Goal: Task Accomplishment & Management: Manage account settings

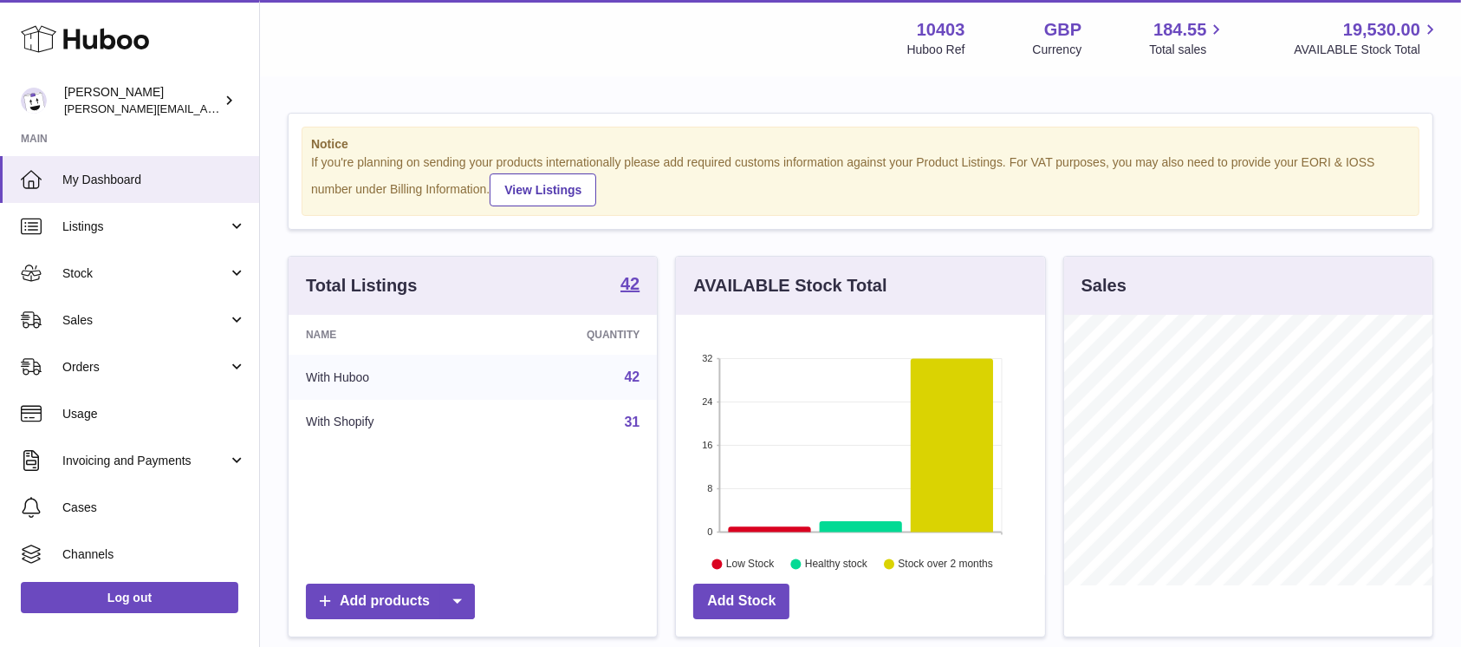
scroll to position [270, 368]
click at [62, 179] on link "My Dashboard" at bounding box center [129, 179] width 259 height 47
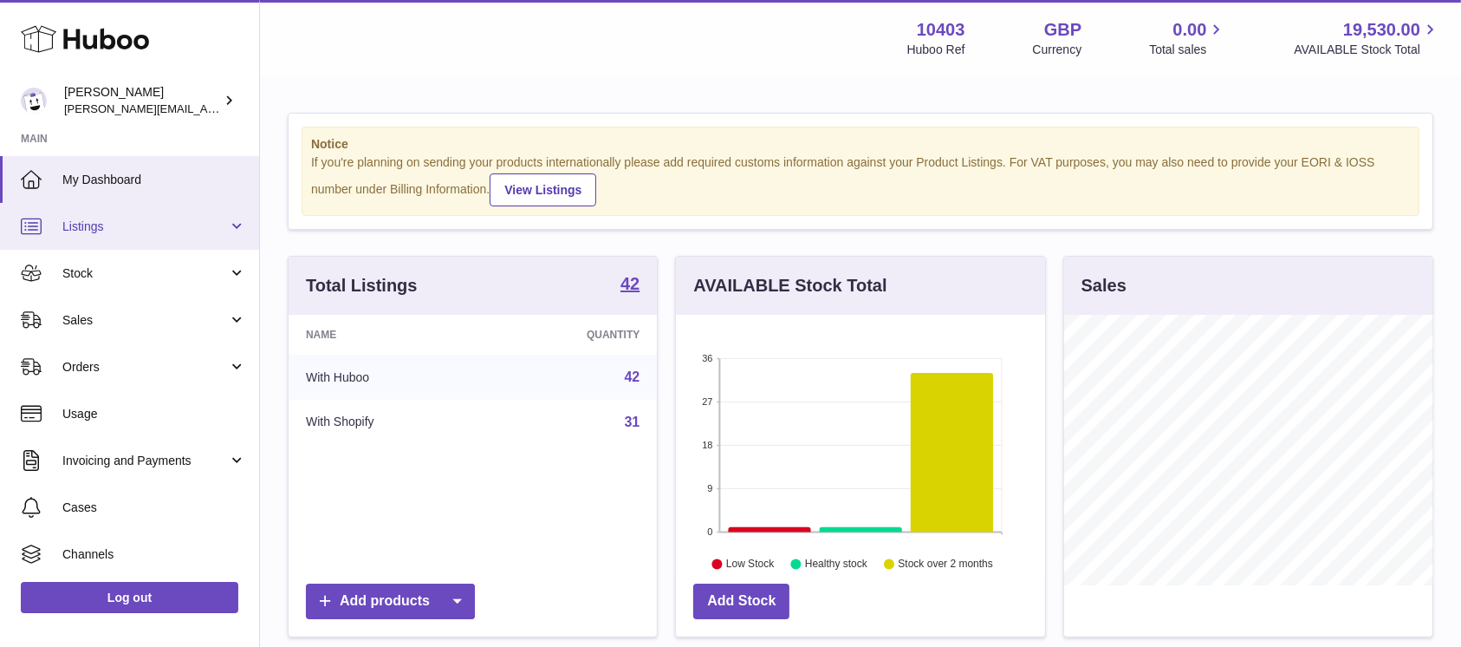
scroll to position [270, 368]
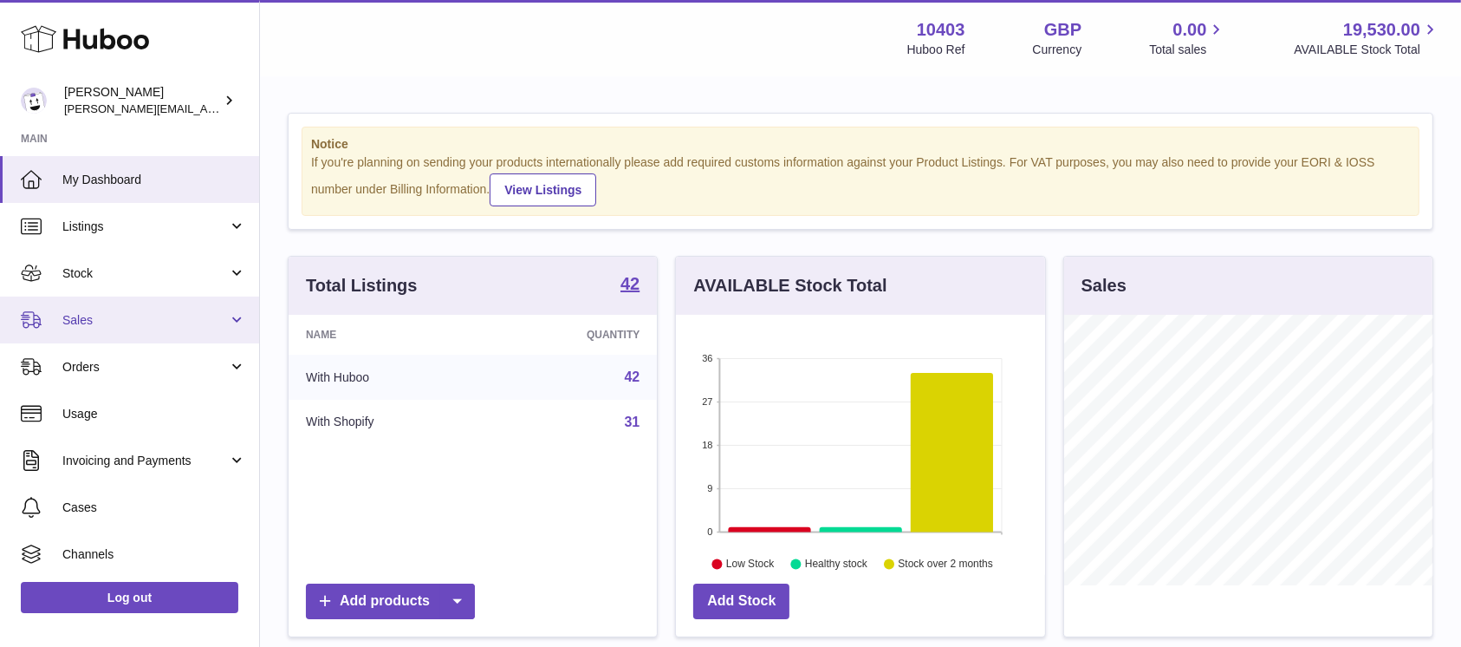
click at [132, 302] on link "Sales" at bounding box center [129, 319] width 259 height 47
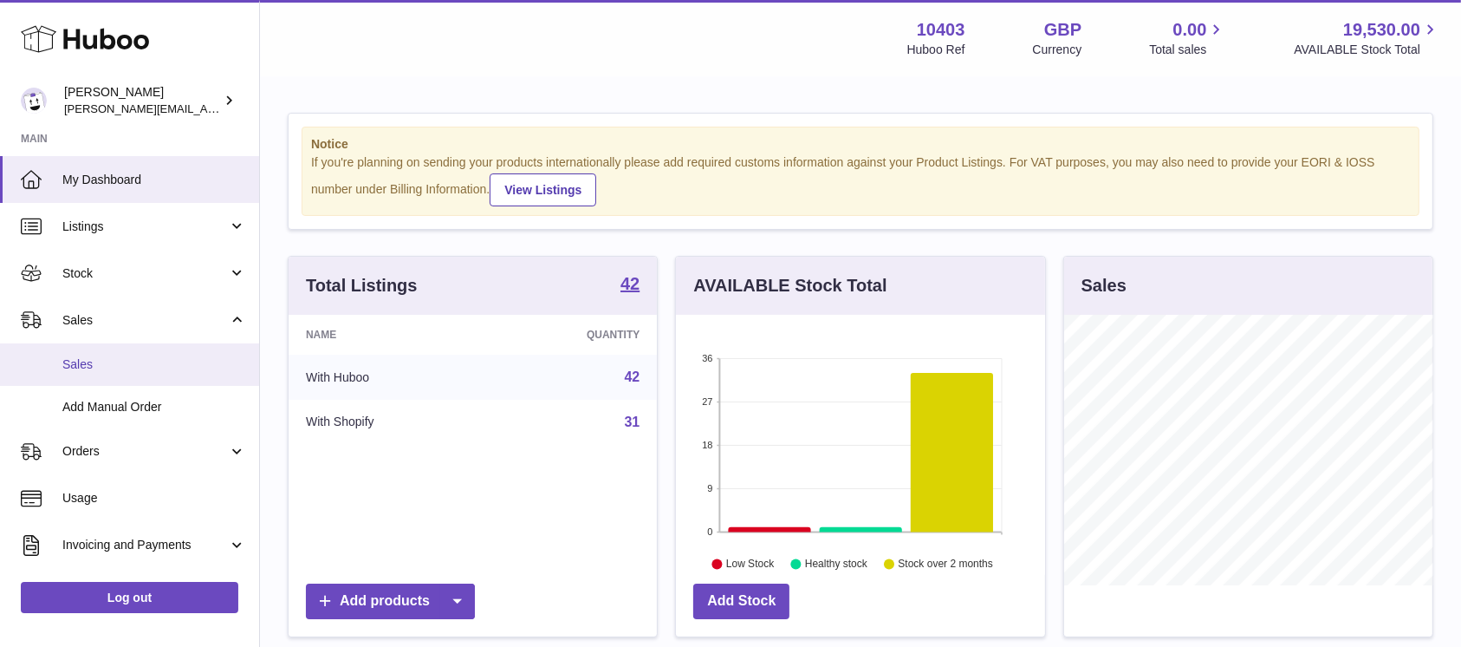
click at [136, 343] on link "Sales" at bounding box center [129, 364] width 259 height 42
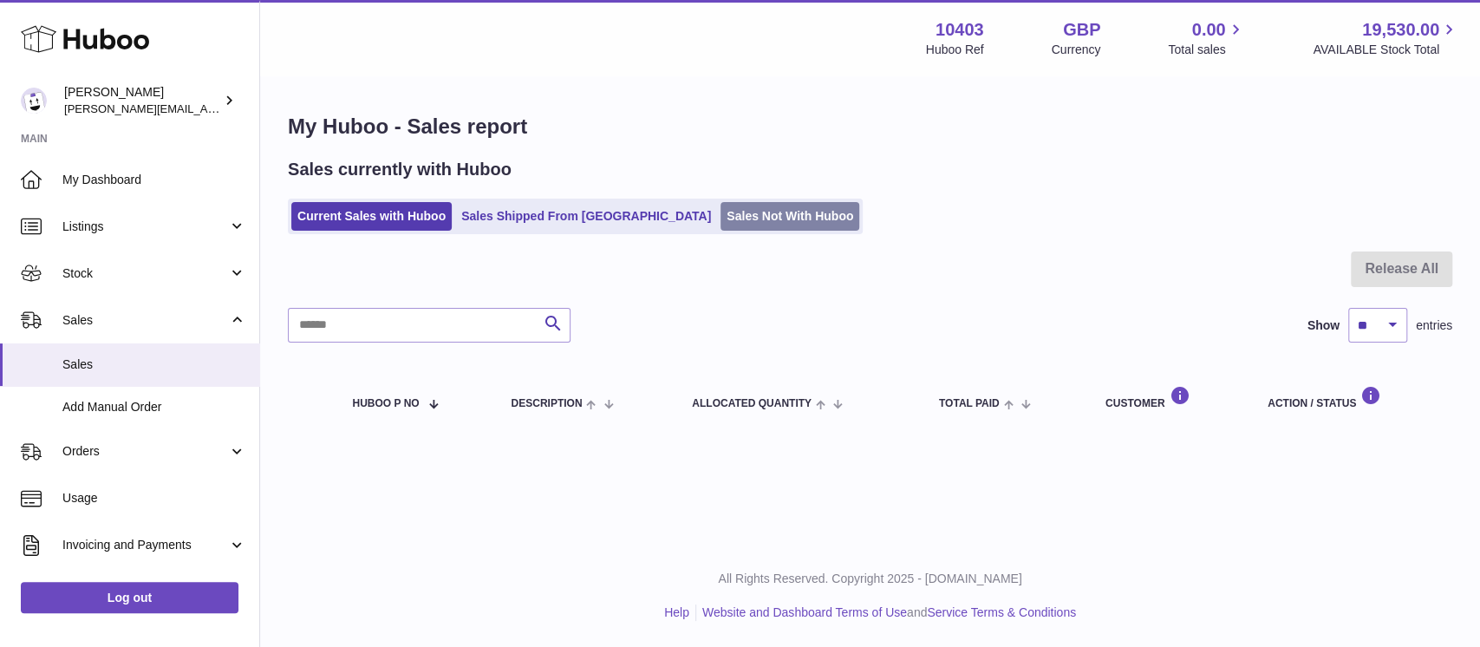
click at [720, 217] on link "Sales Not With Huboo" at bounding box center [789, 216] width 139 height 29
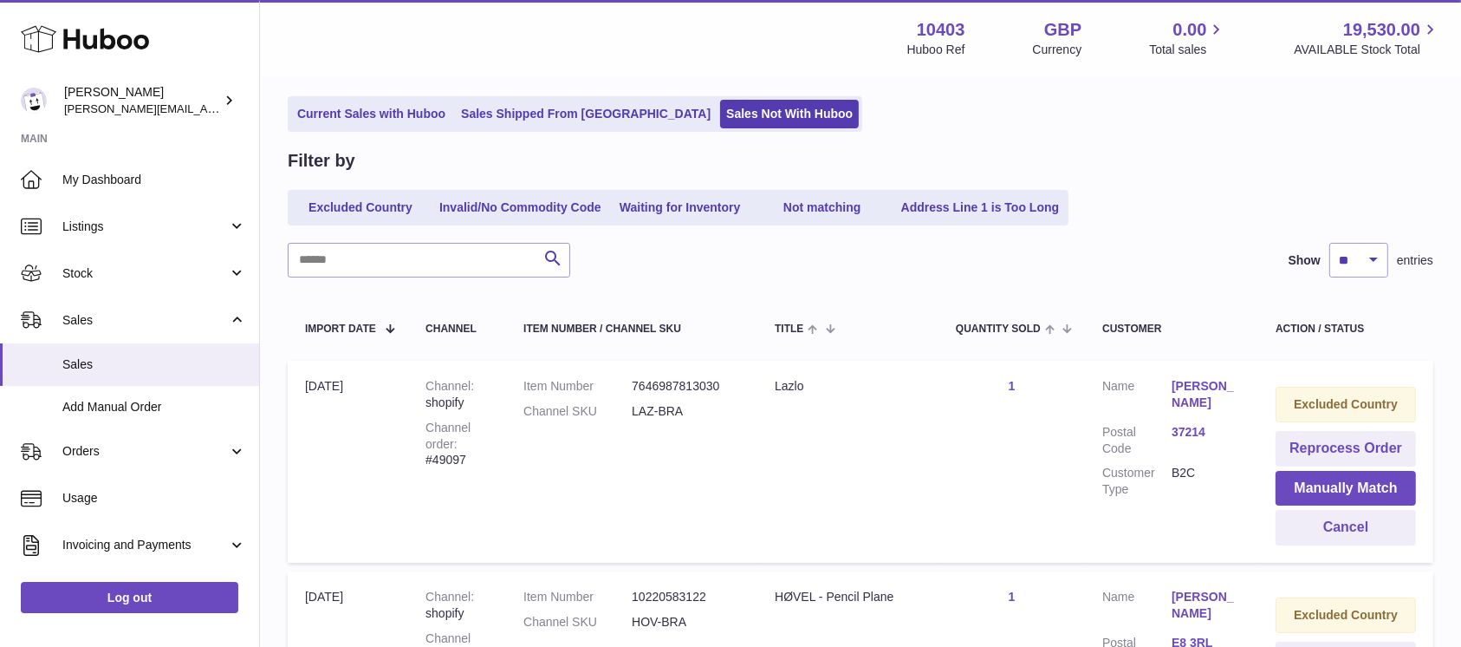
scroll to position [231, 0]
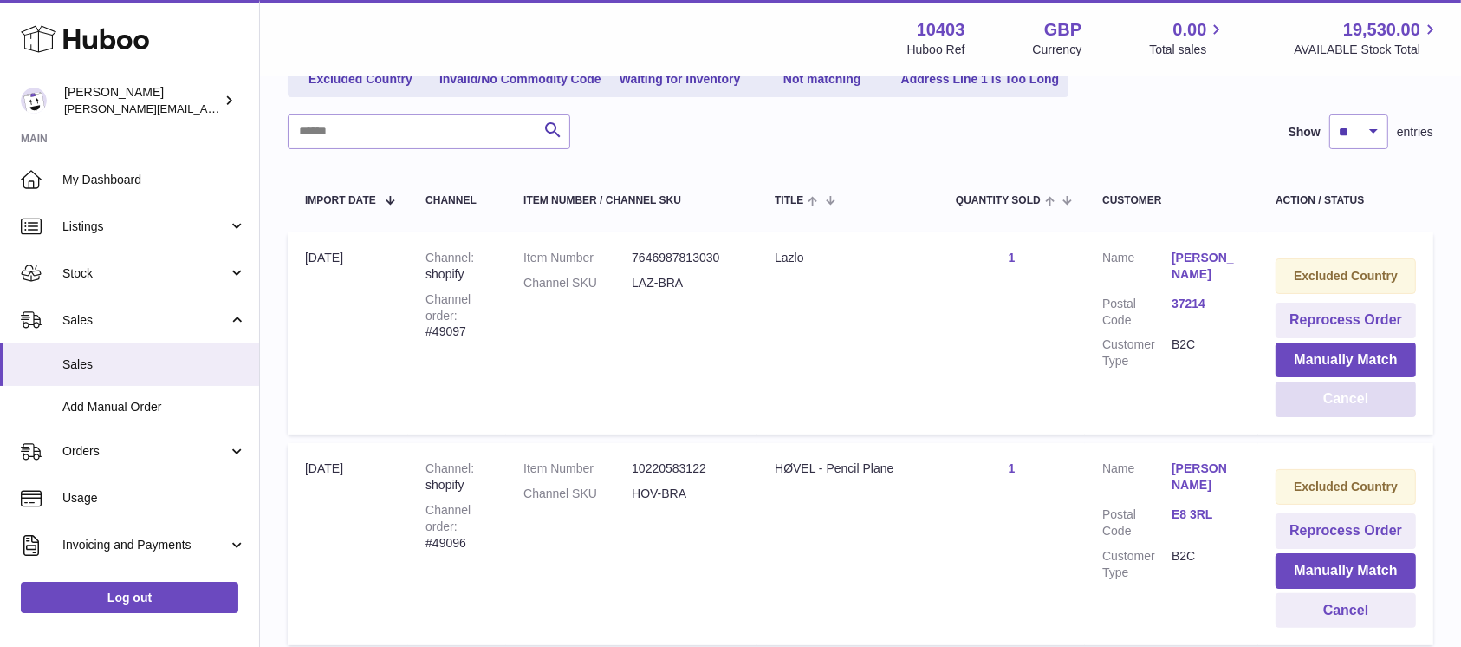
click at [1373, 395] on button "Cancel" at bounding box center [1346, 399] width 140 height 36
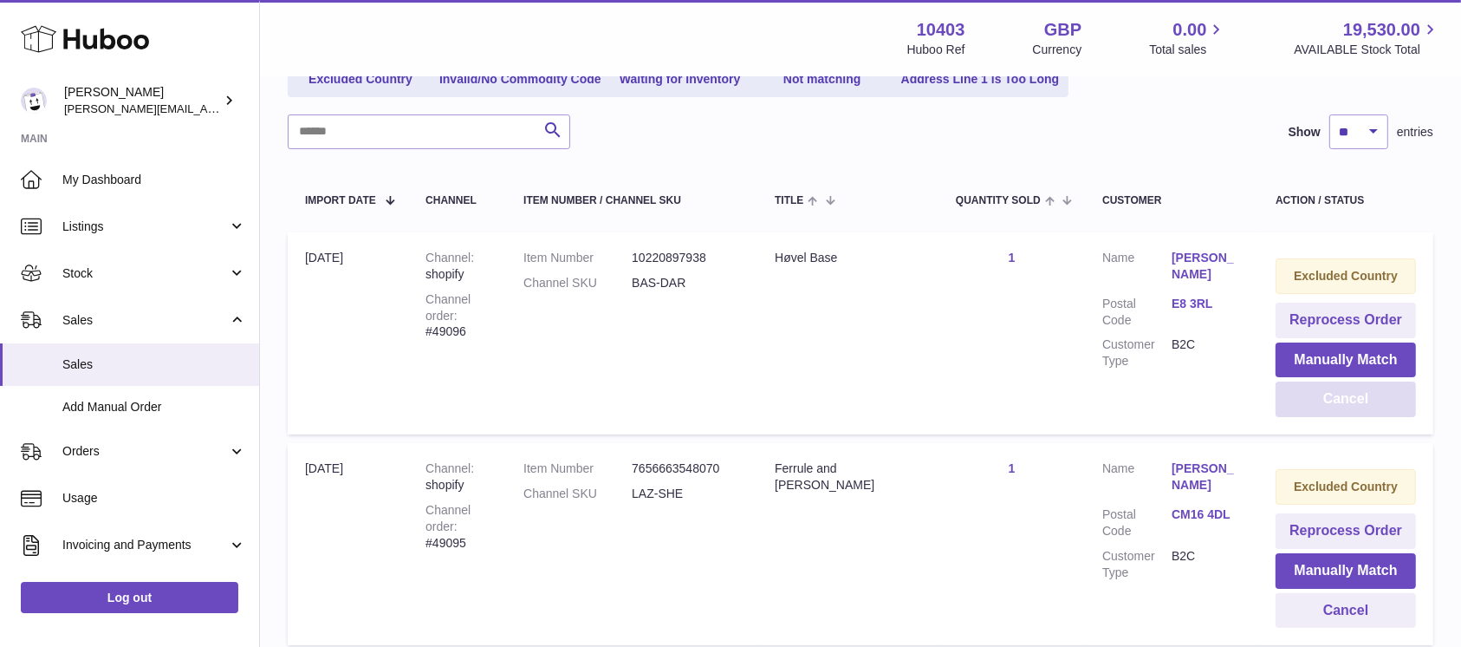
click at [1373, 395] on button "Cancel" at bounding box center [1346, 399] width 140 height 36
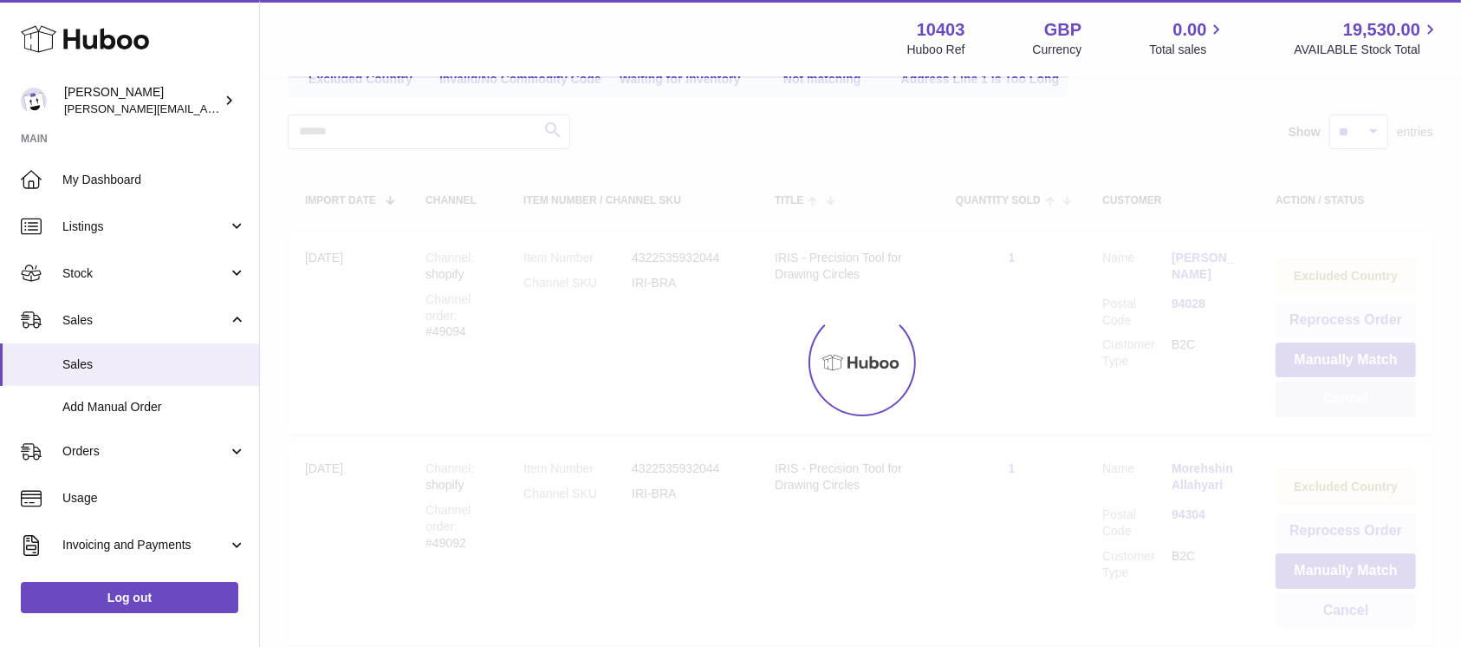
click at [1373, 395] on button "Cancel" at bounding box center [1346, 399] width 140 height 36
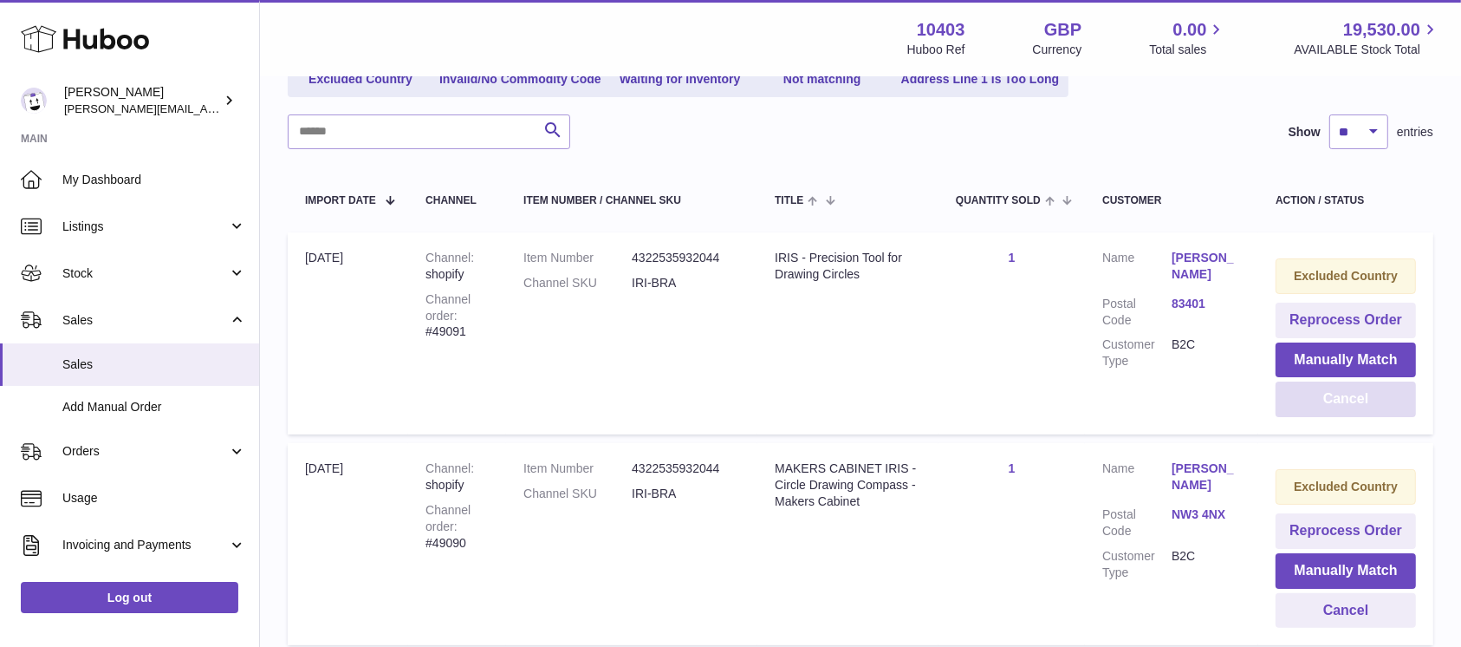
click at [1373, 395] on button "Cancel" at bounding box center [1346, 399] width 140 height 36
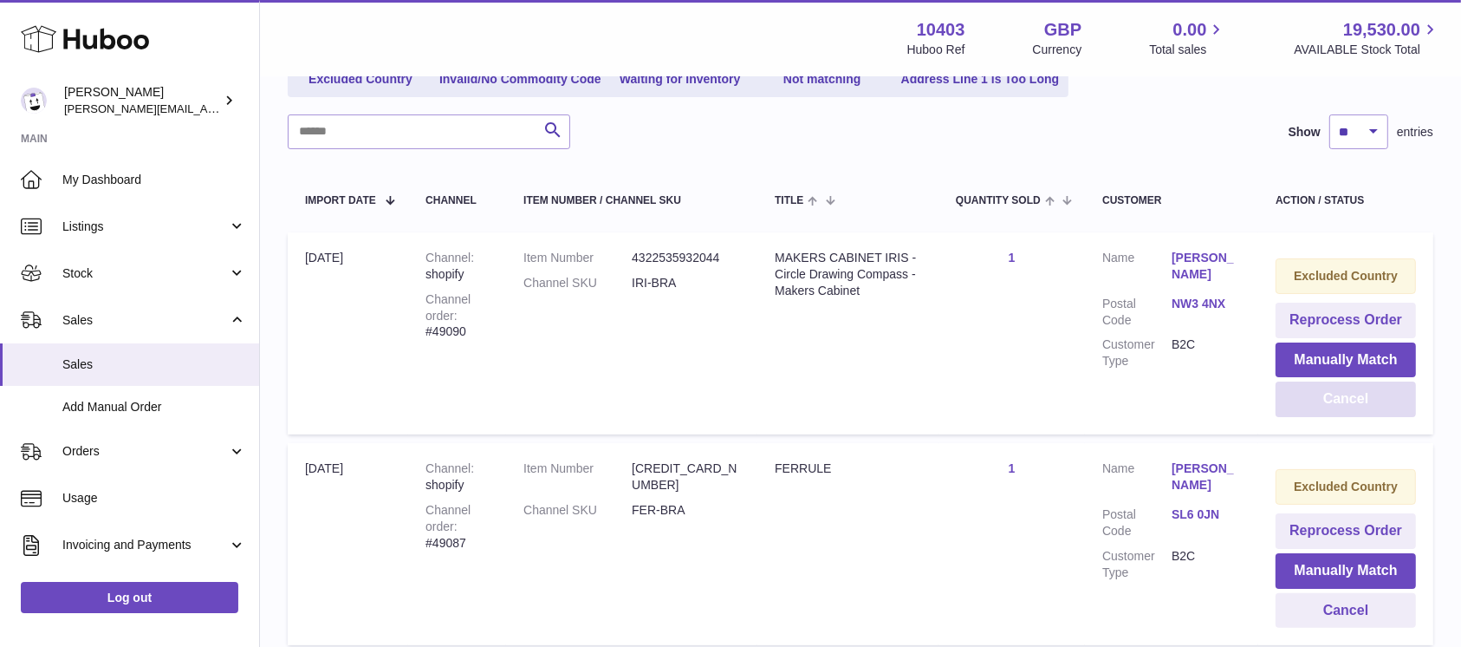
click at [1373, 395] on button "Cancel" at bounding box center [1346, 399] width 140 height 36
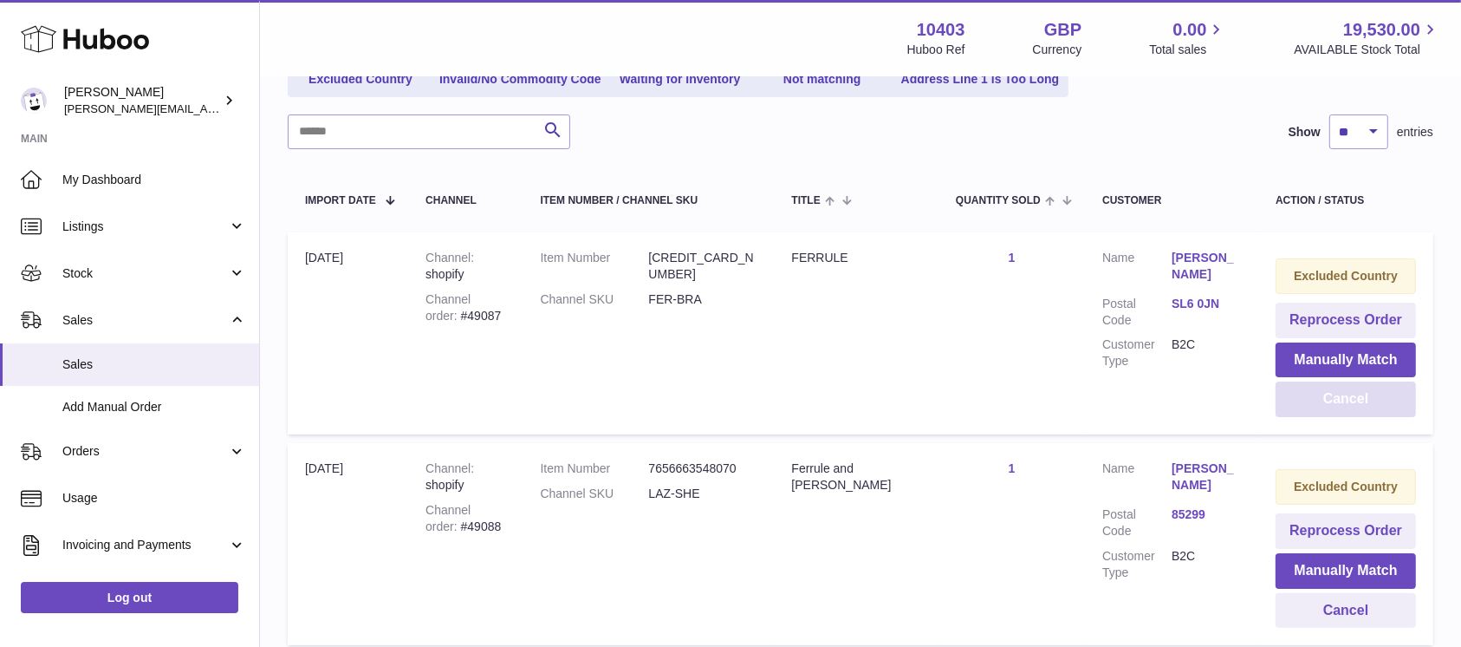
click at [1373, 395] on button "Cancel" at bounding box center [1346, 399] width 140 height 36
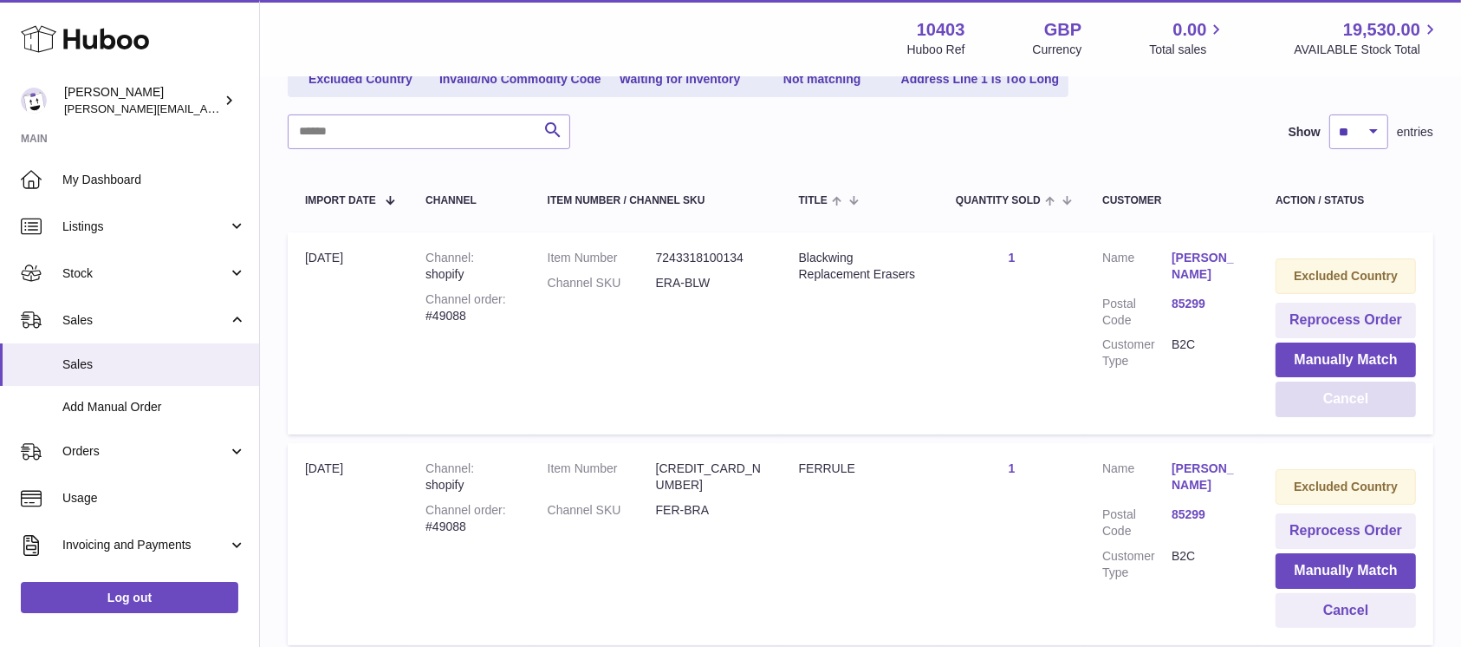
click at [1373, 395] on button "Cancel" at bounding box center [1346, 399] width 140 height 36
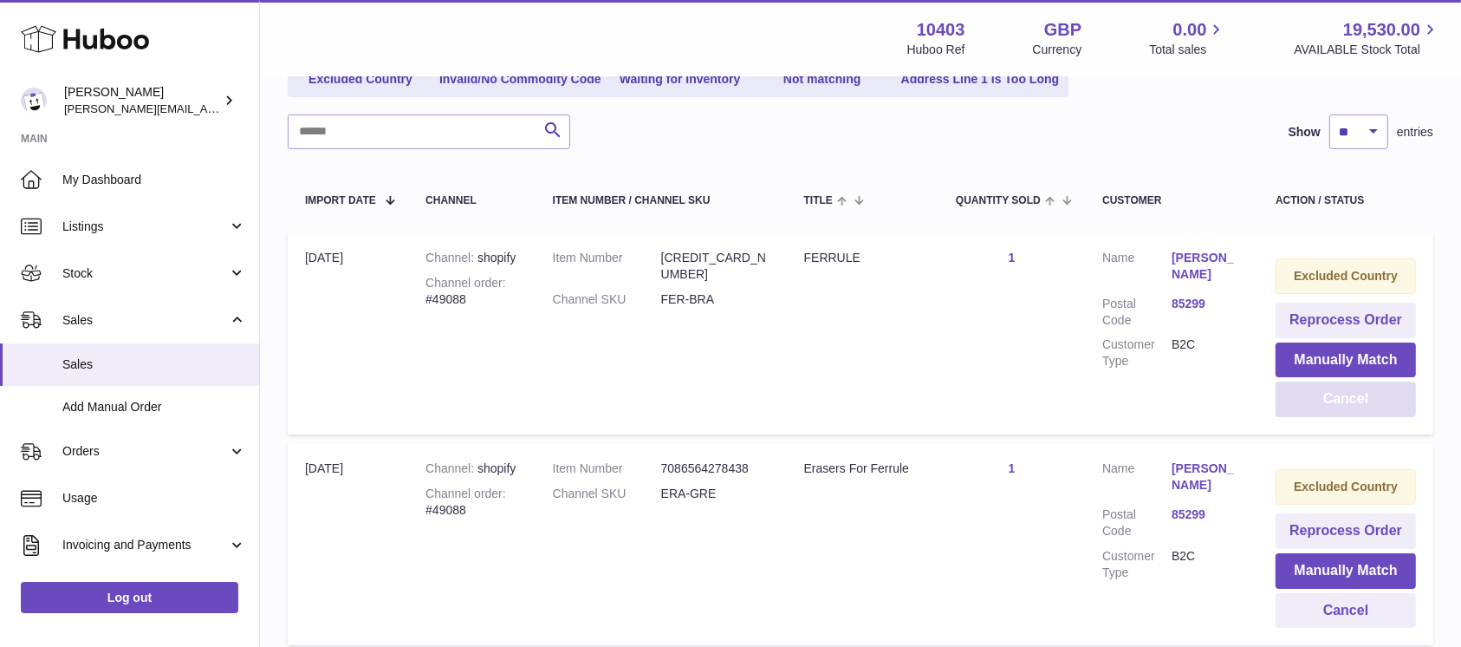
click at [1373, 395] on button "Cancel" at bounding box center [1346, 399] width 140 height 36
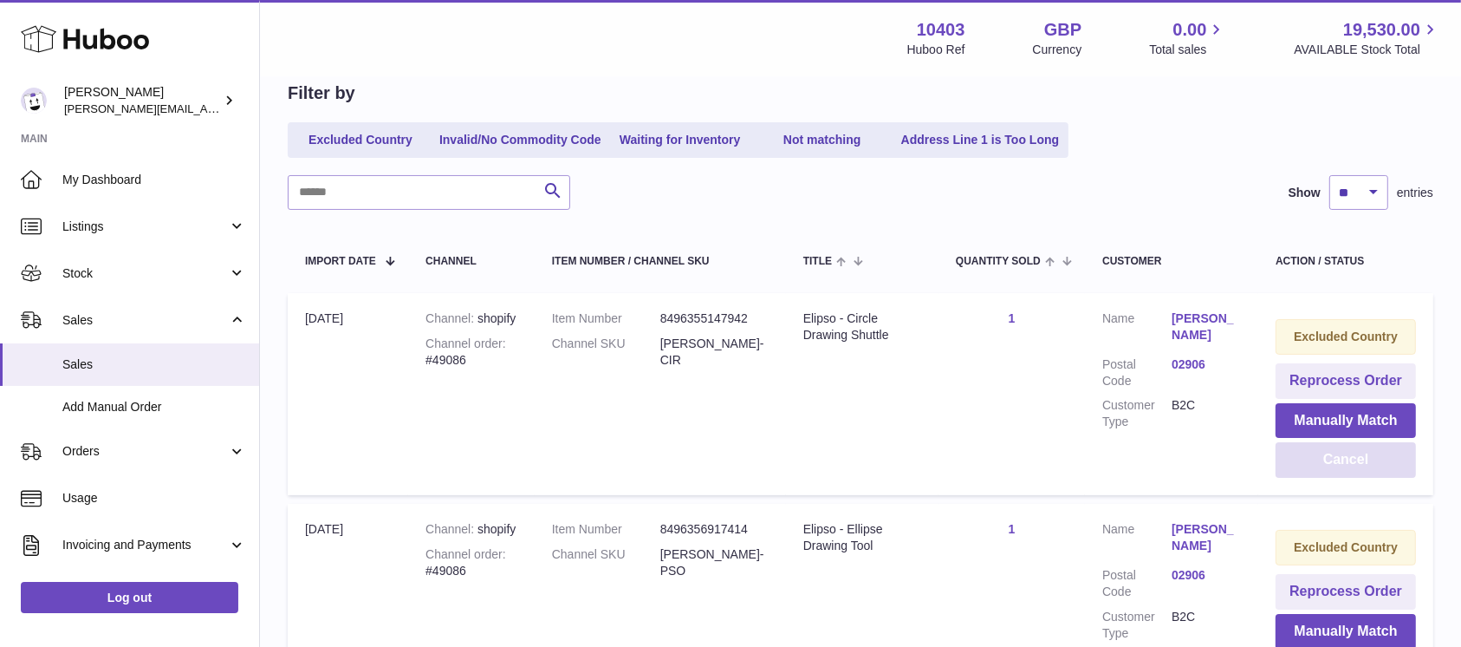
scroll to position [252, 0]
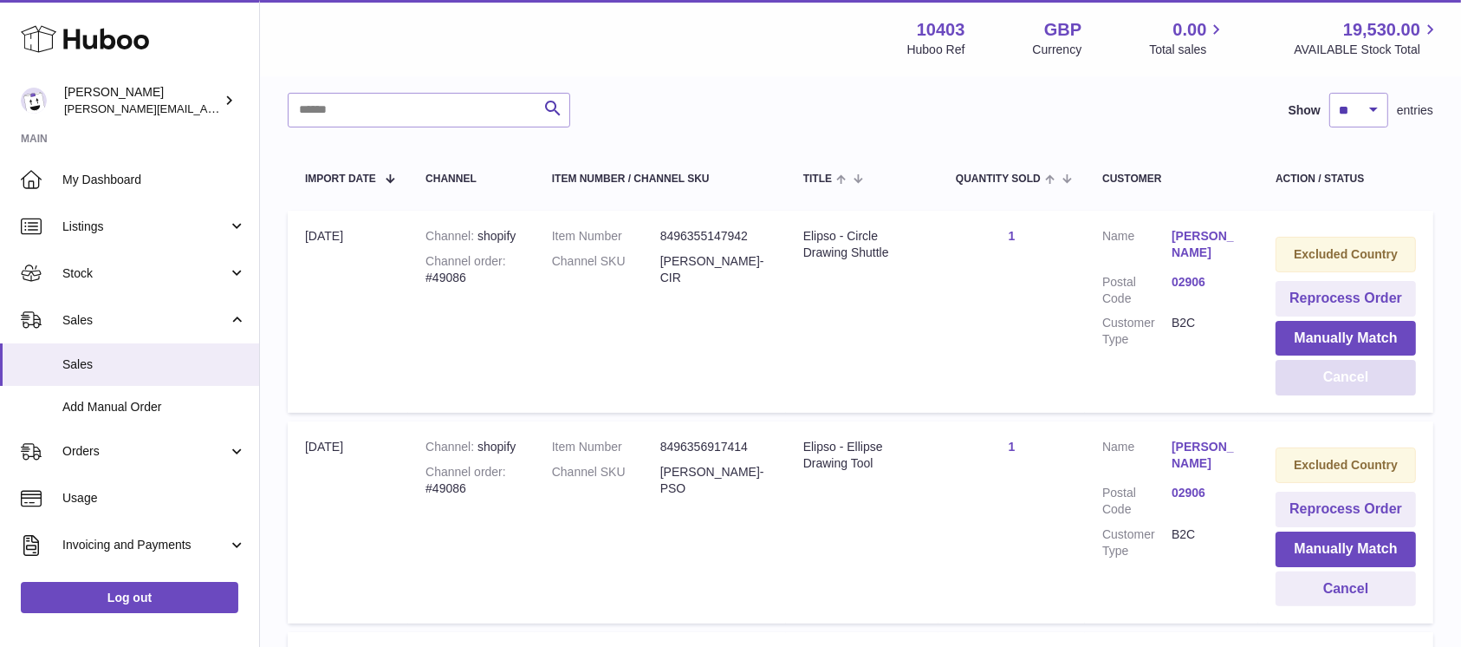
click at [1339, 375] on button "Cancel" at bounding box center [1346, 378] width 140 height 36
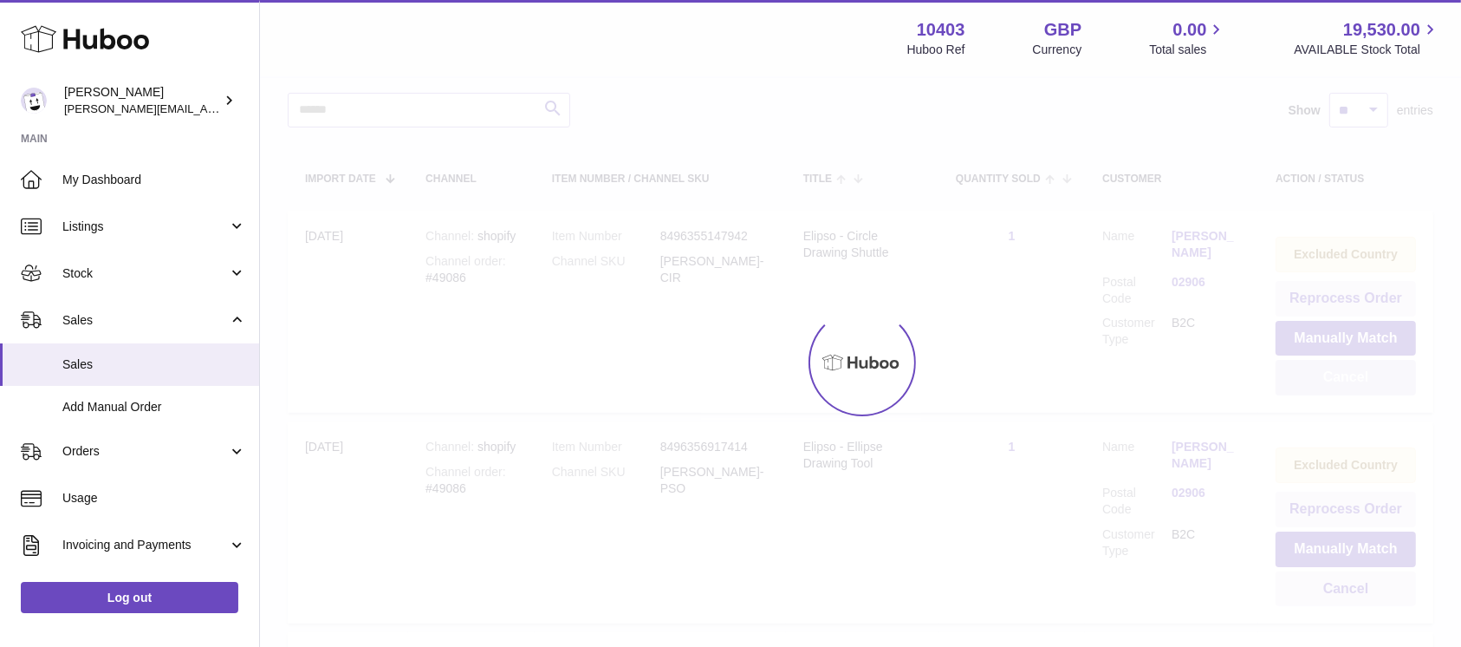
click at [1339, 375] on div at bounding box center [860, 362] width 1201 height 569
click at [1339, 375] on button "Cancel" at bounding box center [1346, 378] width 140 height 36
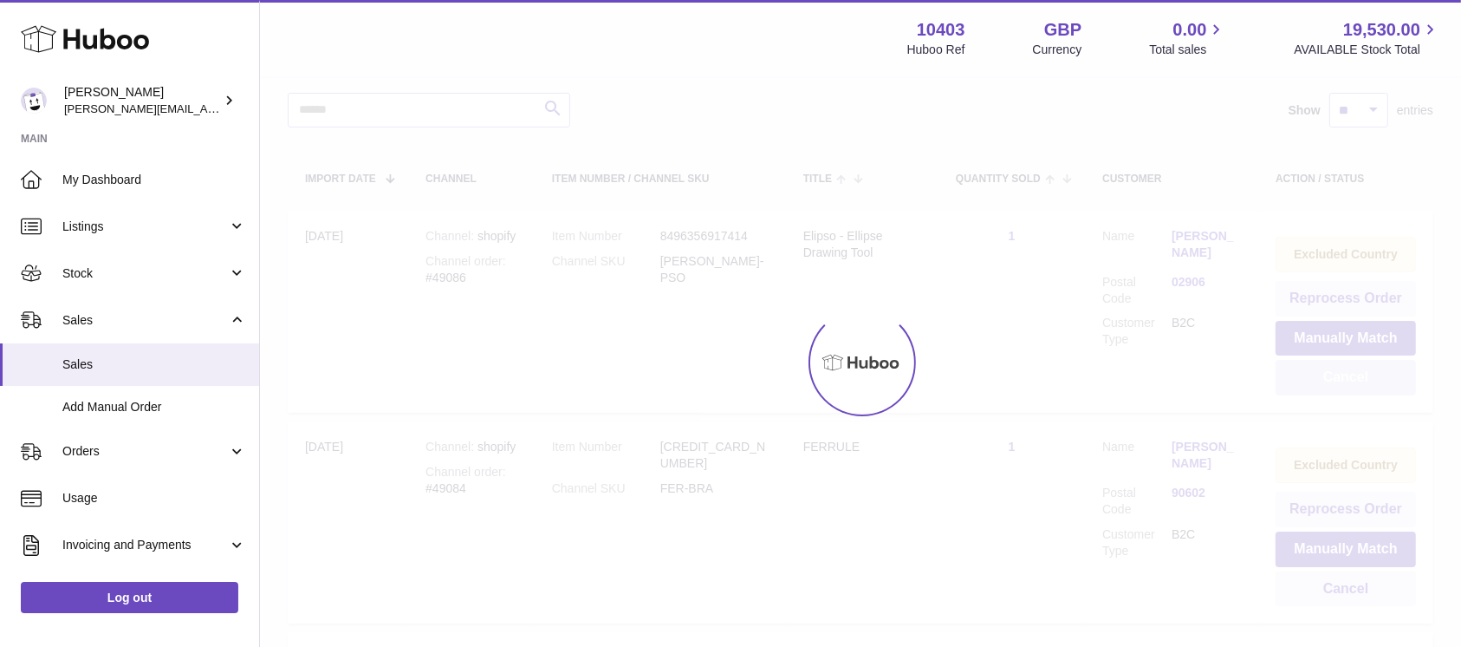
click at [1339, 375] on div at bounding box center [860, 362] width 1201 height 569
click at [1339, 375] on button "Cancel" at bounding box center [1346, 378] width 140 height 36
click at [1339, 375] on div at bounding box center [860, 362] width 1201 height 569
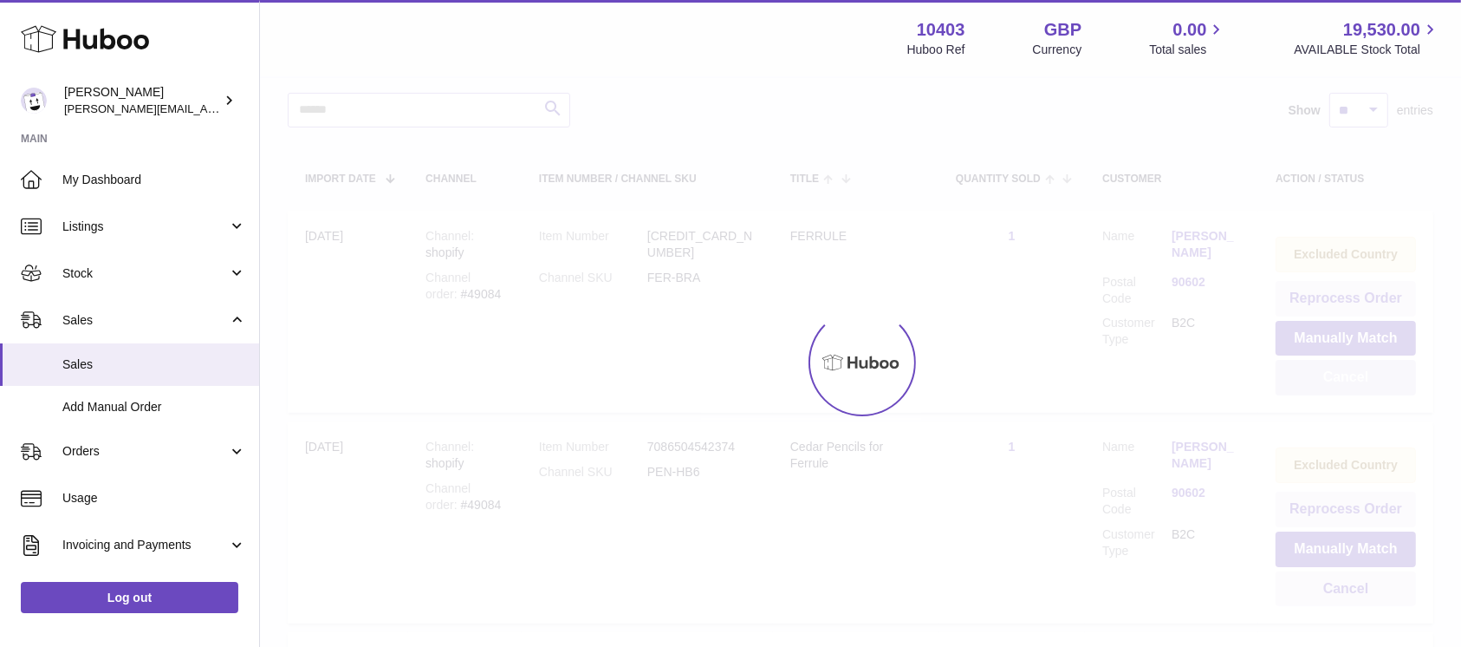
click at [1339, 375] on div at bounding box center [860, 362] width 1201 height 569
click at [1339, 375] on button "Cancel" at bounding box center [1346, 378] width 140 height 36
click at [1339, 375] on div at bounding box center [860, 362] width 1201 height 569
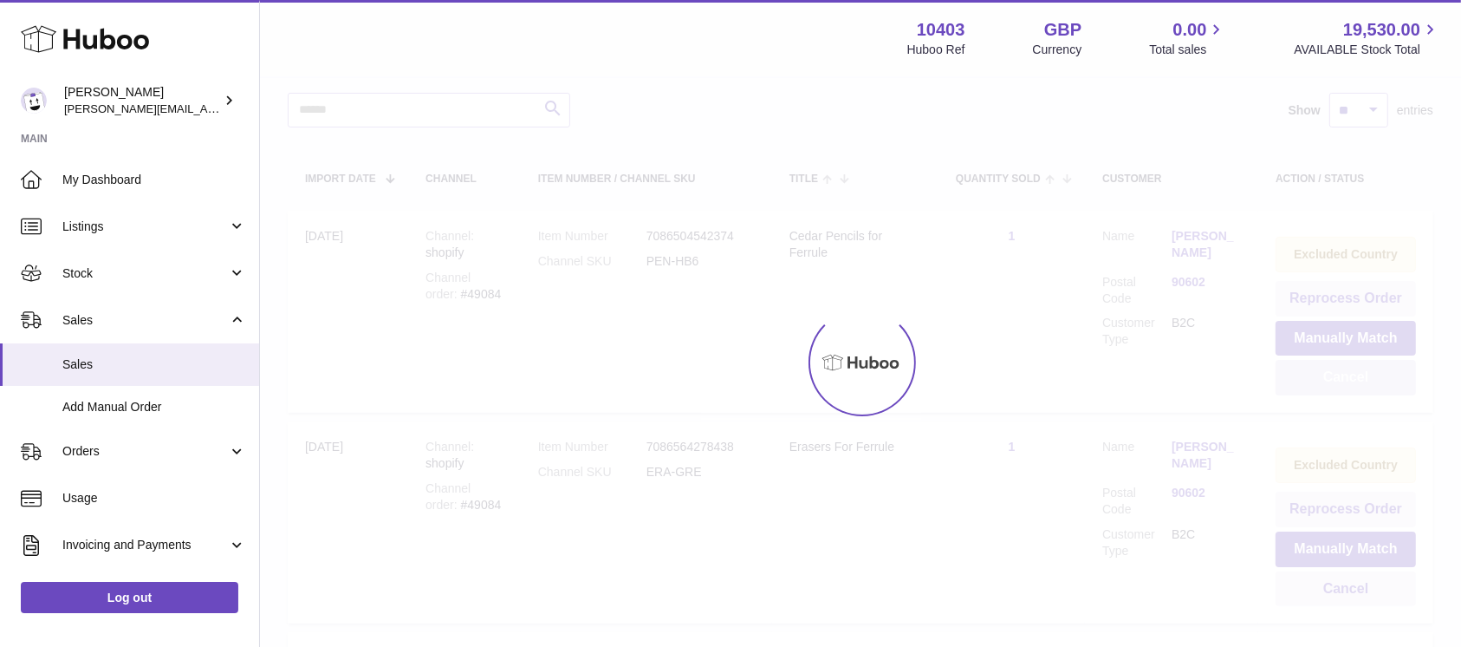
click at [1339, 375] on div at bounding box center [860, 362] width 1201 height 569
click at [1339, 375] on button "Cancel" at bounding box center [1346, 378] width 140 height 36
click at [1339, 375] on div at bounding box center [860, 362] width 1201 height 569
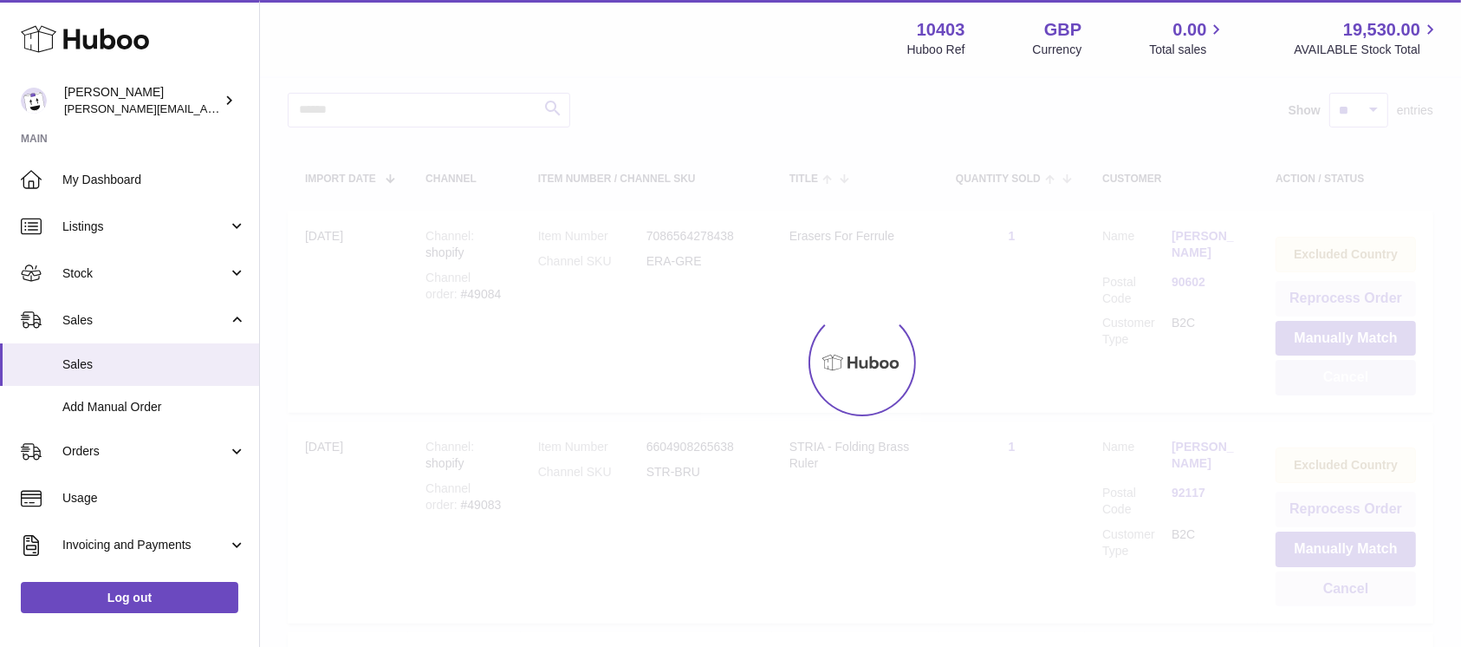
click at [1339, 375] on div at bounding box center [860, 362] width 1201 height 569
click at [1339, 375] on button "Cancel" at bounding box center [1346, 378] width 140 height 36
click at [1339, 375] on div at bounding box center [860, 362] width 1201 height 569
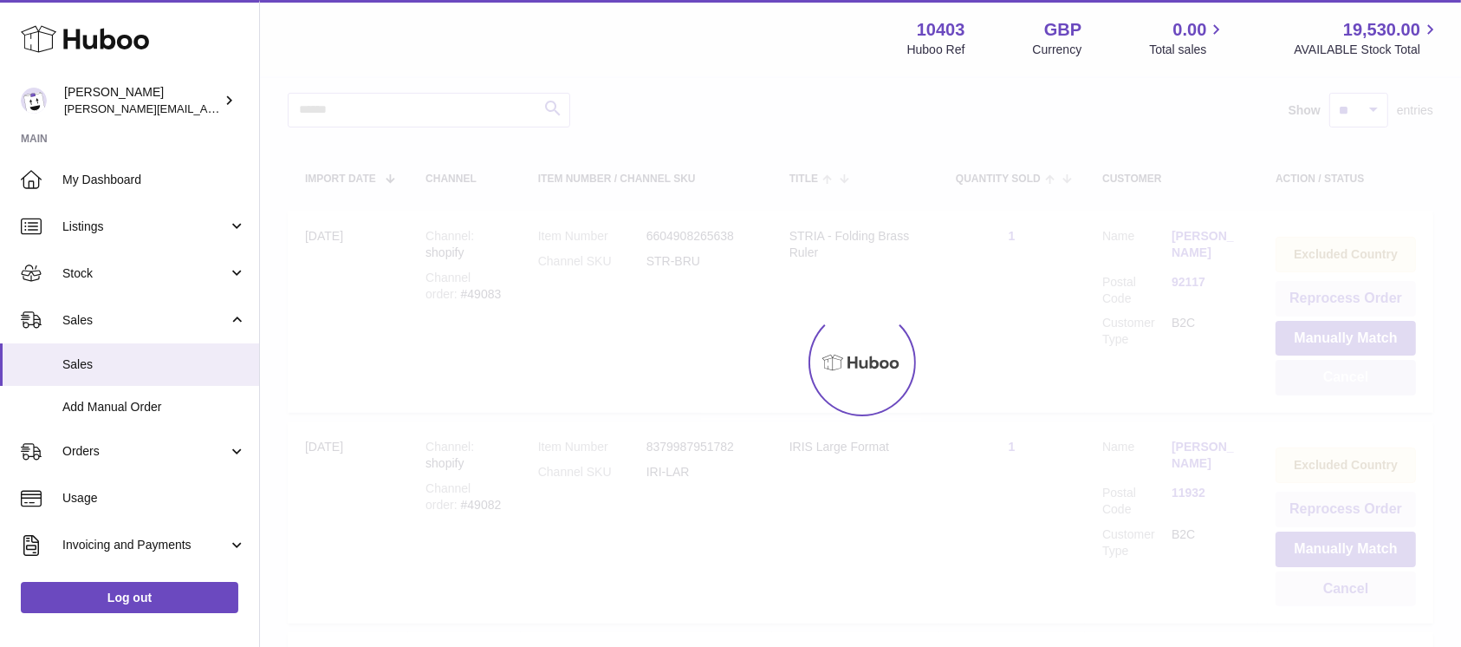
click at [1339, 375] on div at bounding box center [860, 362] width 1201 height 569
click at [1339, 375] on button "Cancel" at bounding box center [1346, 378] width 140 height 36
click at [1339, 375] on div at bounding box center [860, 362] width 1201 height 569
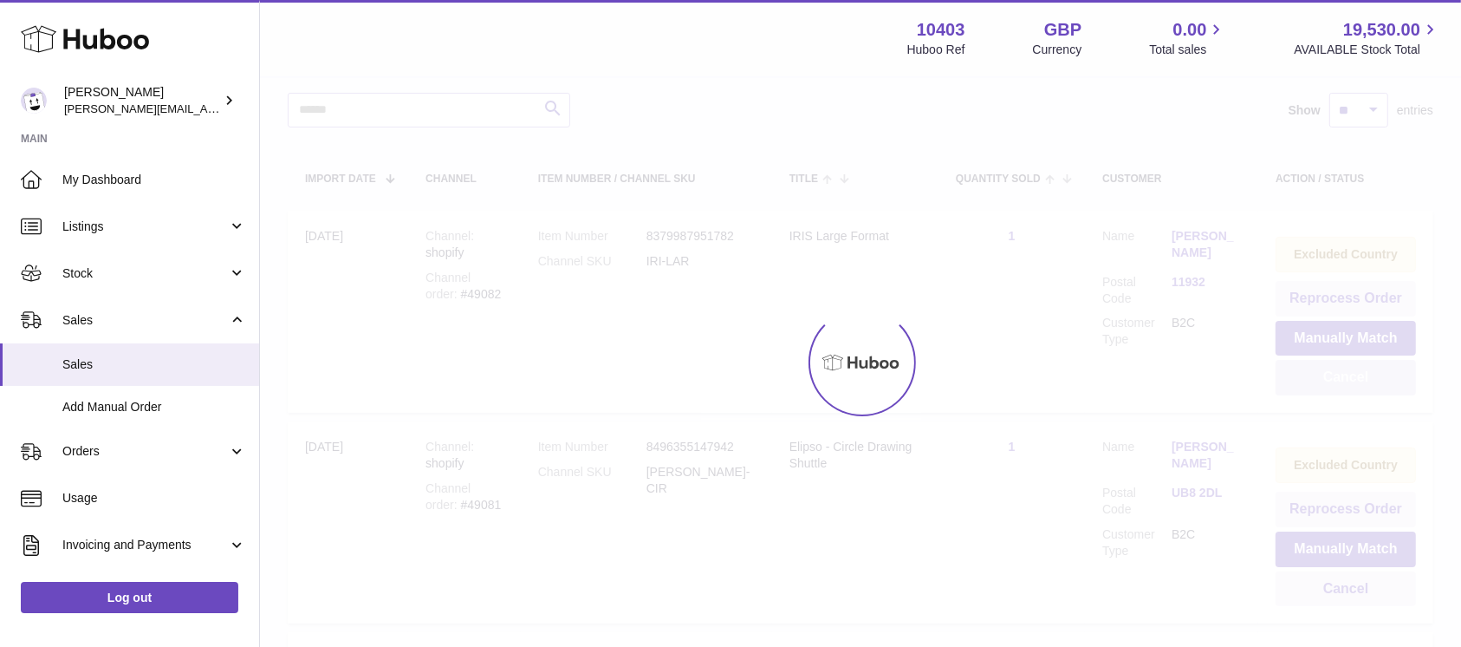
click at [1339, 375] on button "Cancel" at bounding box center [1346, 378] width 140 height 36
click at [1339, 375] on div at bounding box center [860, 362] width 1201 height 569
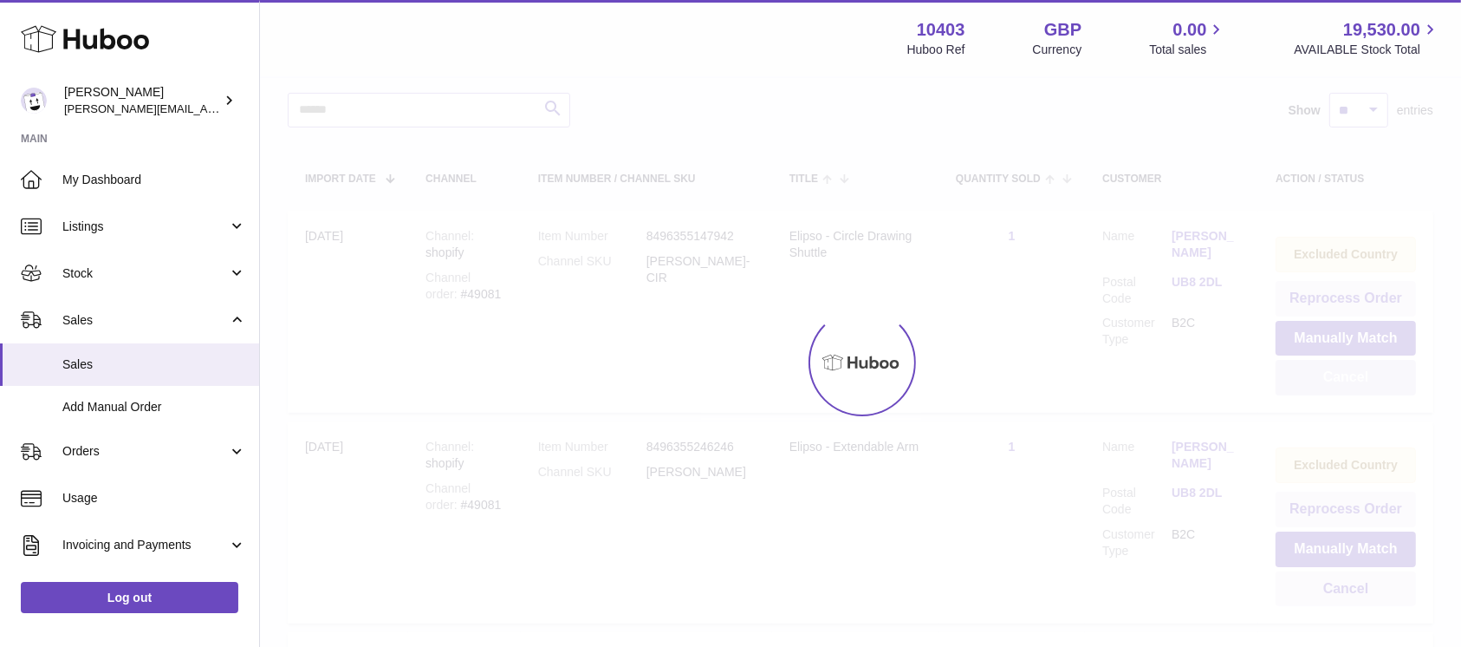
click at [1339, 375] on button "Cancel" at bounding box center [1346, 378] width 140 height 36
click at [1339, 375] on div at bounding box center [860, 362] width 1201 height 569
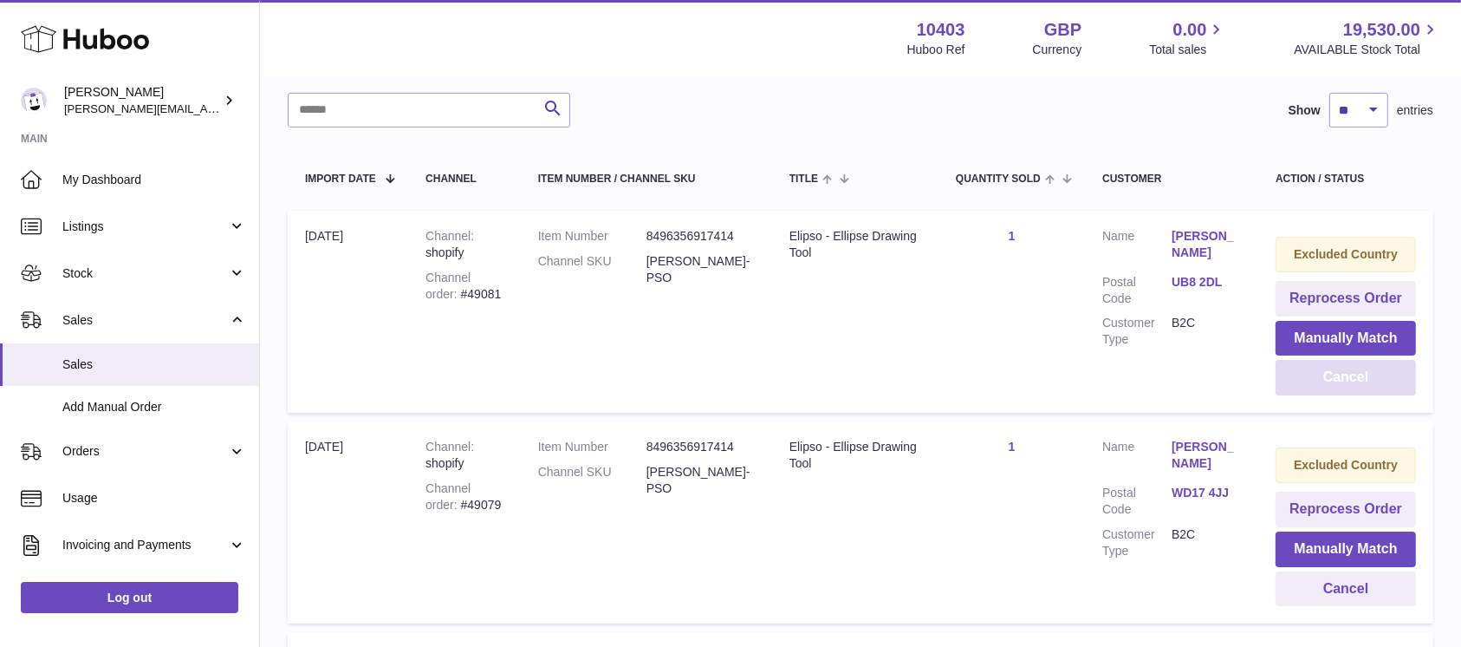
click at [1339, 375] on button "Cancel" at bounding box center [1346, 378] width 140 height 36
click at [0, 375] on div at bounding box center [0, 323] width 0 height 647
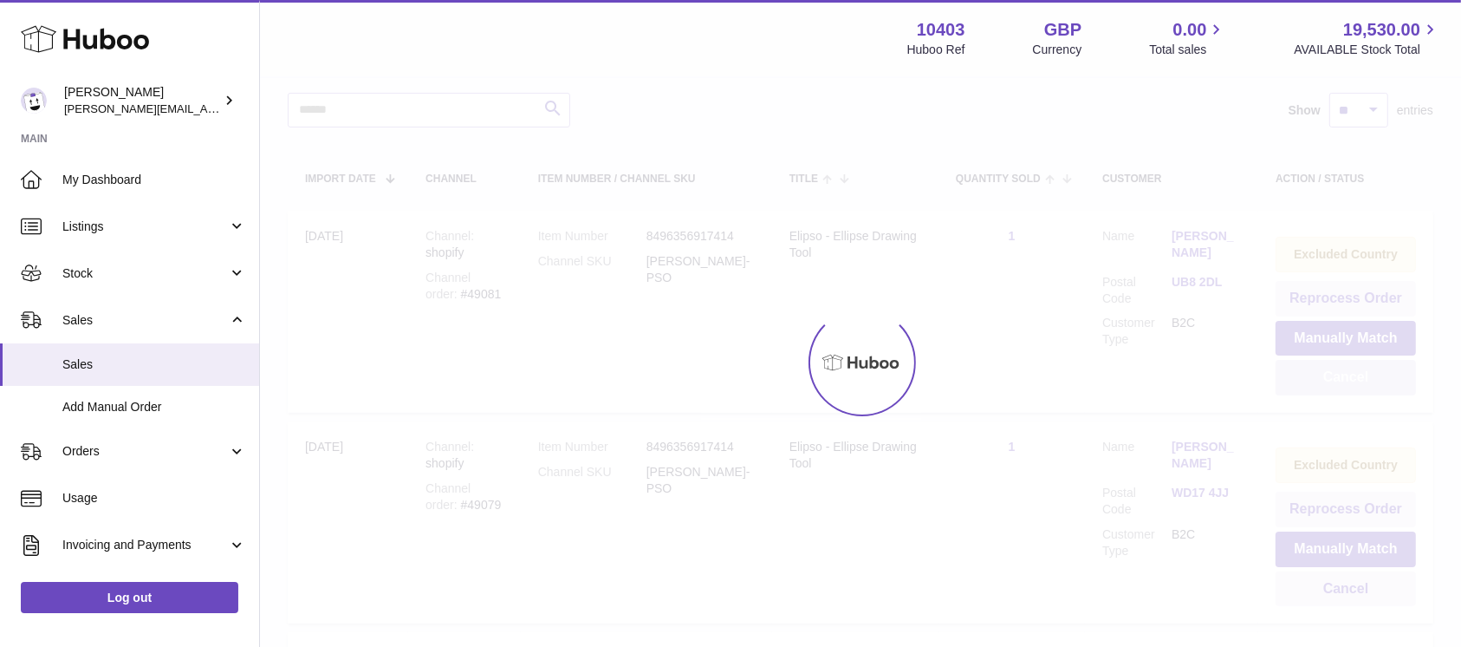
click at [1339, 375] on div at bounding box center [860, 362] width 1201 height 569
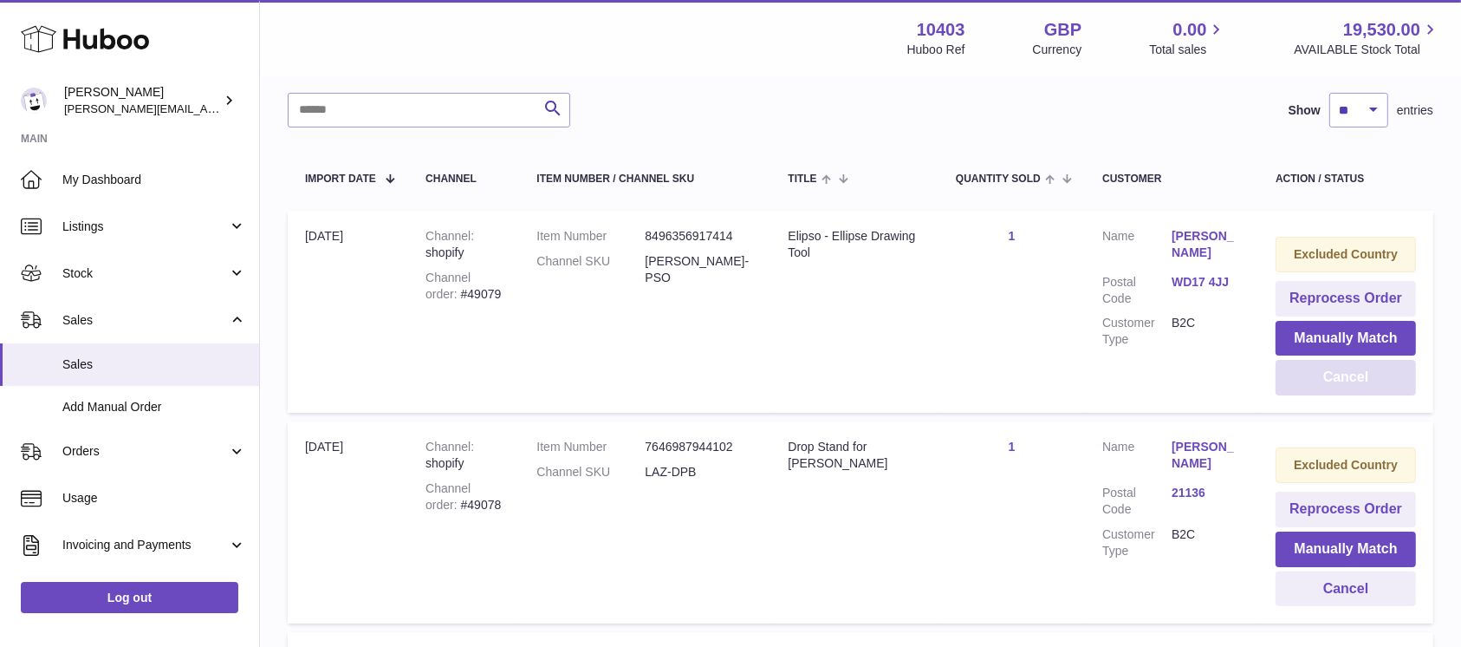
click at [1339, 375] on button "Cancel" at bounding box center [1346, 378] width 140 height 36
click at [0, 375] on div at bounding box center [0, 323] width 0 height 647
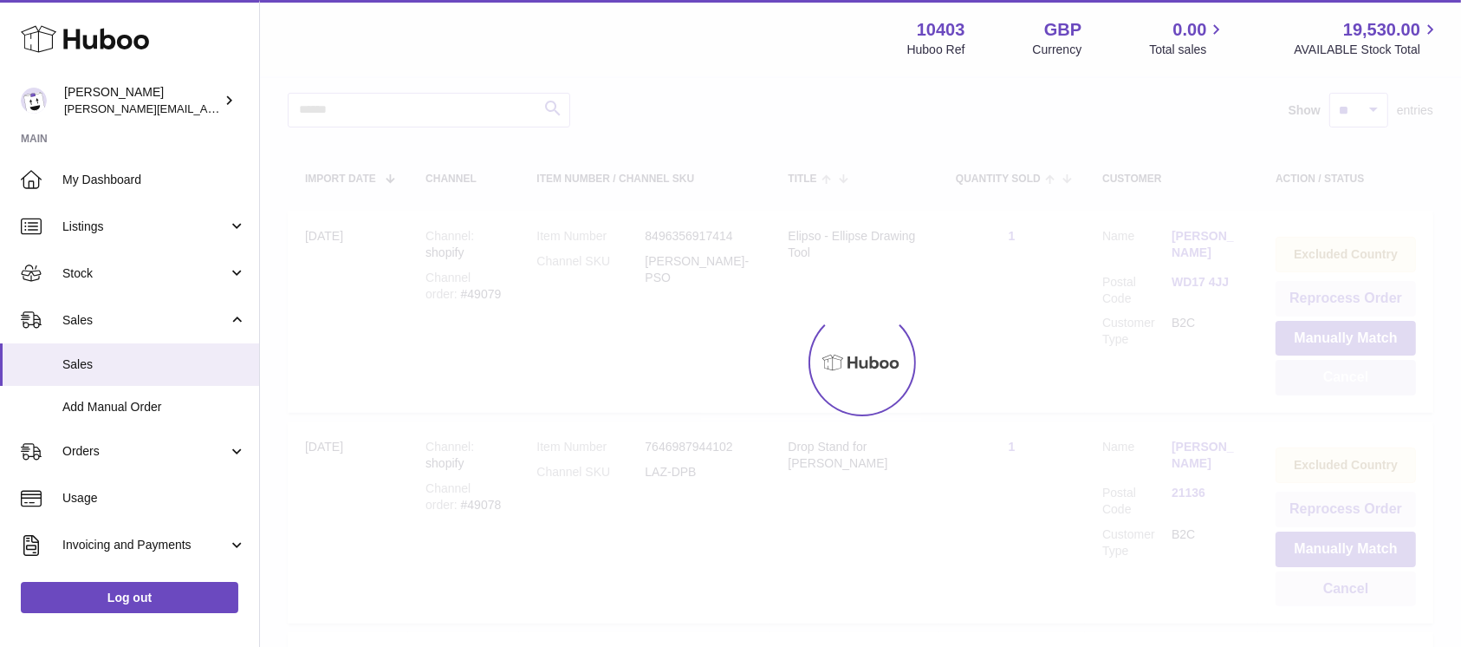
click at [1339, 375] on div at bounding box center [860, 362] width 1201 height 569
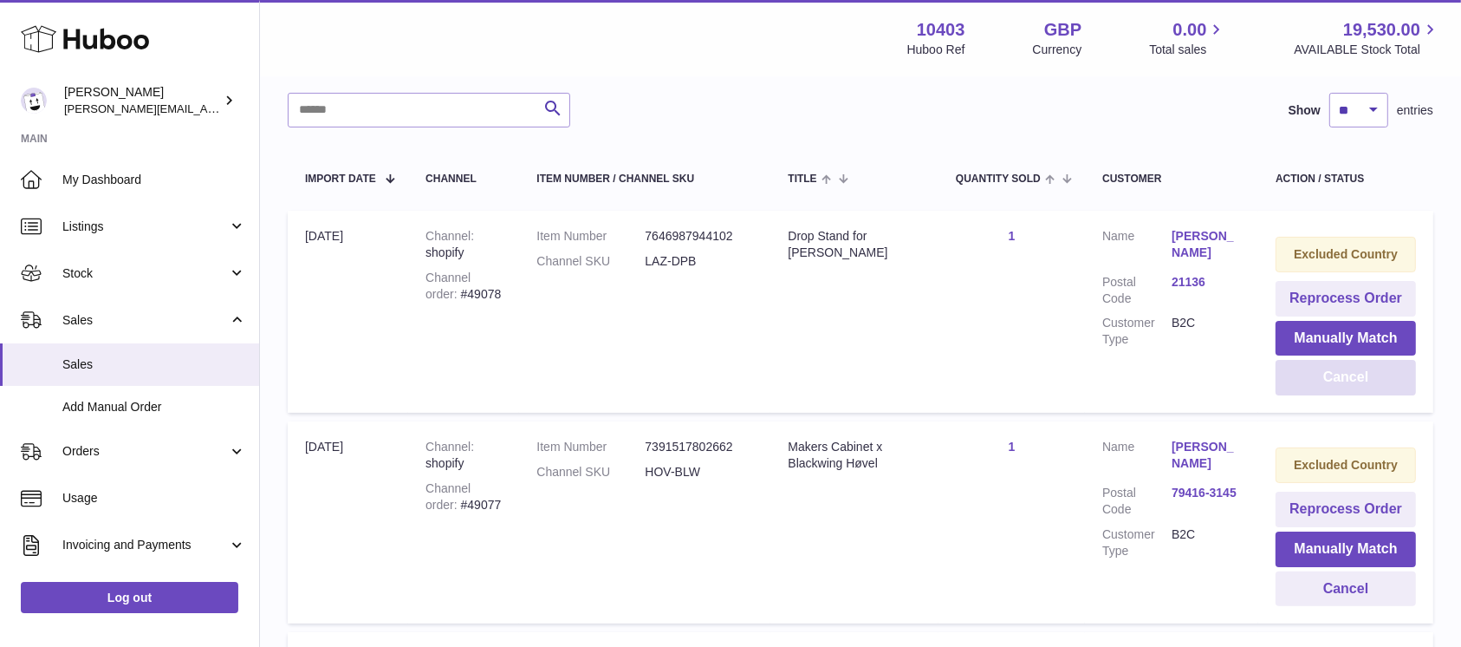
click at [1339, 375] on button "Cancel" at bounding box center [1346, 378] width 140 height 36
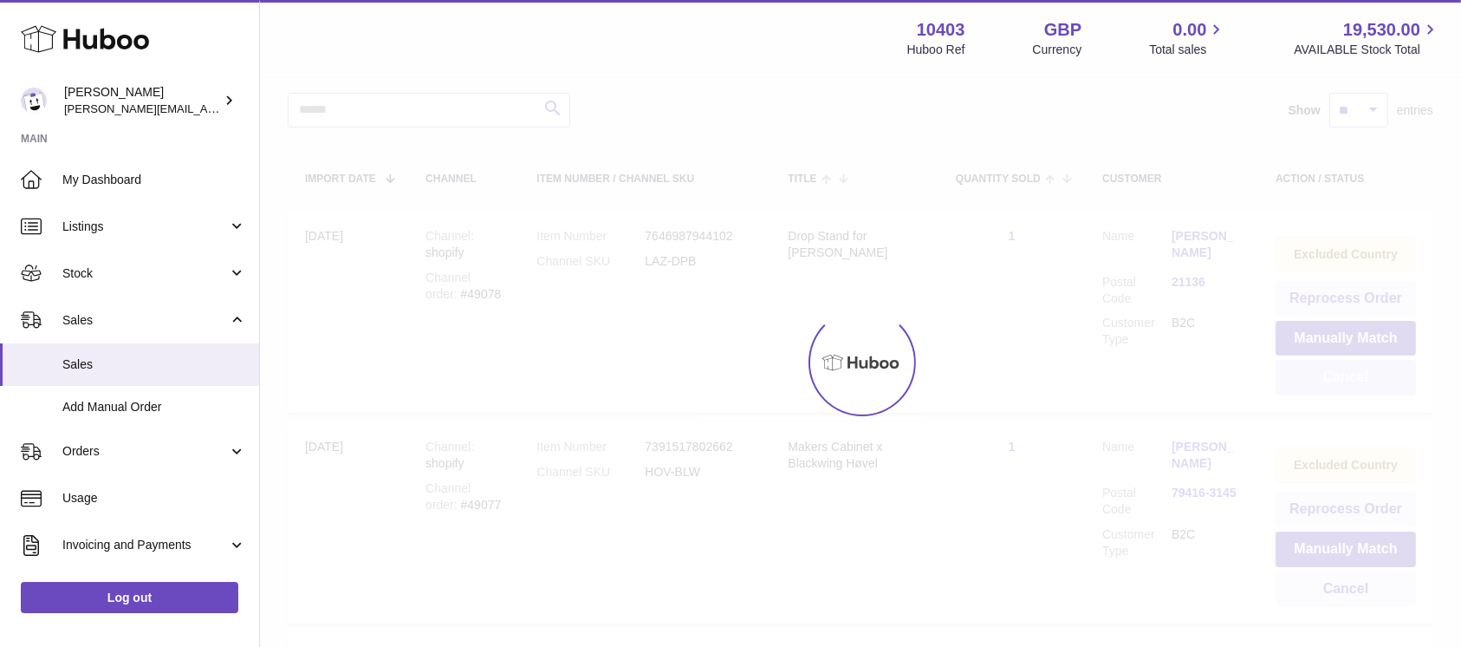
click at [1339, 375] on div at bounding box center [860, 362] width 1201 height 569
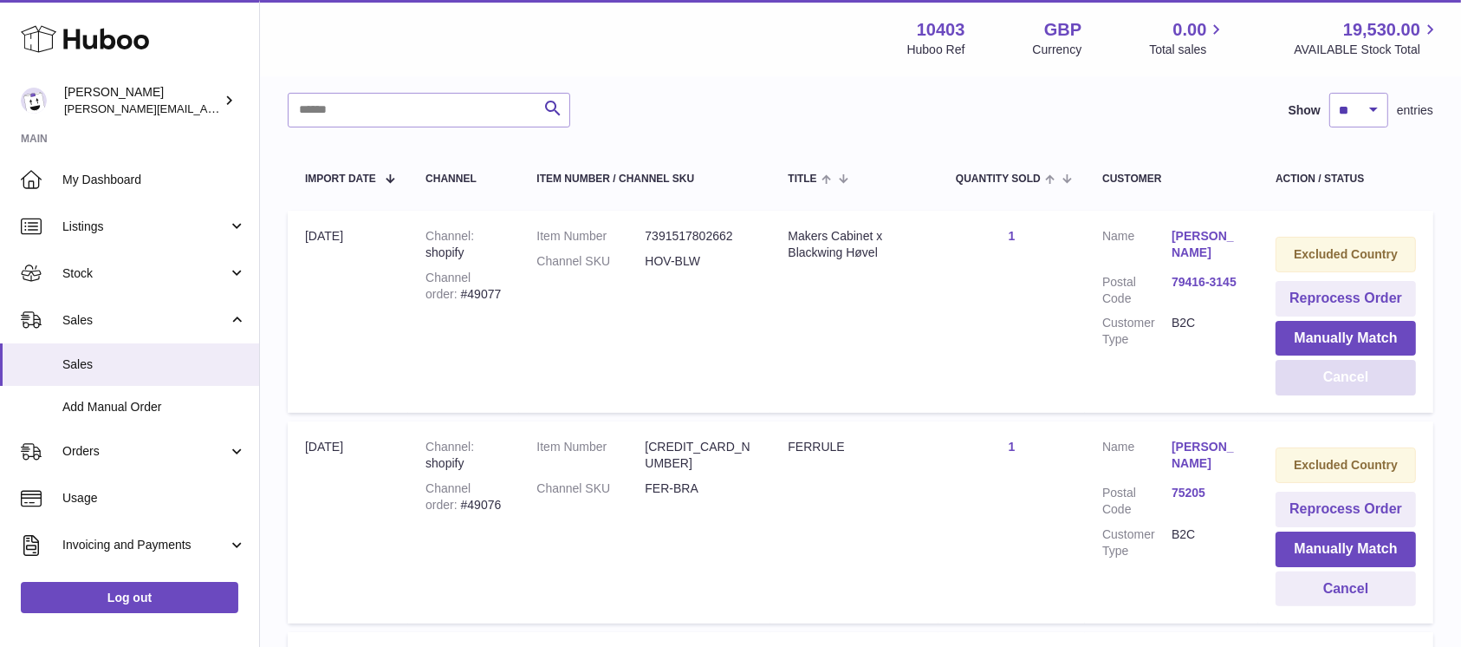
click at [1339, 375] on button "Cancel" at bounding box center [1346, 378] width 140 height 36
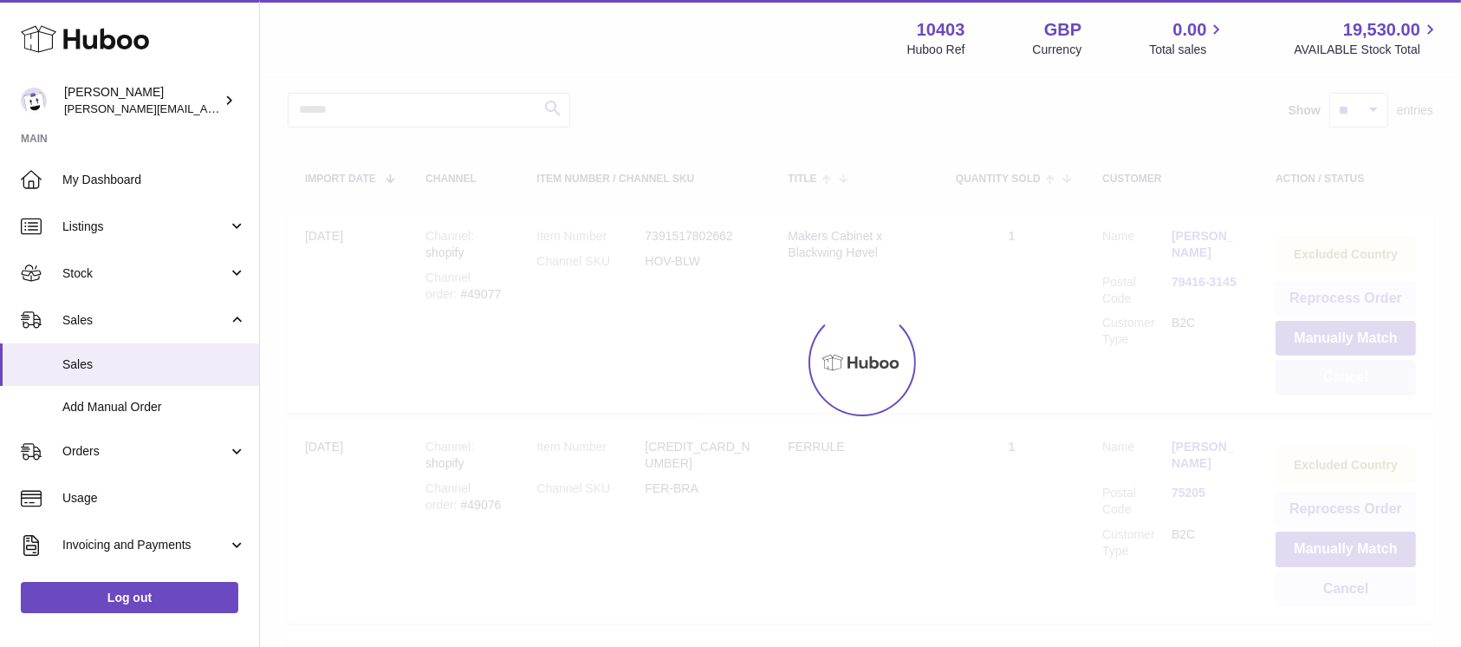
click at [1339, 375] on div at bounding box center [860, 362] width 1201 height 569
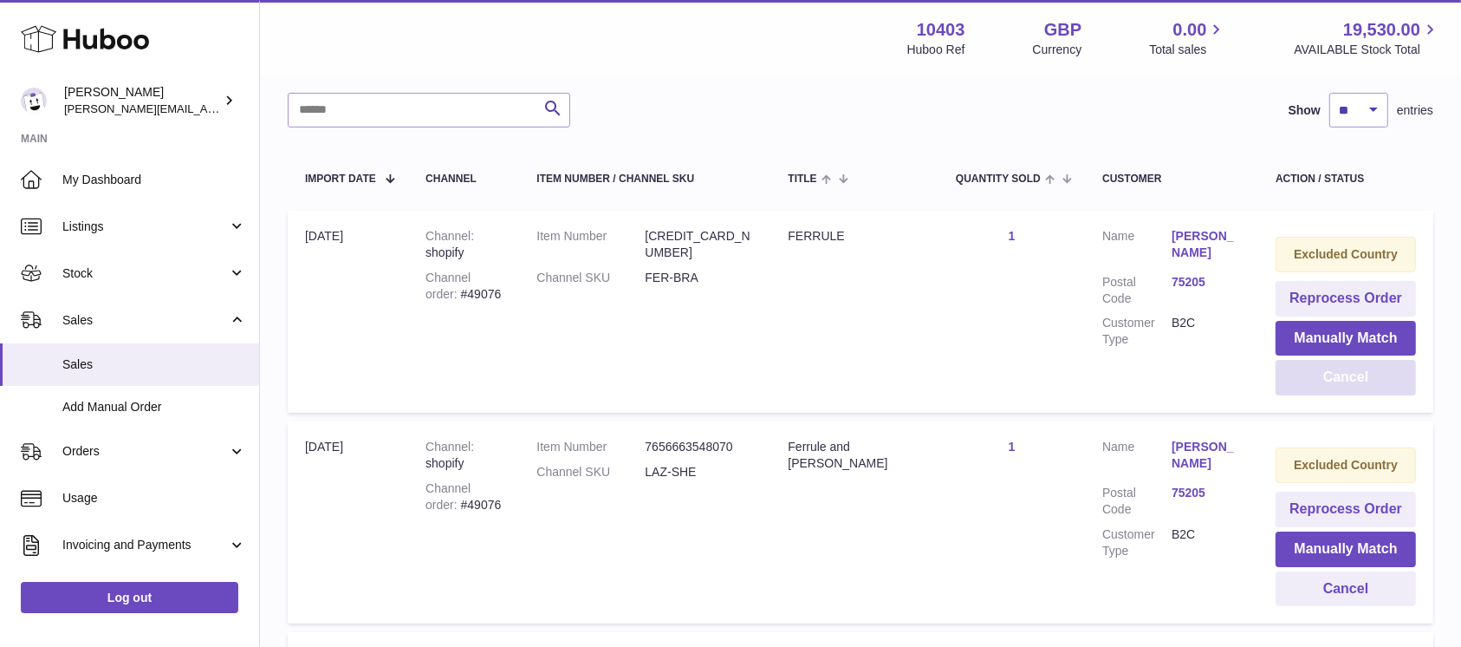
click at [1339, 375] on button "Cancel" at bounding box center [1346, 378] width 140 height 36
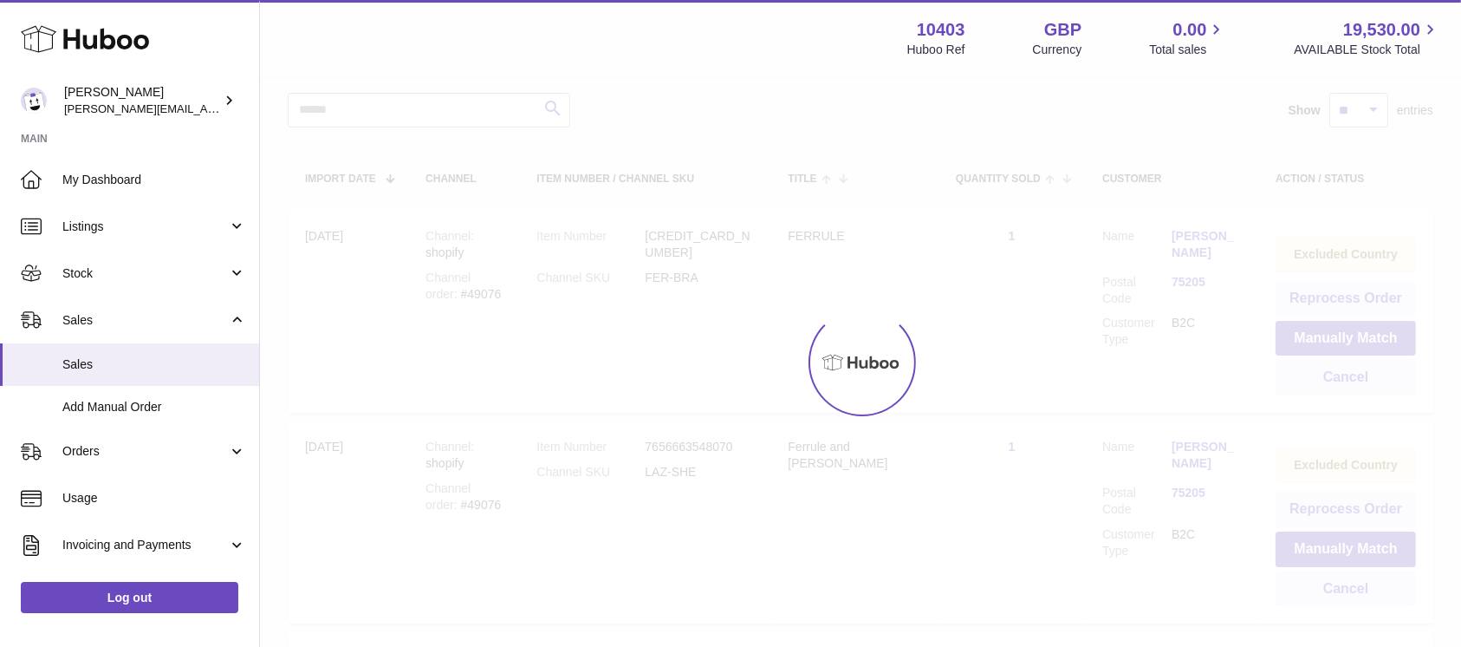
click at [1339, 375] on div at bounding box center [860, 362] width 1201 height 569
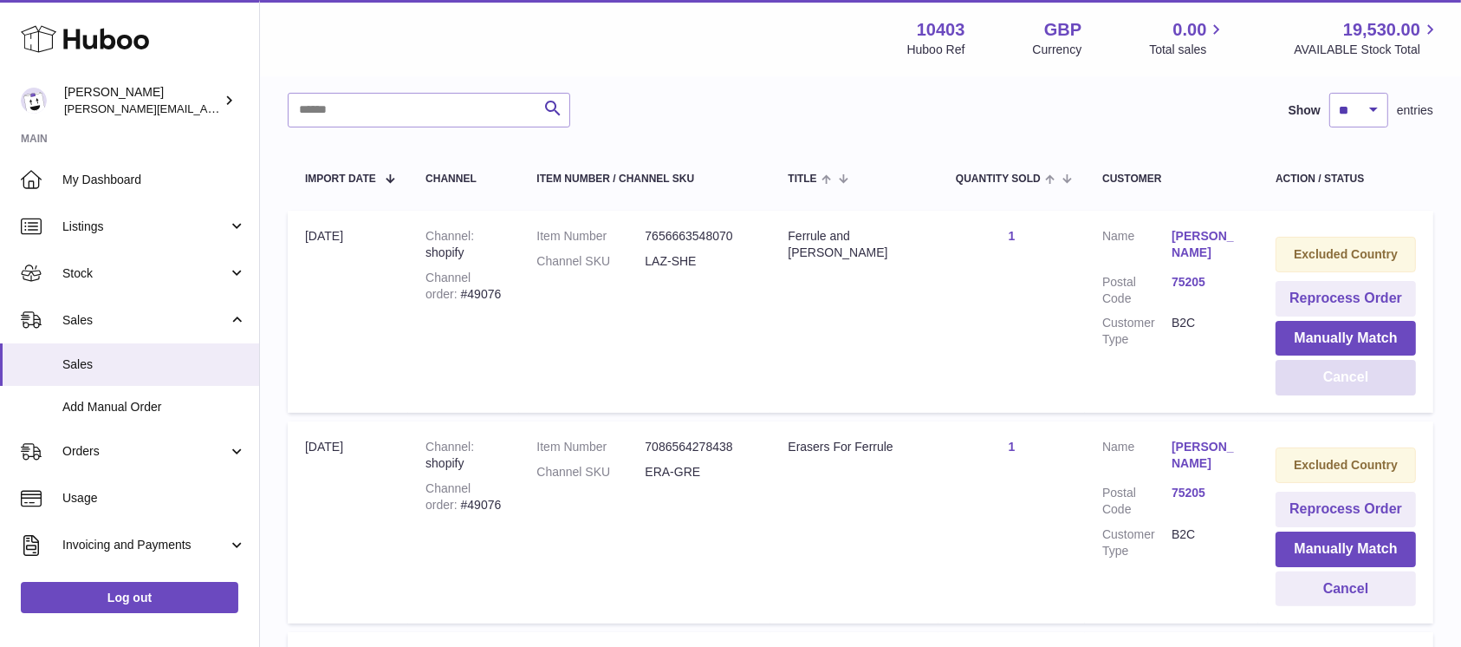
click at [1339, 375] on button "Cancel" at bounding box center [1346, 378] width 140 height 36
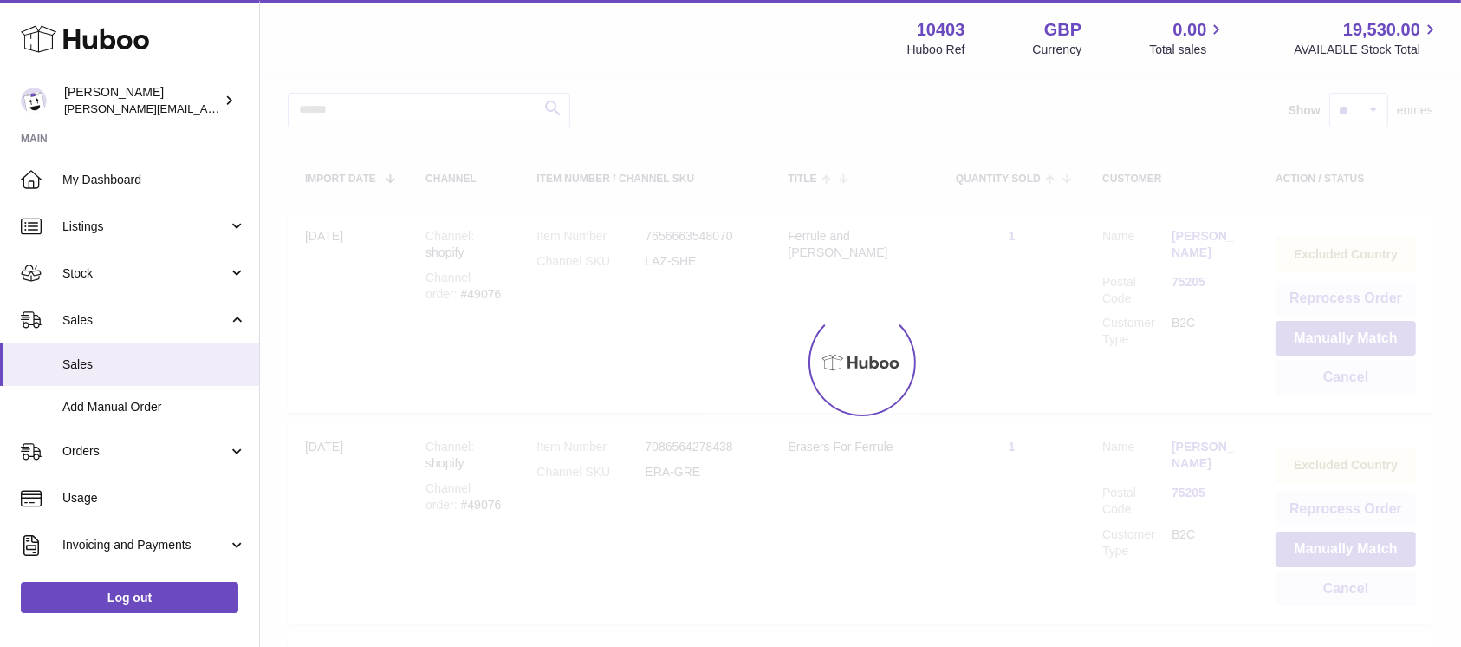
click at [1339, 375] on div at bounding box center [860, 362] width 1201 height 569
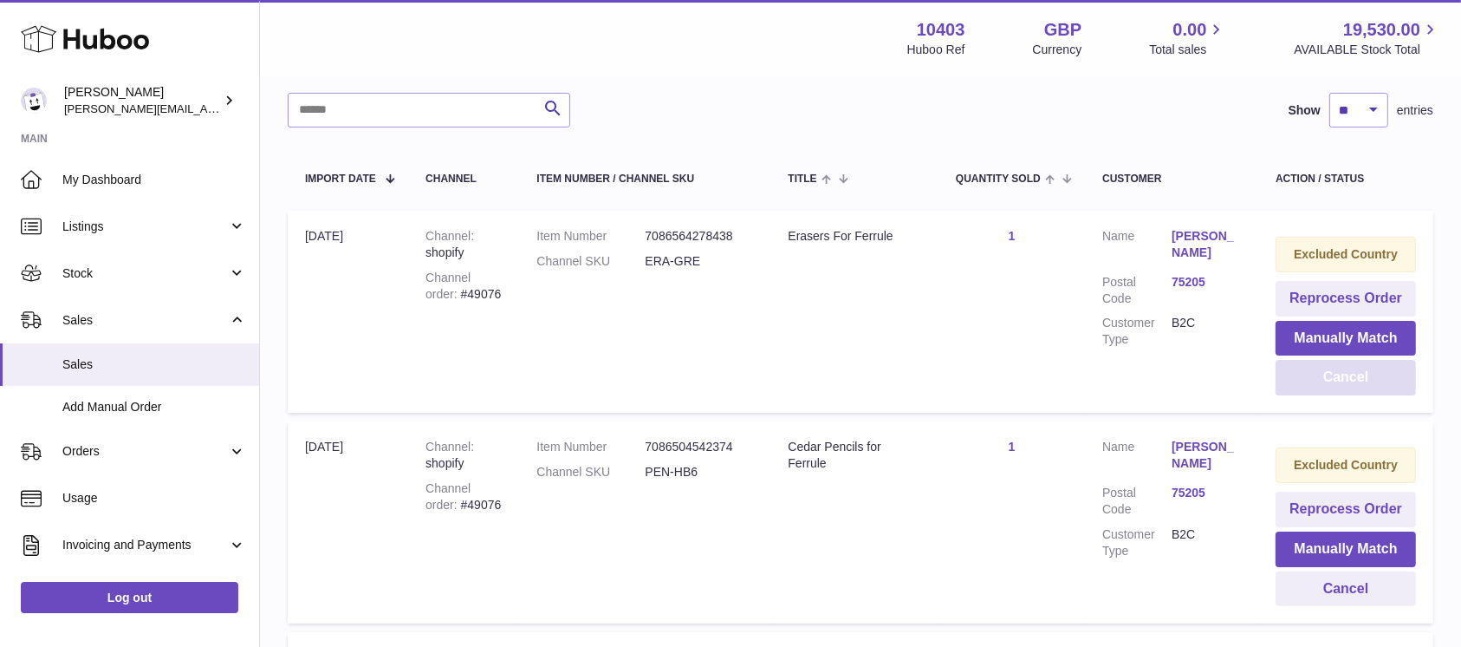
click at [1339, 375] on button "Cancel" at bounding box center [1346, 378] width 140 height 36
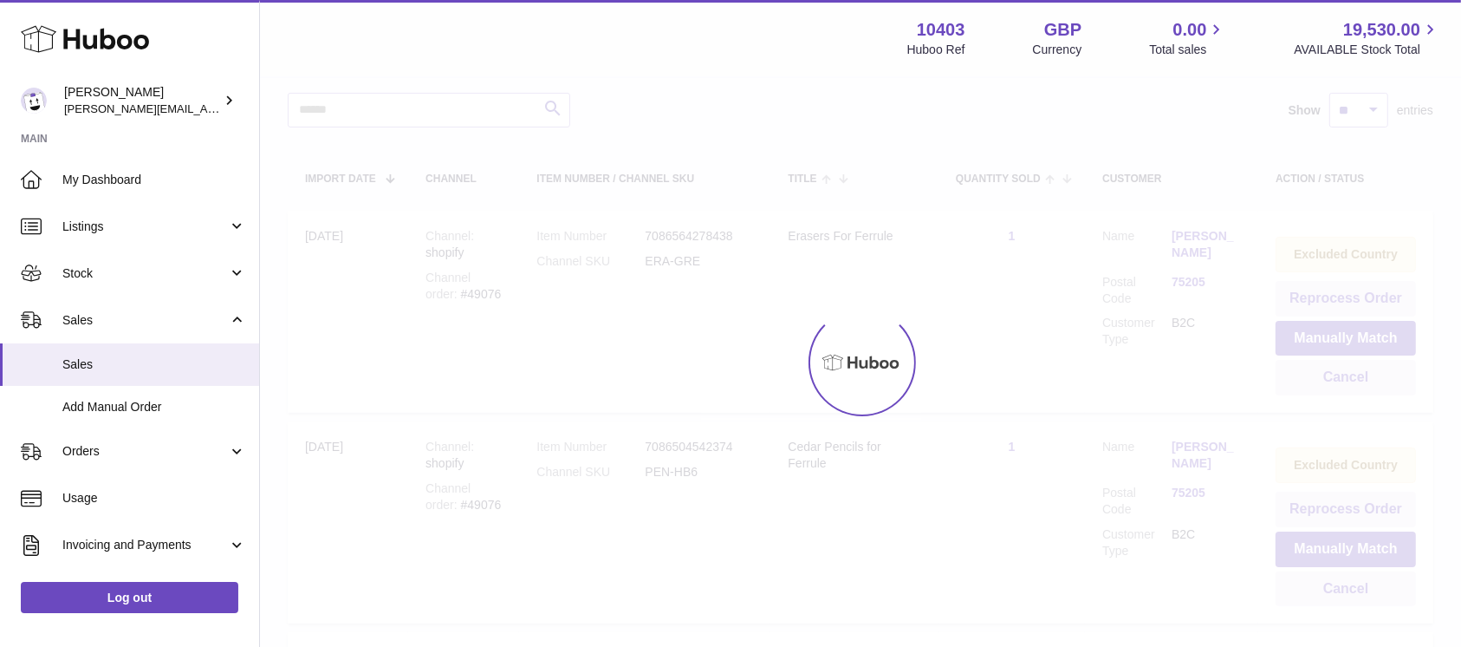
click at [1339, 375] on div at bounding box center [860, 362] width 1201 height 569
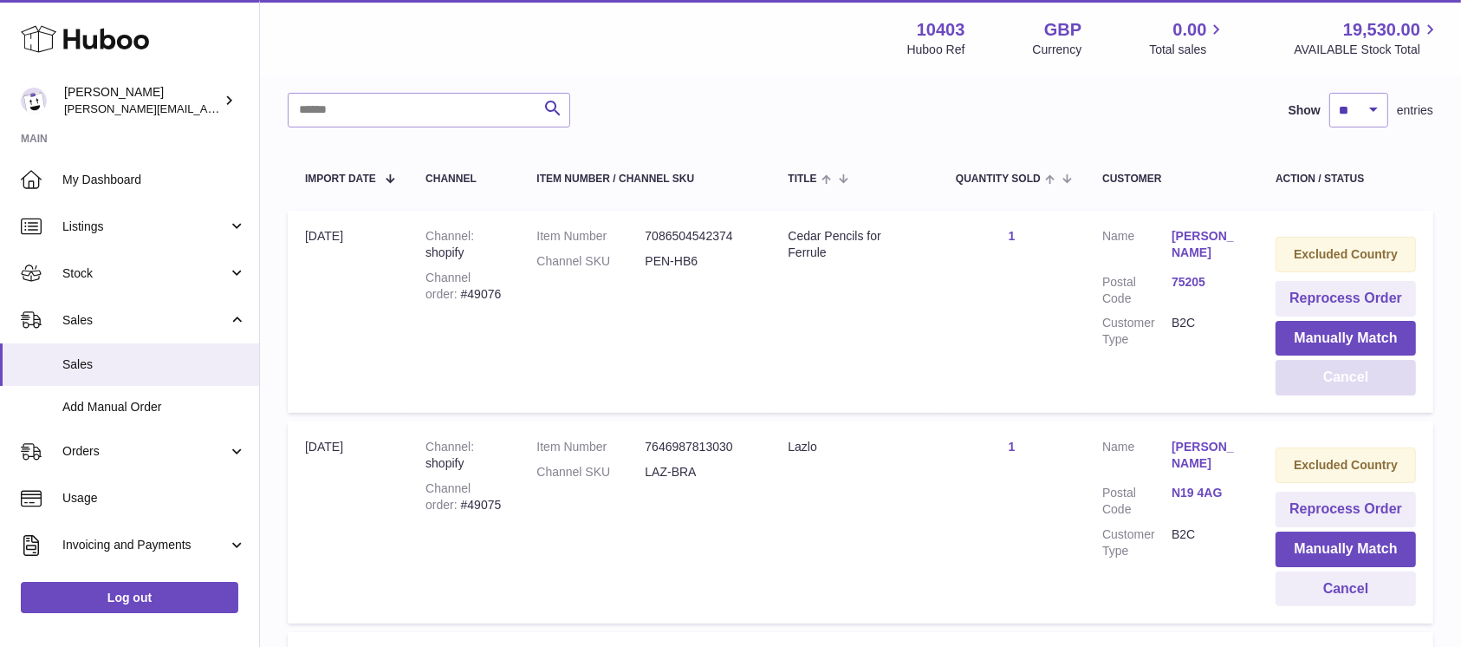
click at [1339, 375] on button "Cancel" at bounding box center [1346, 378] width 140 height 36
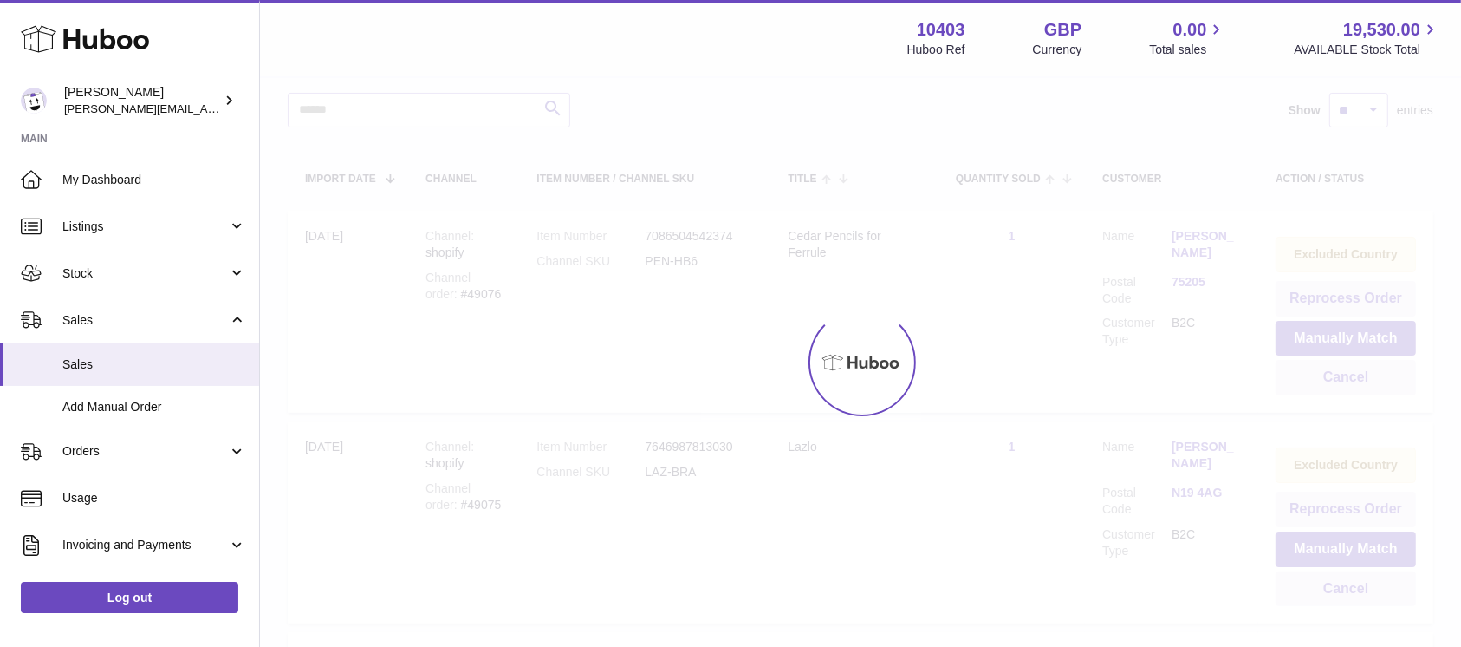
click at [1339, 375] on div at bounding box center [860, 362] width 1201 height 569
click at [1339, 375] on button "Cancel" at bounding box center [1346, 378] width 140 height 36
click at [1339, 375] on div at bounding box center [860, 362] width 1201 height 569
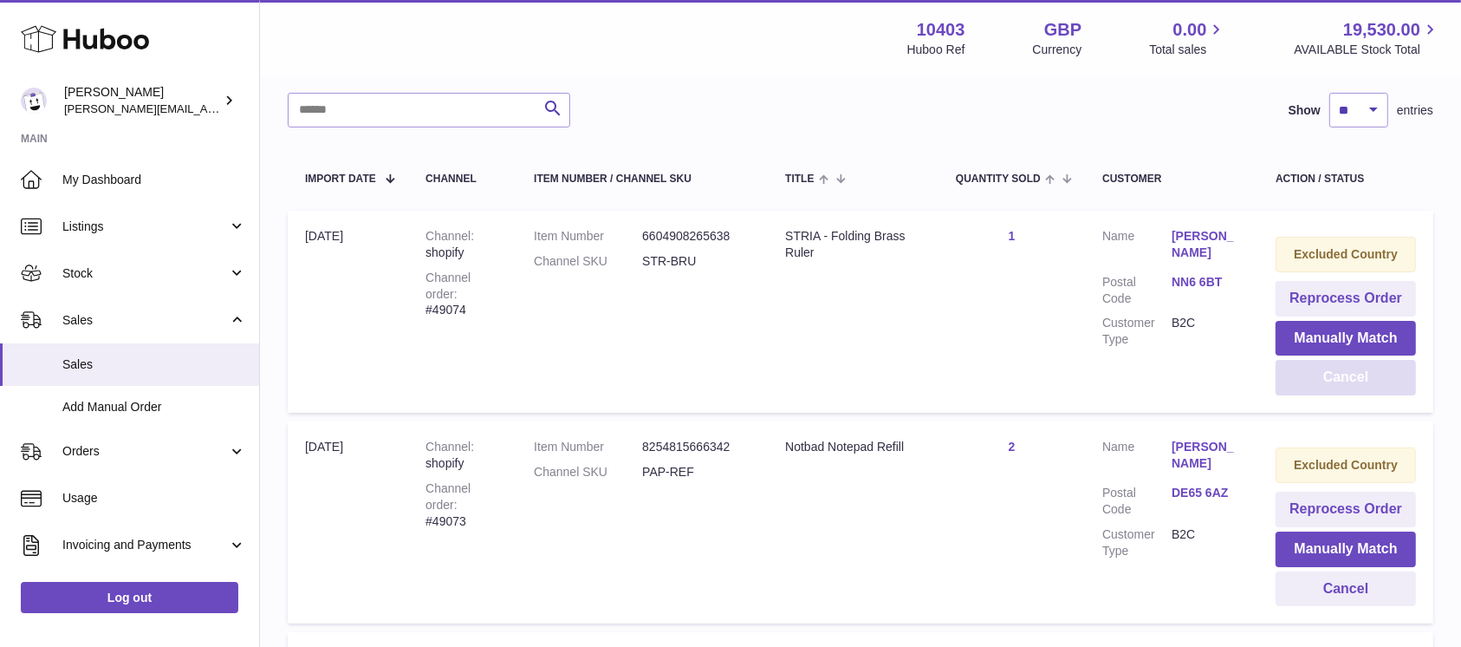
click at [1339, 375] on button "Cancel" at bounding box center [1346, 378] width 140 height 36
click at [0, 375] on div at bounding box center [0, 323] width 0 height 647
click at [1339, 375] on button "Cancel" at bounding box center [1346, 378] width 140 height 36
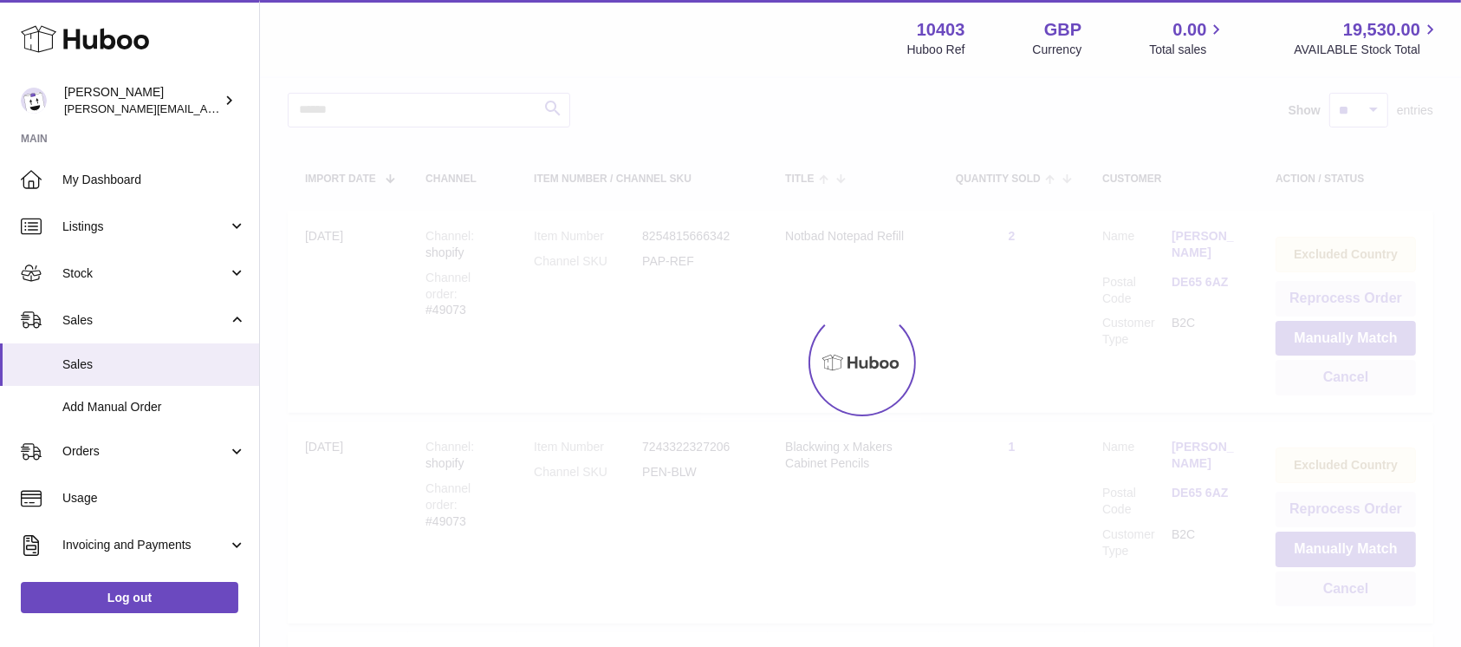
click at [1339, 375] on div at bounding box center [860, 362] width 1201 height 569
click at [1339, 375] on button "Cancel" at bounding box center [1346, 378] width 140 height 36
click at [1339, 375] on div at bounding box center [860, 362] width 1201 height 569
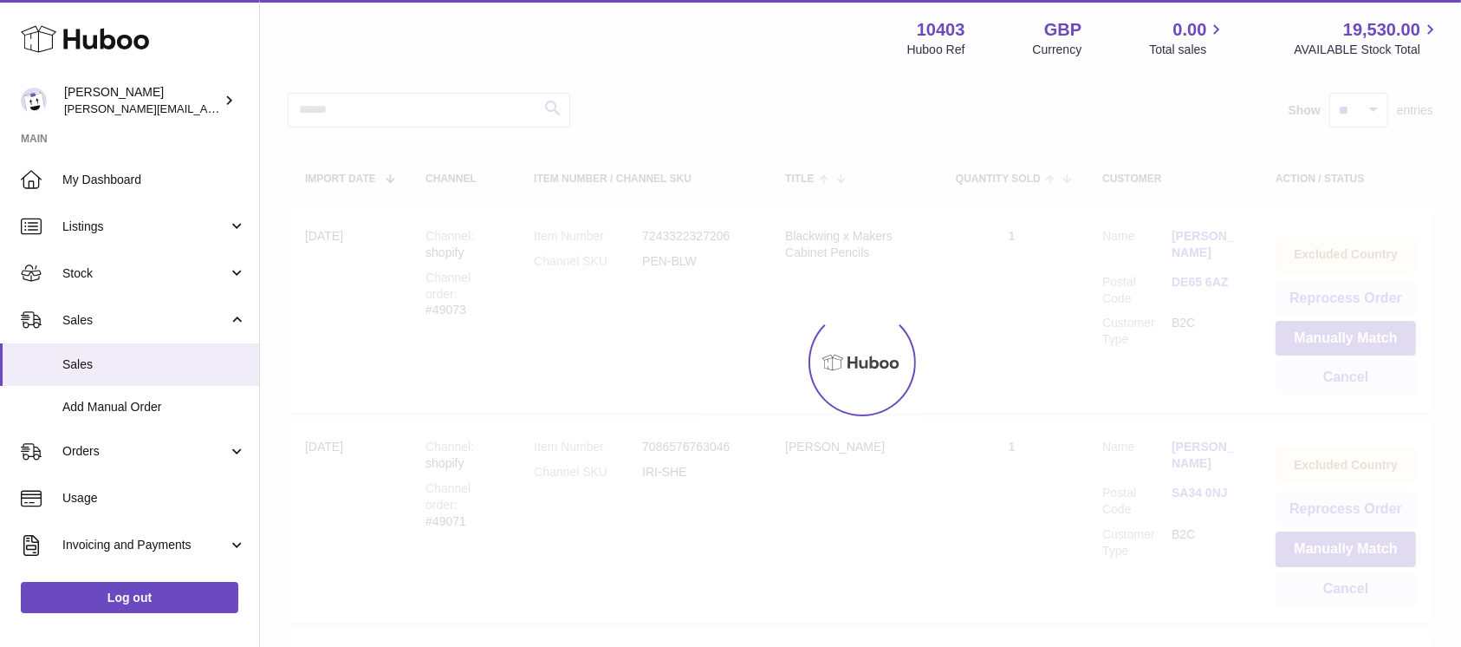
click at [1339, 375] on div at bounding box center [860, 362] width 1201 height 569
click at [1339, 375] on button "Cancel" at bounding box center [1346, 378] width 140 height 36
click at [1339, 375] on div at bounding box center [860, 362] width 1201 height 569
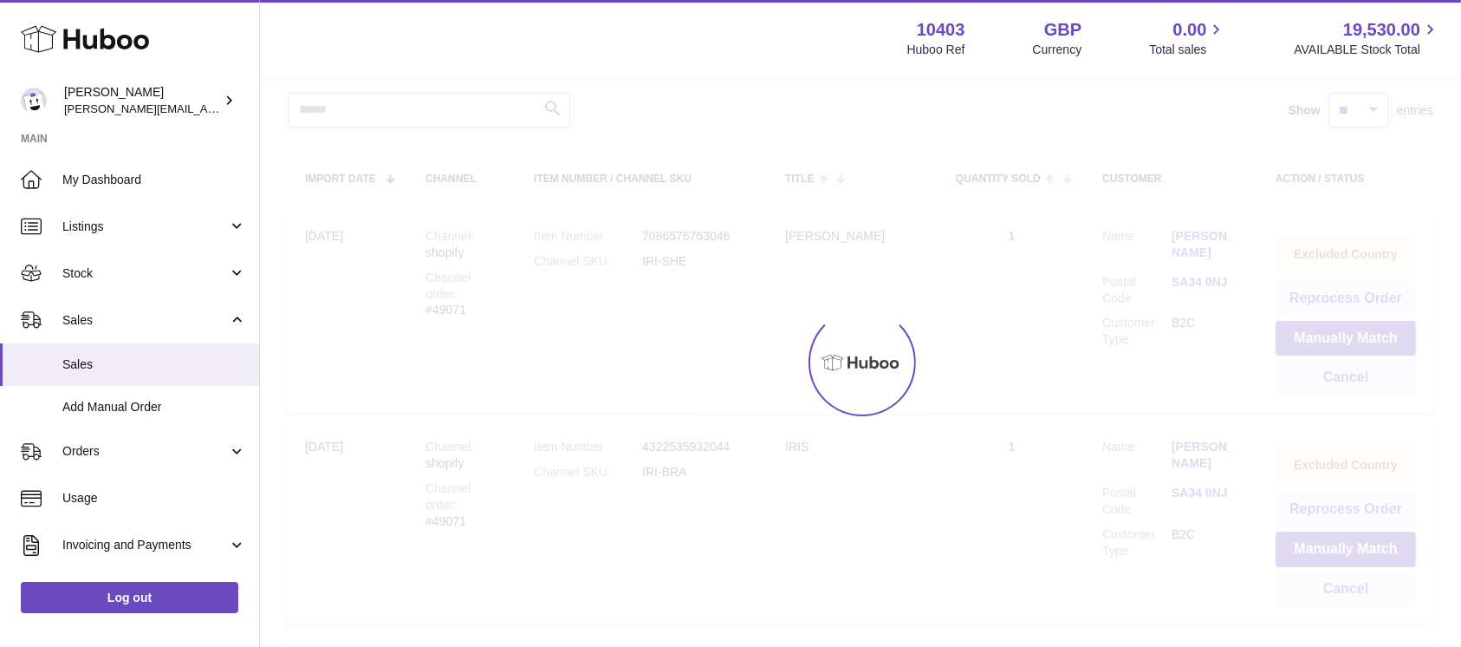
click at [1339, 375] on div at bounding box center [860, 362] width 1201 height 569
click at [1339, 375] on button "Cancel" at bounding box center [1346, 378] width 140 height 36
click at [1339, 375] on div at bounding box center [860, 362] width 1201 height 569
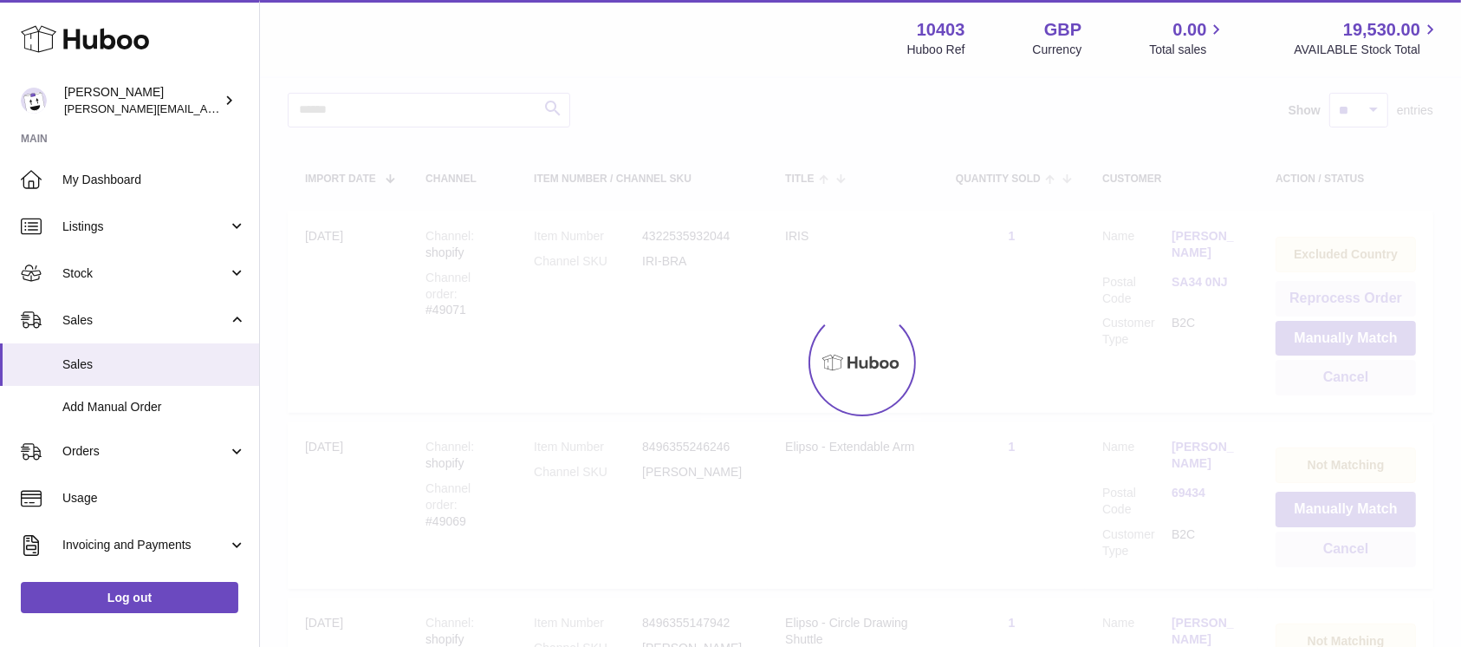
click at [1339, 375] on div at bounding box center [860, 362] width 1201 height 569
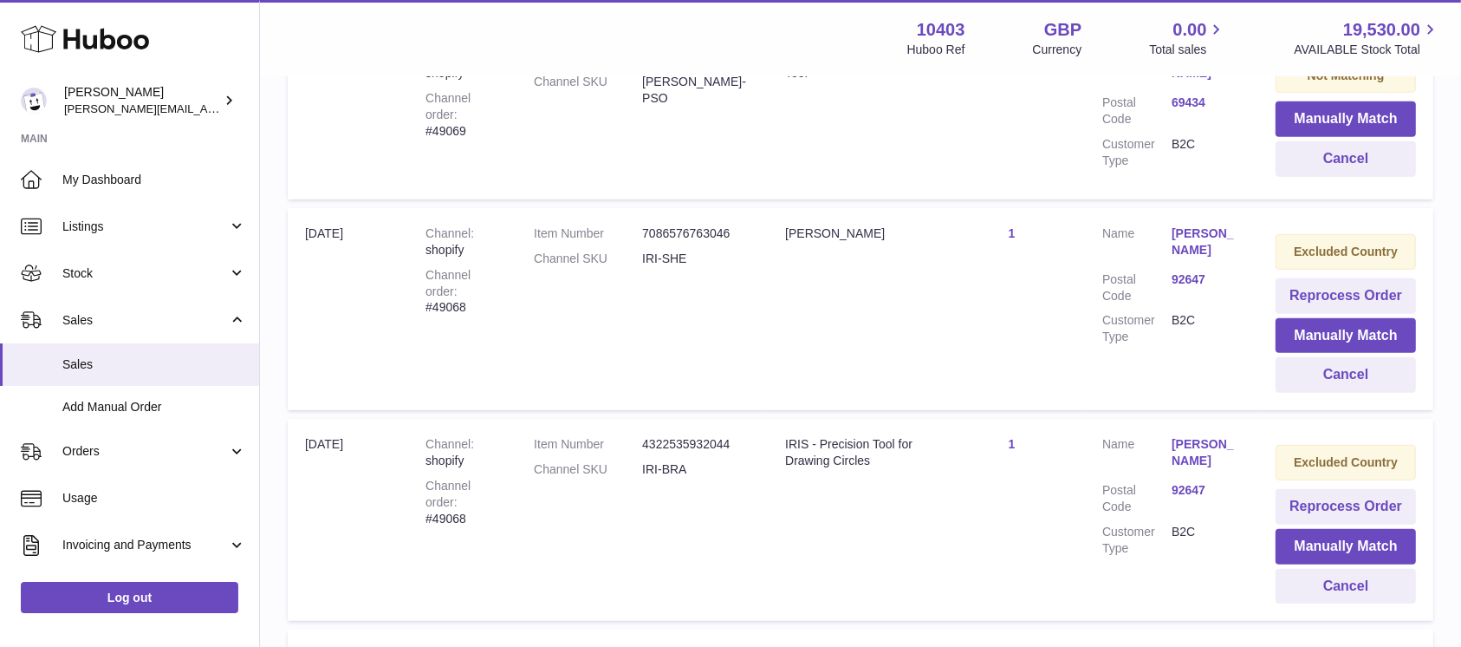
scroll to position [830, 0]
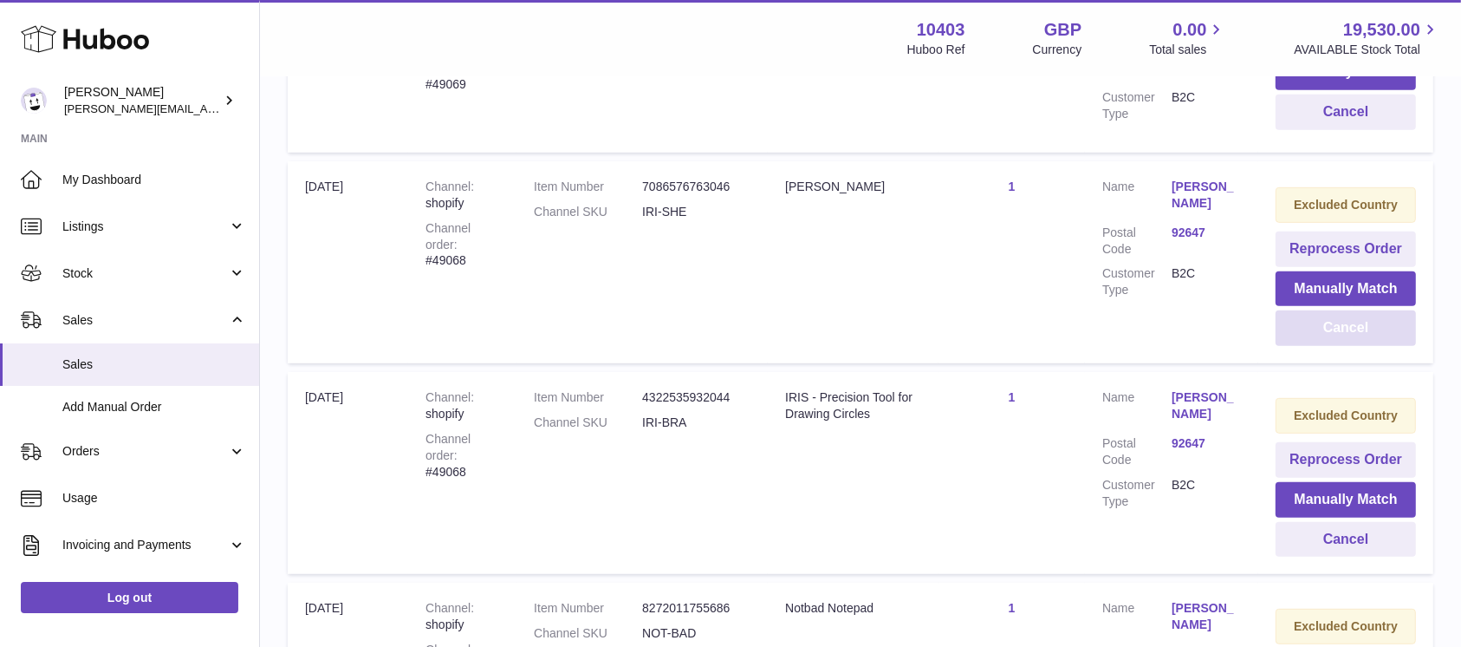
click at [1366, 337] on button "Cancel" at bounding box center [1346, 328] width 140 height 36
click at [0, 337] on div at bounding box center [0, 323] width 0 height 647
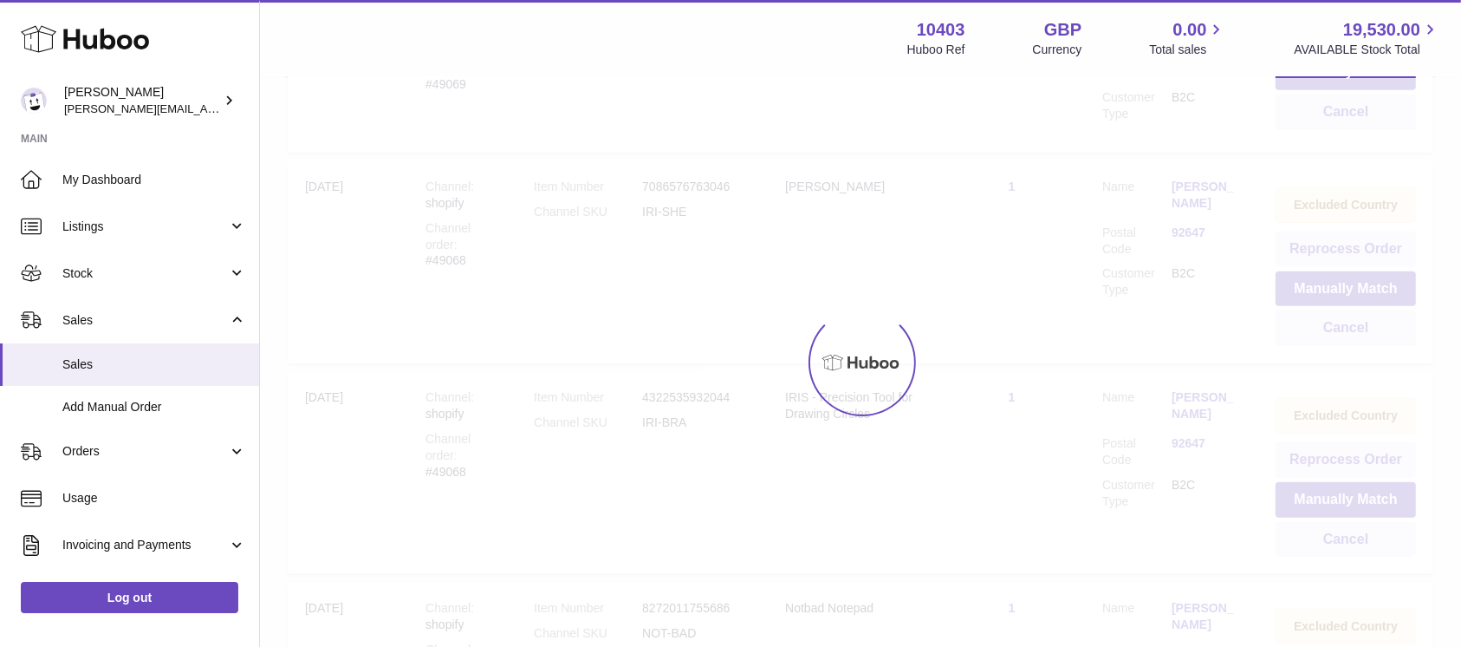
click at [1366, 337] on div at bounding box center [860, 362] width 1201 height 569
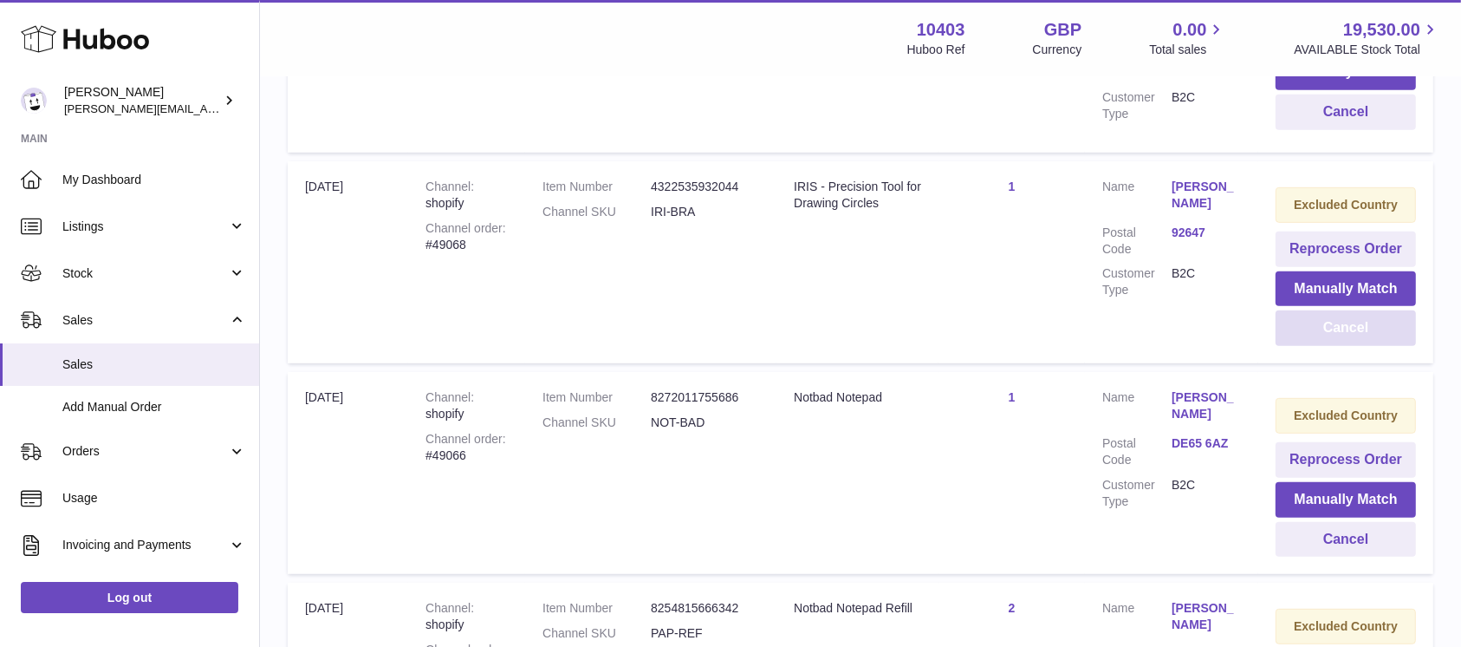
click at [1366, 337] on button "Cancel" at bounding box center [1346, 328] width 140 height 36
click at [0, 337] on div at bounding box center [0, 323] width 0 height 647
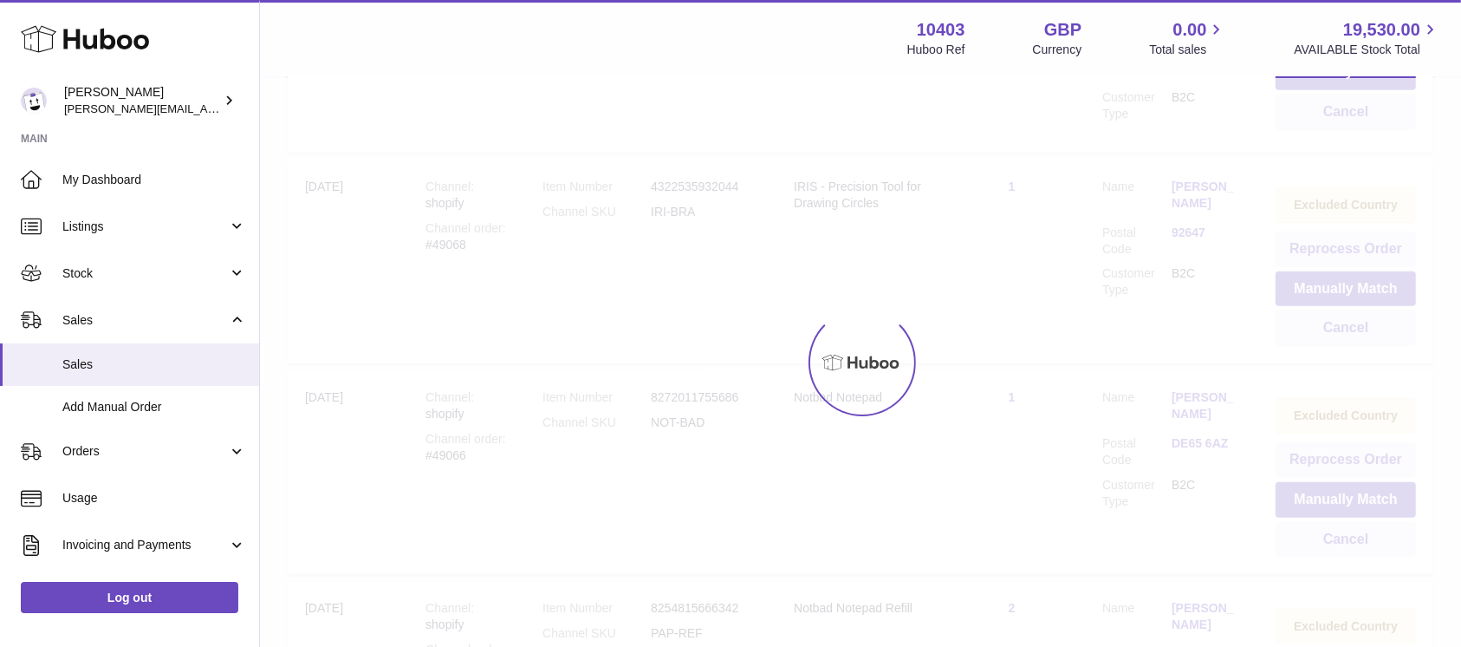
click at [1366, 337] on div at bounding box center [860, 362] width 1201 height 569
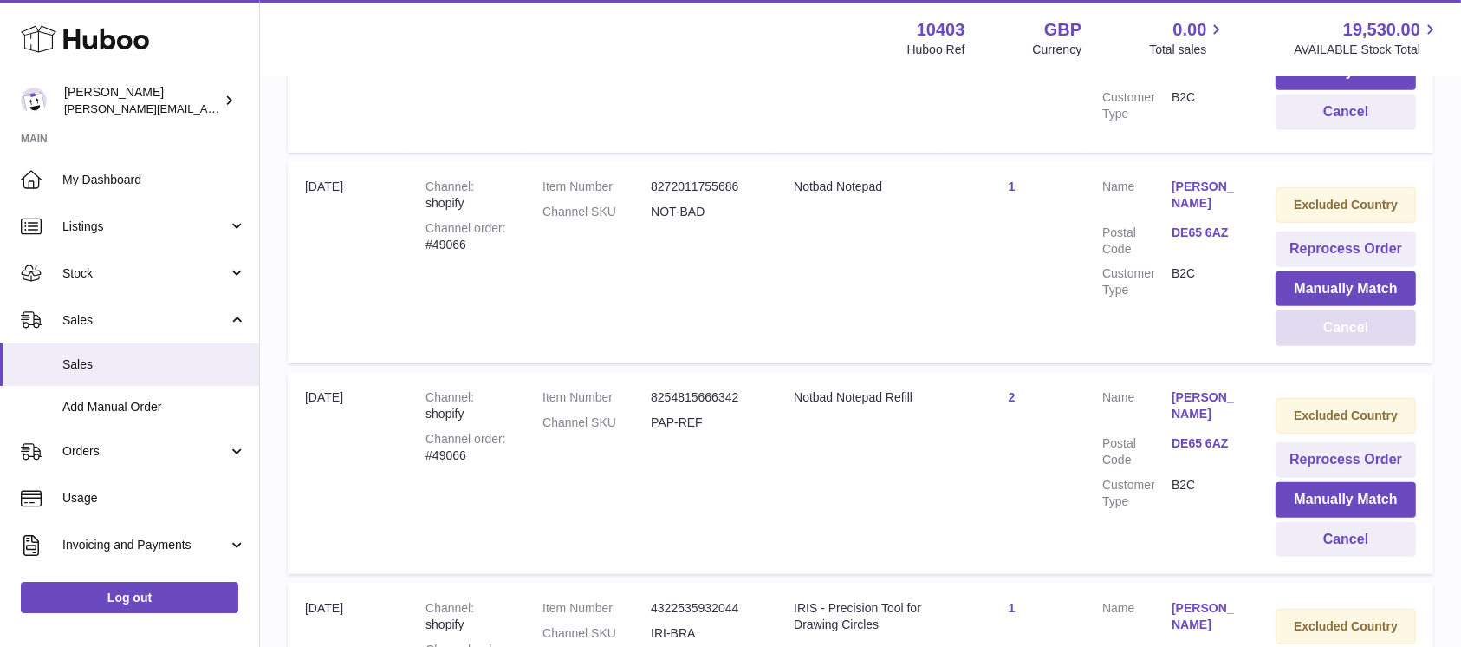
click at [1366, 337] on button "Cancel" at bounding box center [1346, 328] width 140 height 36
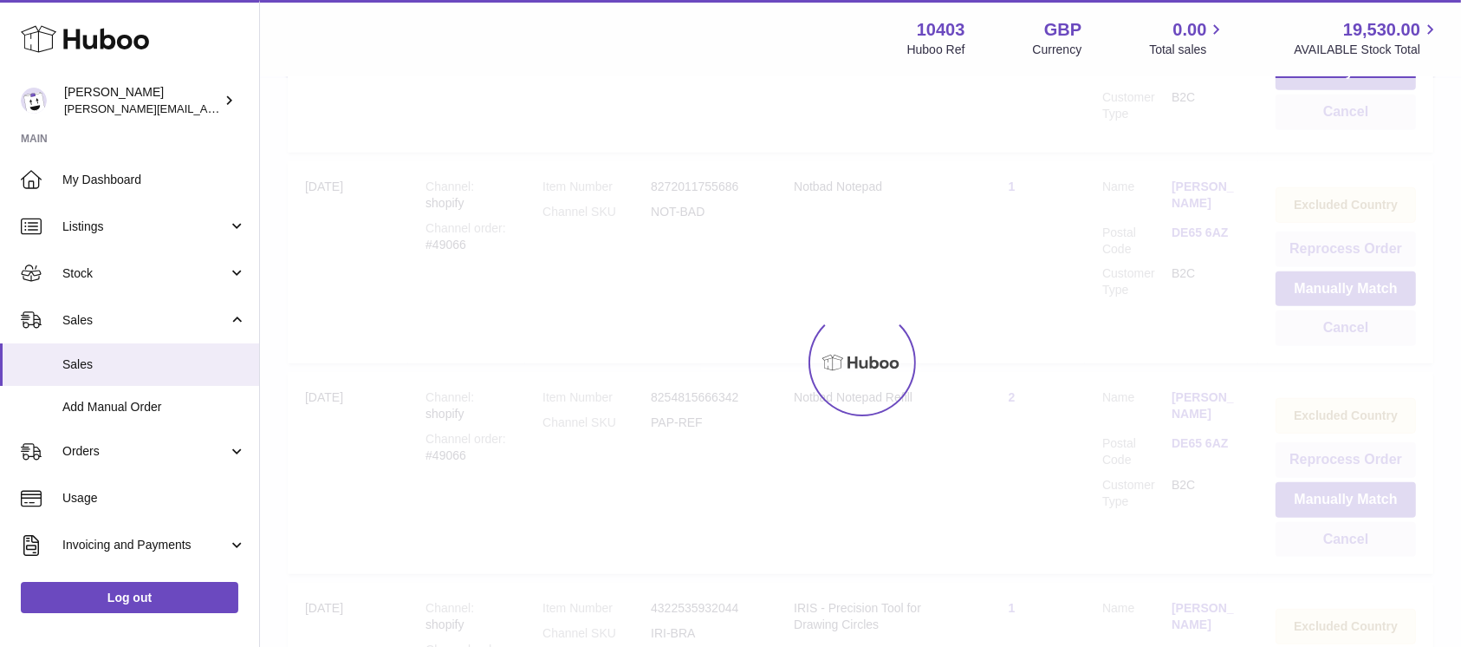
click at [1366, 337] on div at bounding box center [860, 362] width 1201 height 569
click at [1366, 337] on div "Menu Huboo 10403 Huboo Ref GBP Currency 0.00 Total sales 19,530.00 AVAILABLE St…" at bounding box center [860, 443] width 1201 height 2547
click at [1366, 337] on button "Cancel" at bounding box center [1346, 328] width 140 height 36
click at [1366, 337] on div at bounding box center [860, 362] width 1201 height 569
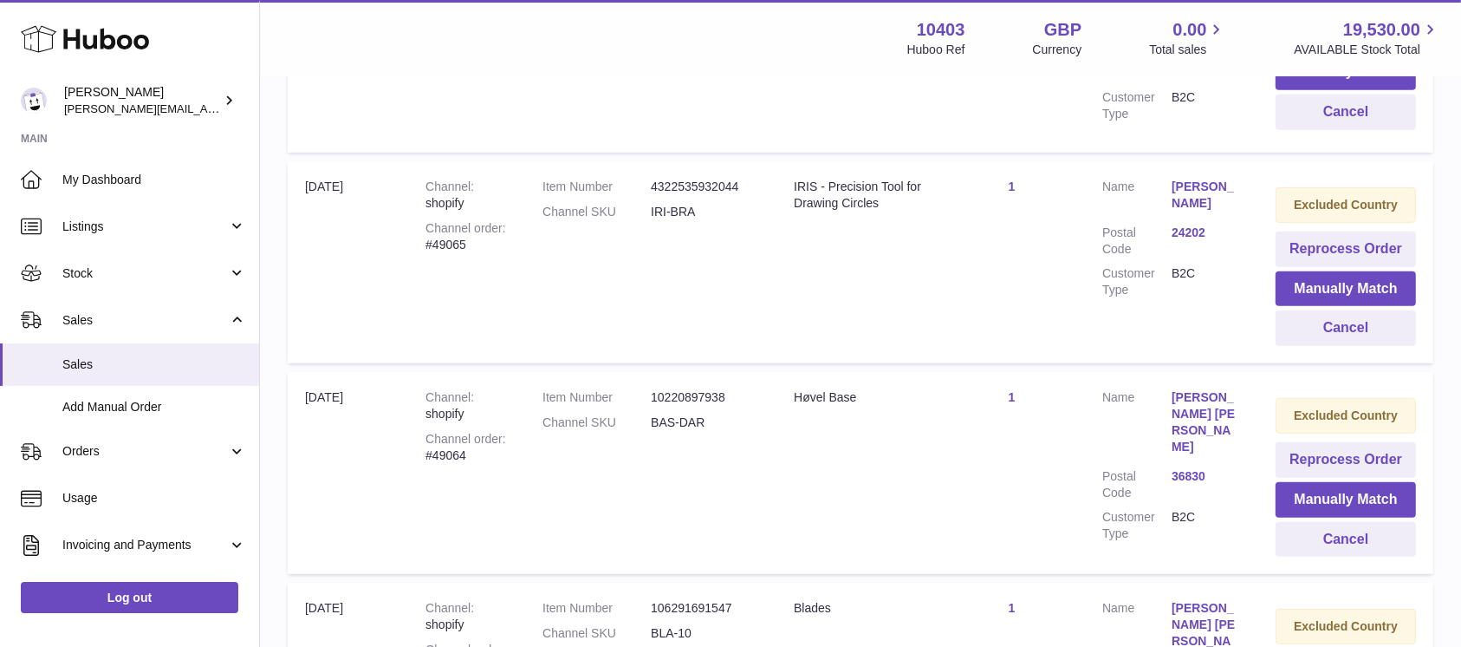
click at [1366, 337] on div "Menu Huboo 10403 Huboo Ref GBP Currency 0.00 Total sales 19,530.00 AVAILABLE St…" at bounding box center [860, 443] width 1201 height 2547
click at [1366, 337] on button "Cancel" at bounding box center [1346, 328] width 140 height 36
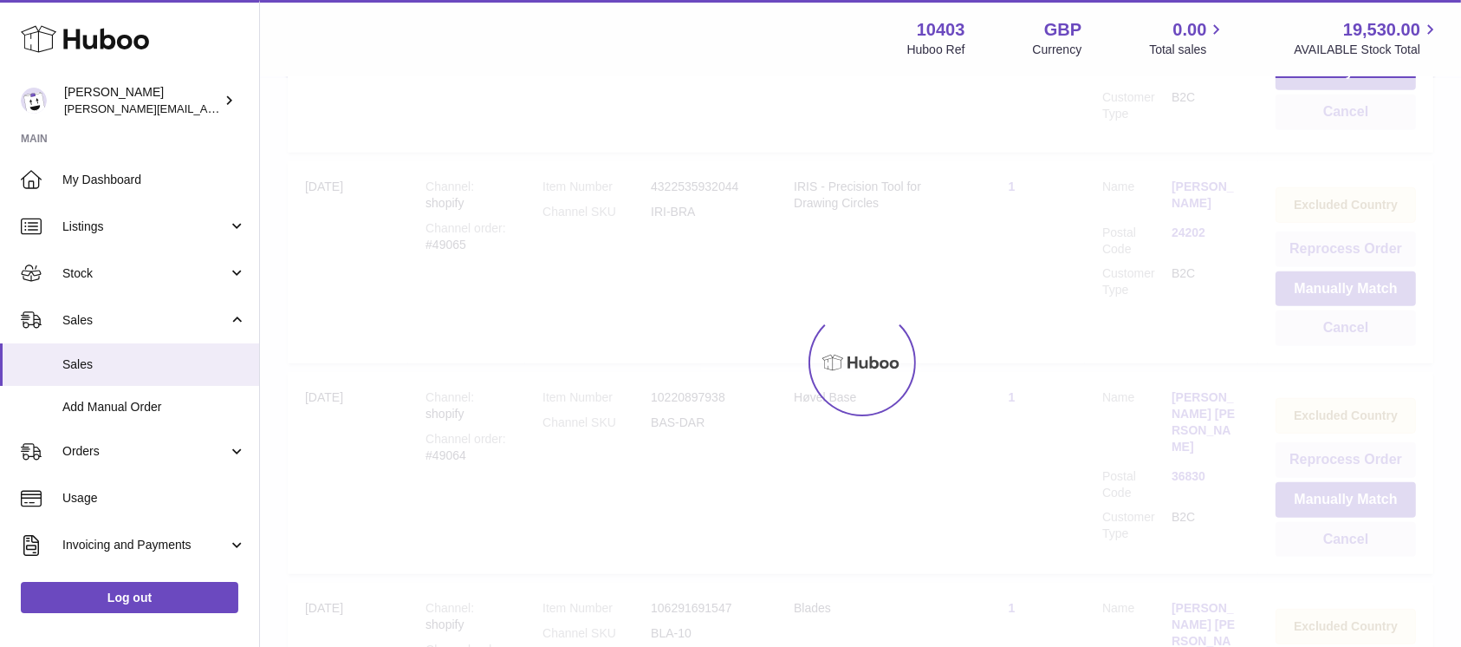
click at [1366, 337] on div "Menu Huboo 10403 Huboo Ref GBP Currency 0.00 Total sales 19,530.00 AVAILABLE St…" at bounding box center [860, 443] width 1201 height 2547
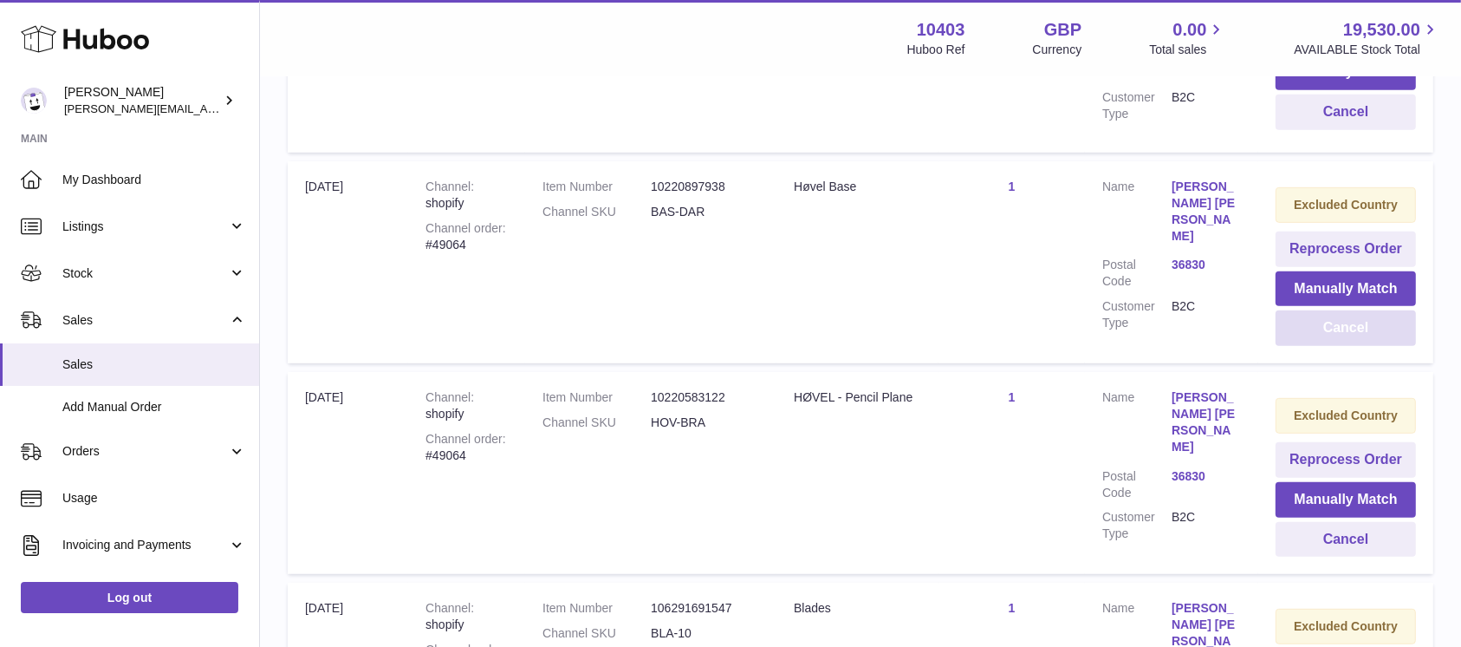
click at [1366, 337] on button "Cancel" at bounding box center [1346, 328] width 140 height 36
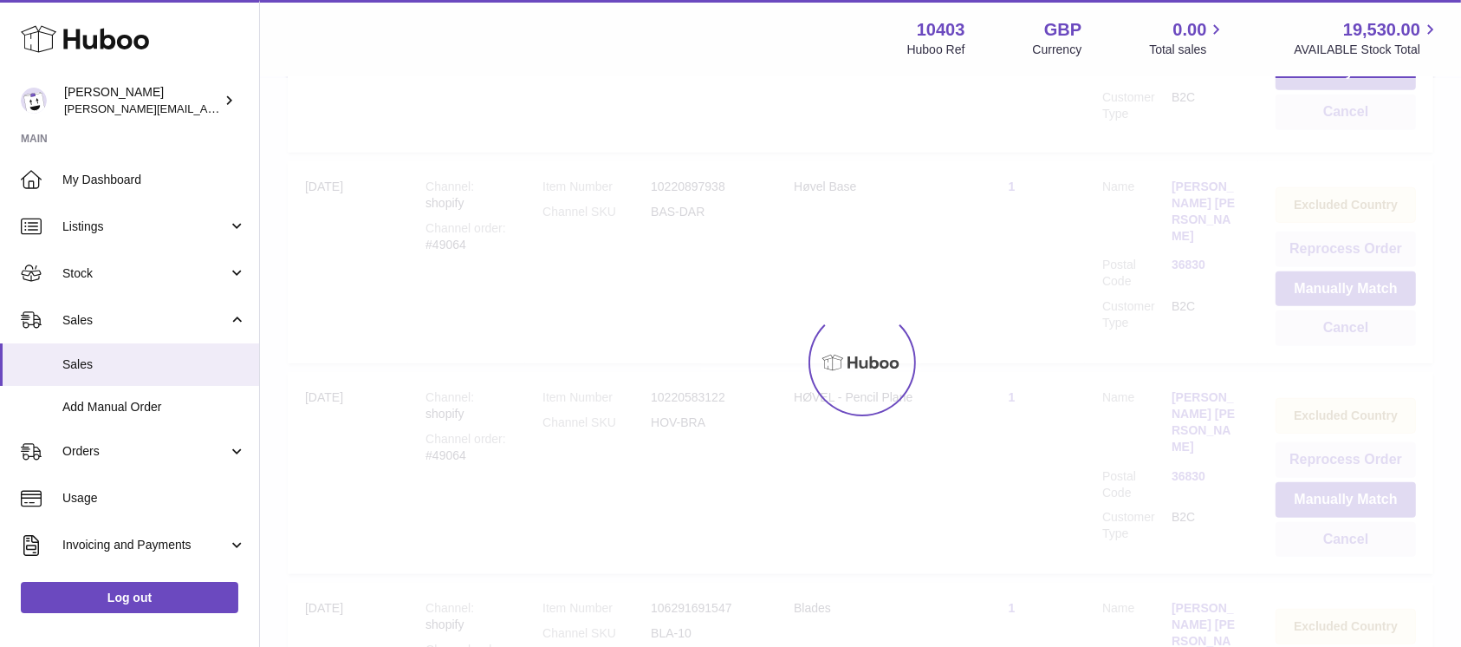
click at [1366, 337] on div at bounding box center [860, 362] width 1201 height 569
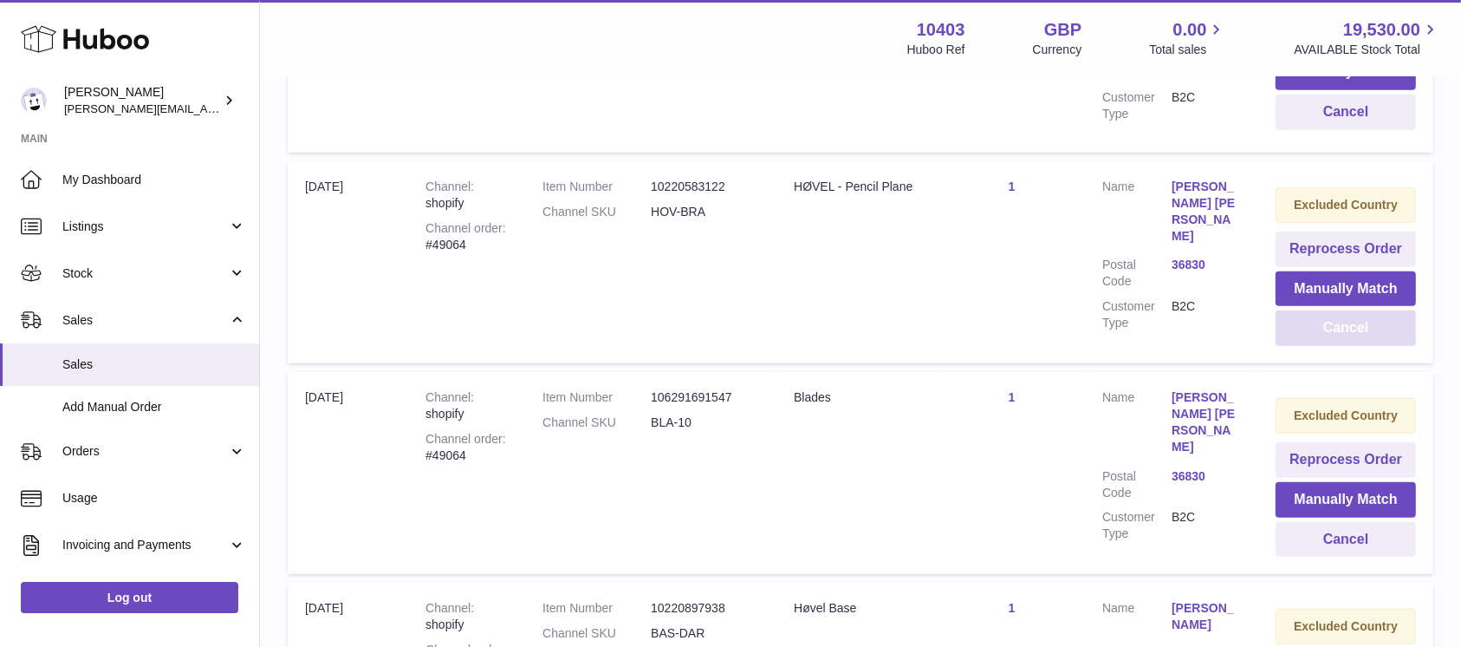
click at [1366, 337] on button "Cancel" at bounding box center [1346, 328] width 140 height 36
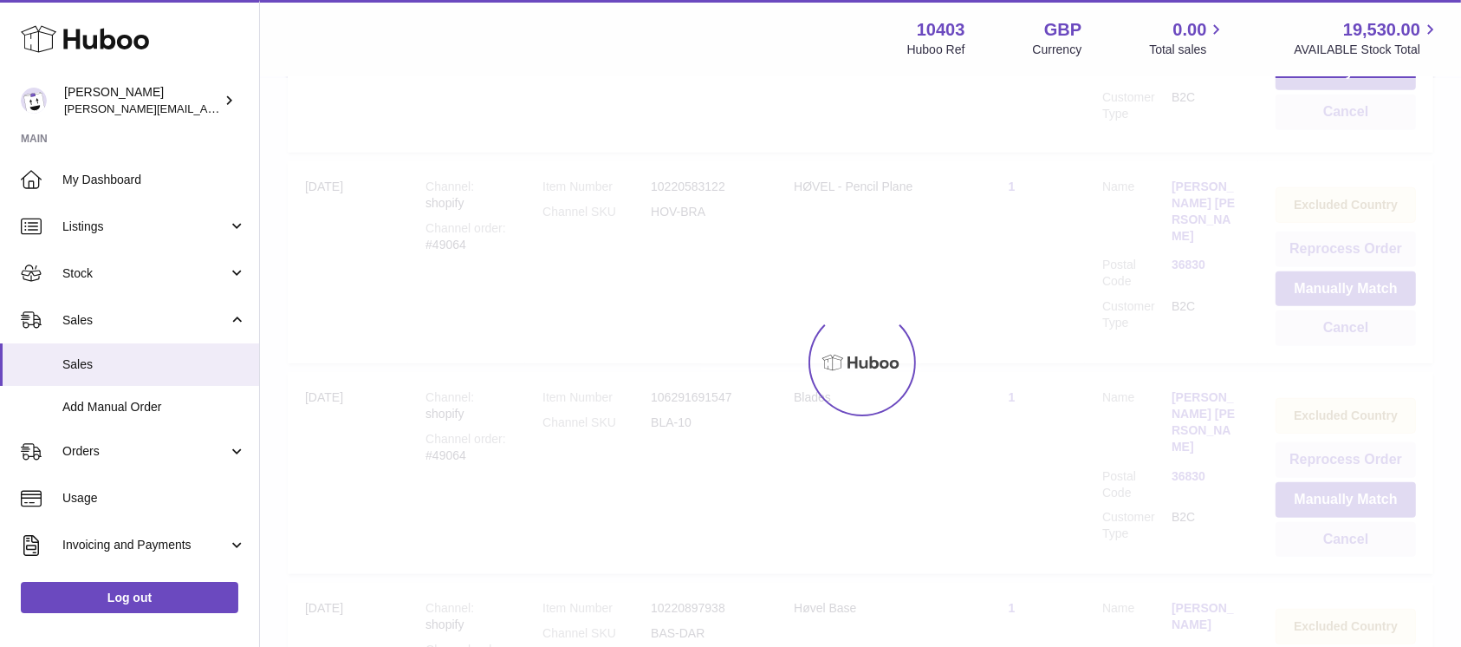
click at [1366, 337] on div at bounding box center [860, 362] width 1201 height 569
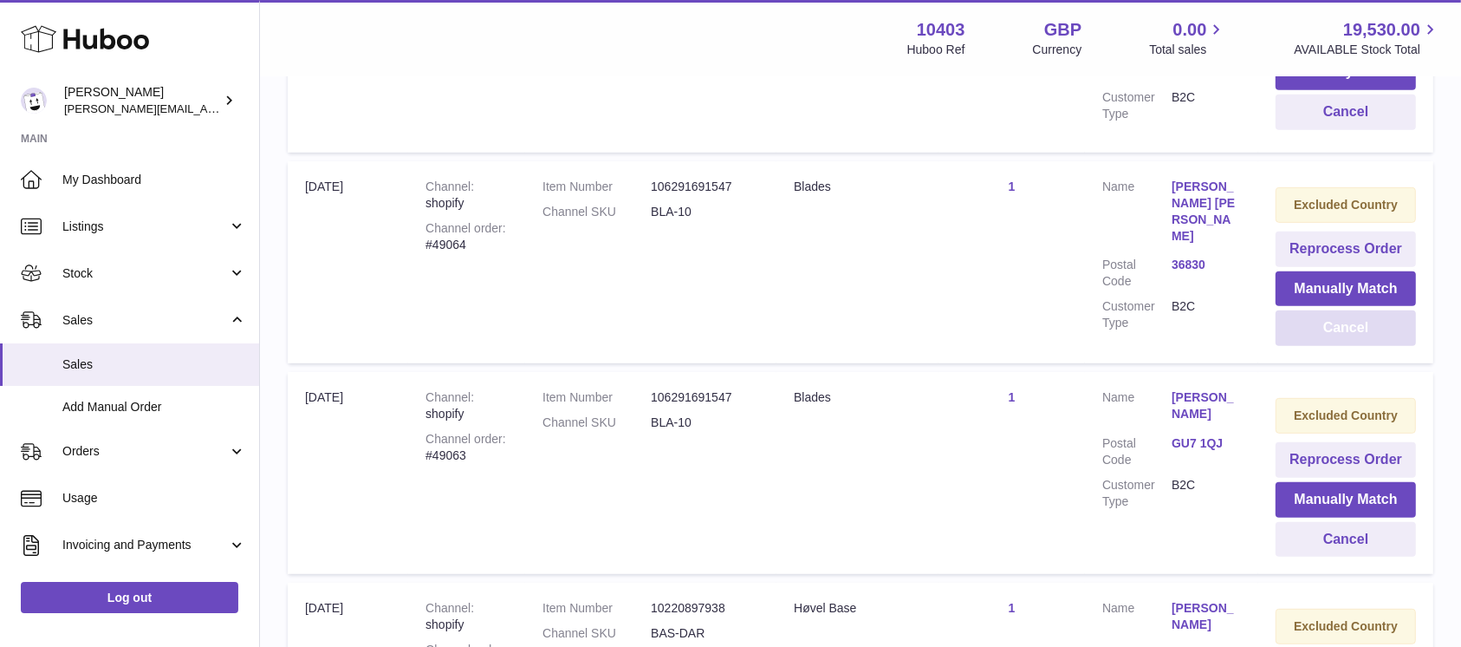
click at [1366, 337] on button "Cancel" at bounding box center [1346, 328] width 140 height 36
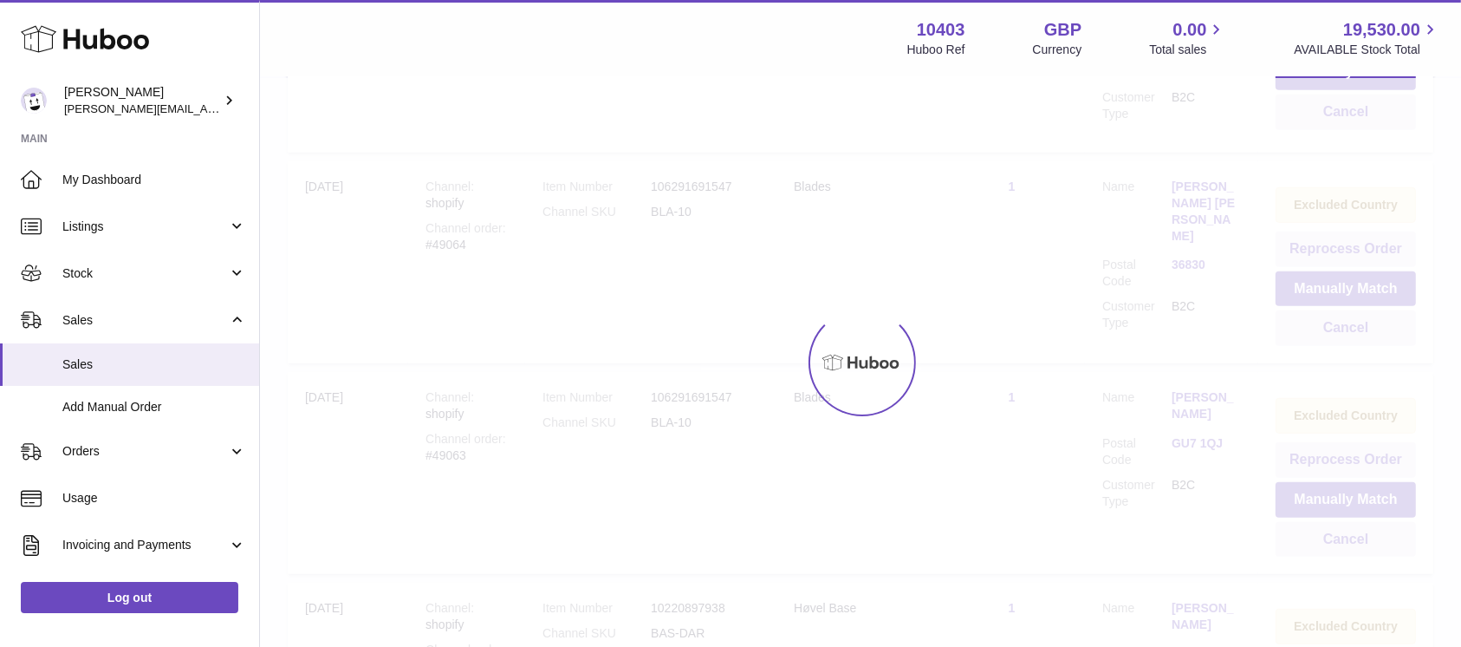
click at [1366, 337] on div at bounding box center [860, 362] width 1201 height 569
click at [1366, 337] on button "Cancel" at bounding box center [1346, 328] width 140 height 36
click at [1366, 337] on div at bounding box center [860, 362] width 1201 height 569
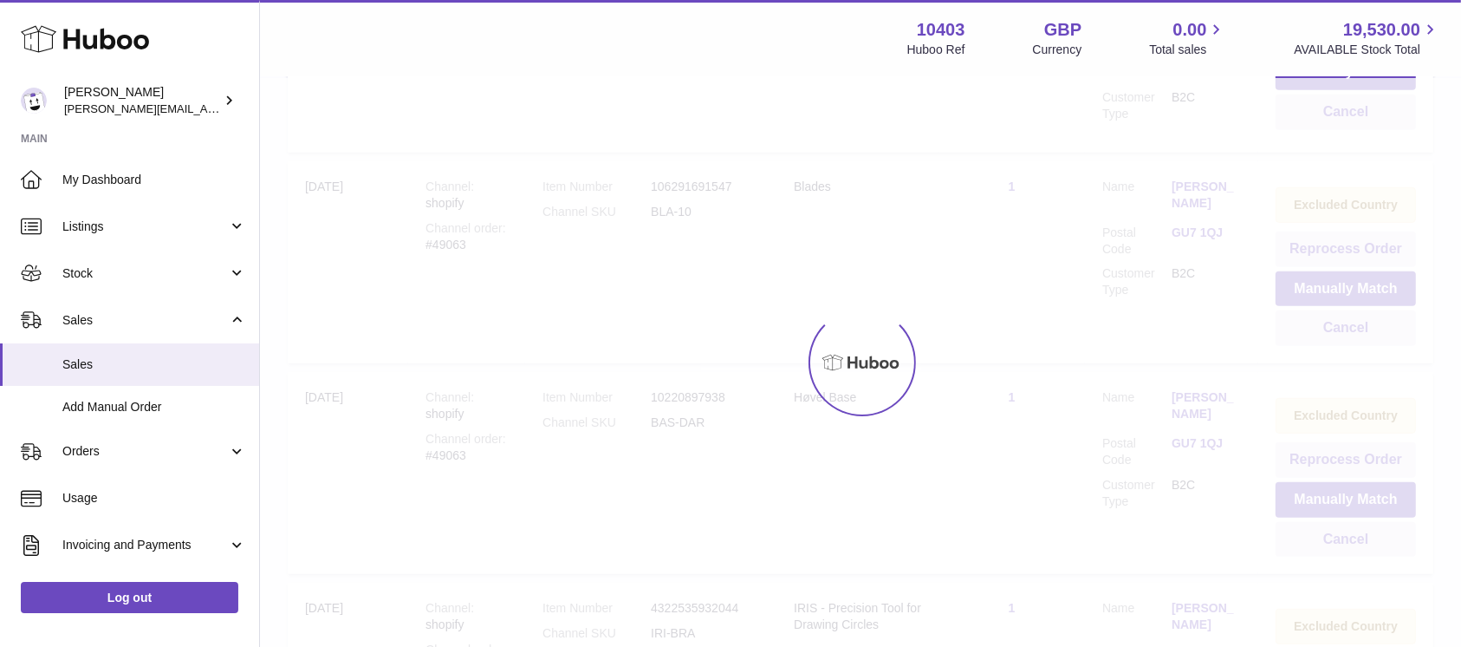
click at [1366, 337] on div at bounding box center [860, 362] width 1201 height 569
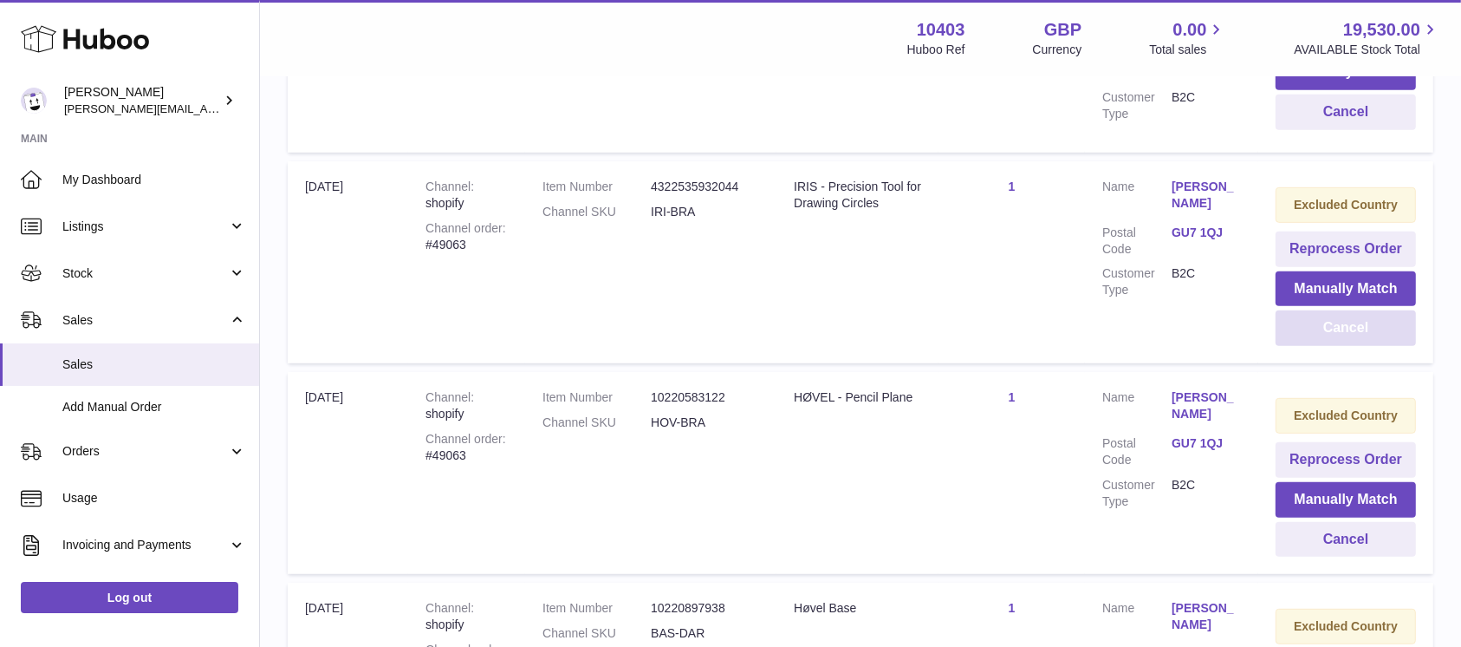
click at [1366, 337] on div "Menu Huboo 10403 Huboo Ref GBP Currency 0.00 Total sales 19,530.00 AVAILABLE St…" at bounding box center [860, 443] width 1201 height 2547
click at [1366, 337] on button "Cancel" at bounding box center [1346, 328] width 140 height 36
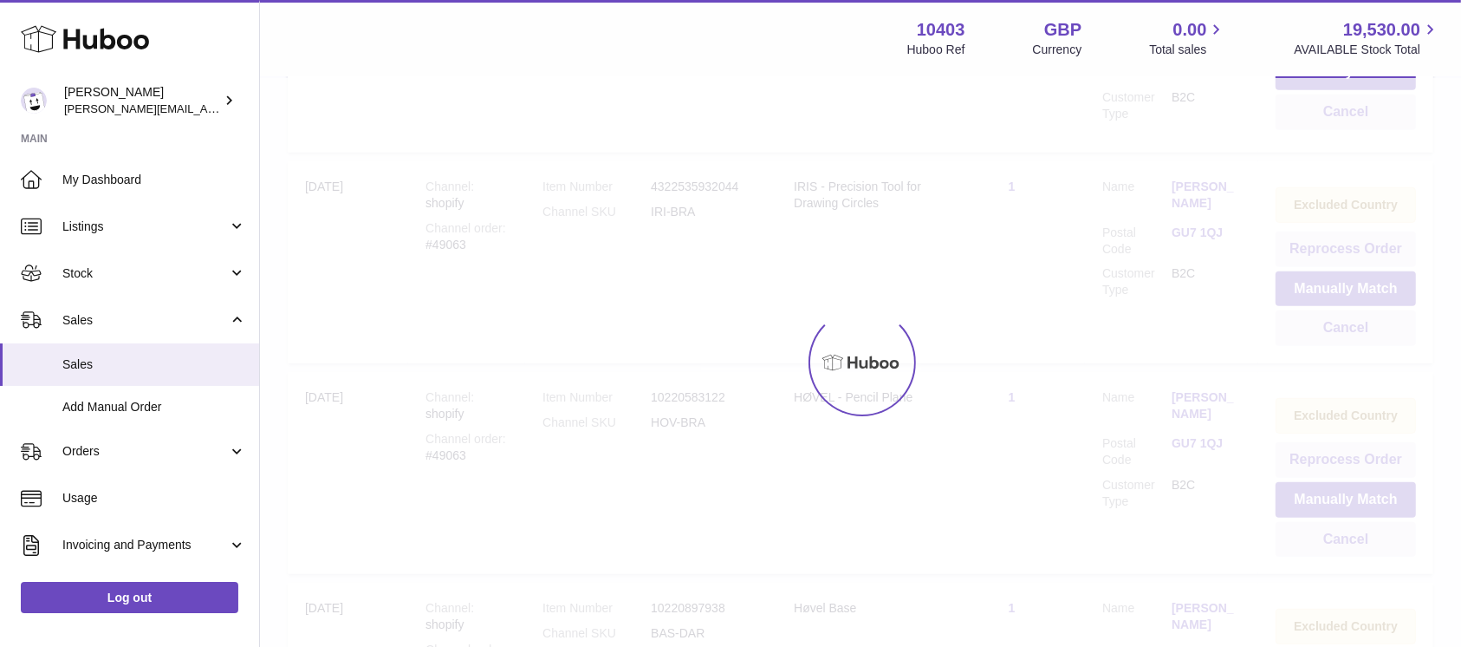
click at [1366, 337] on div at bounding box center [860, 362] width 1201 height 569
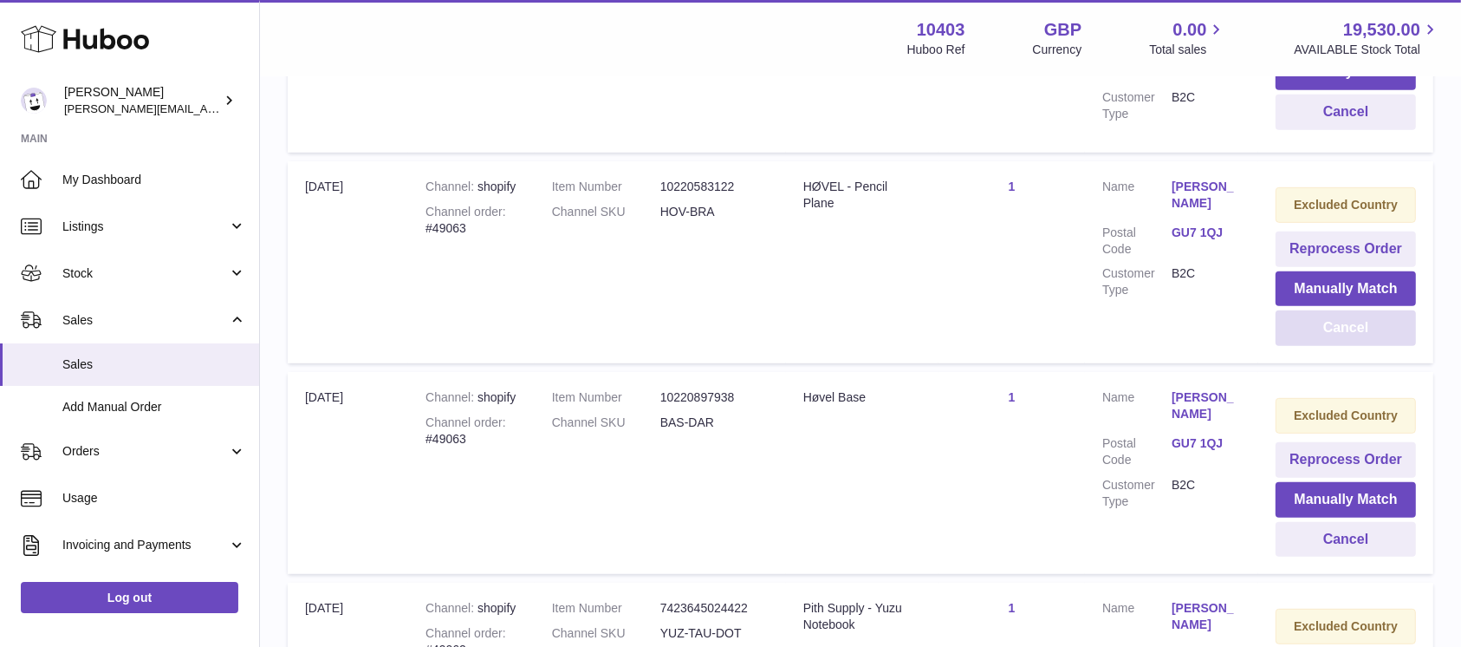
click at [1366, 337] on button "Cancel" at bounding box center [1346, 328] width 140 height 36
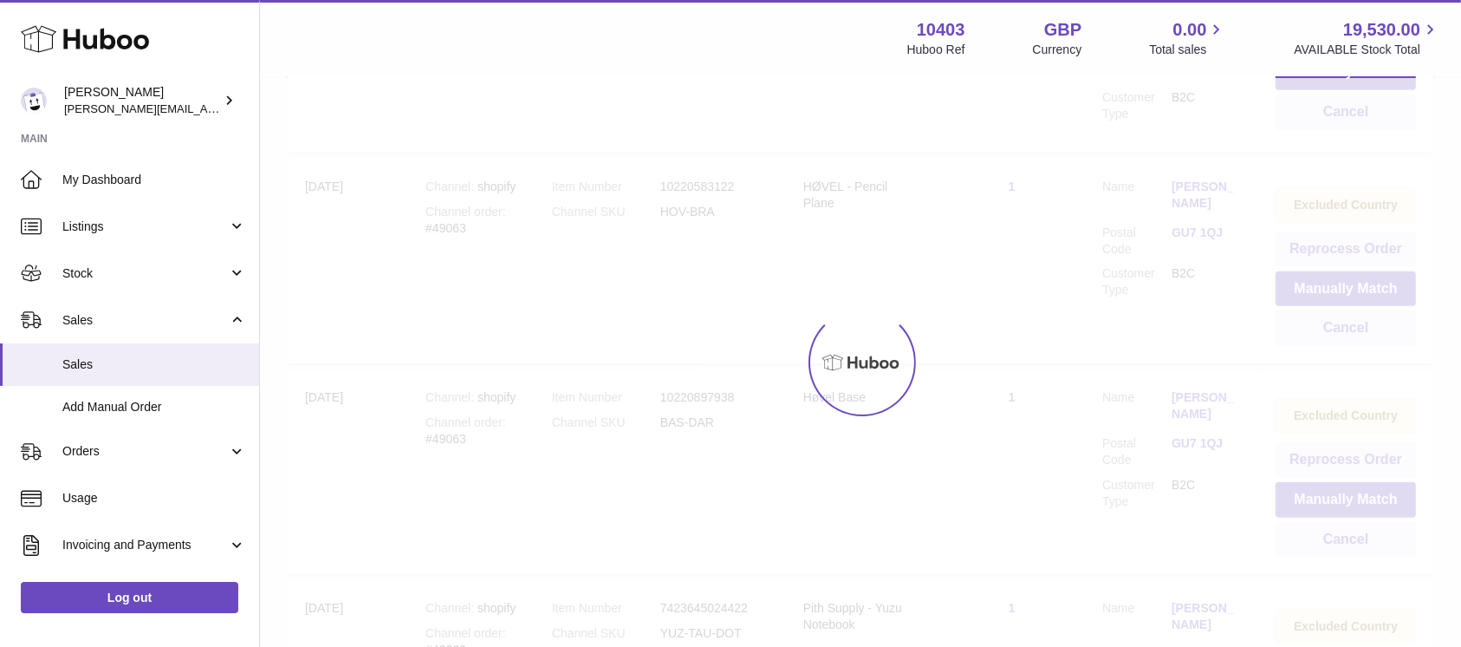
click at [1366, 337] on div at bounding box center [860, 362] width 1201 height 569
click at [1366, 337] on button "Cancel" at bounding box center [1346, 328] width 140 height 36
click at [1366, 337] on div at bounding box center [860, 362] width 1201 height 569
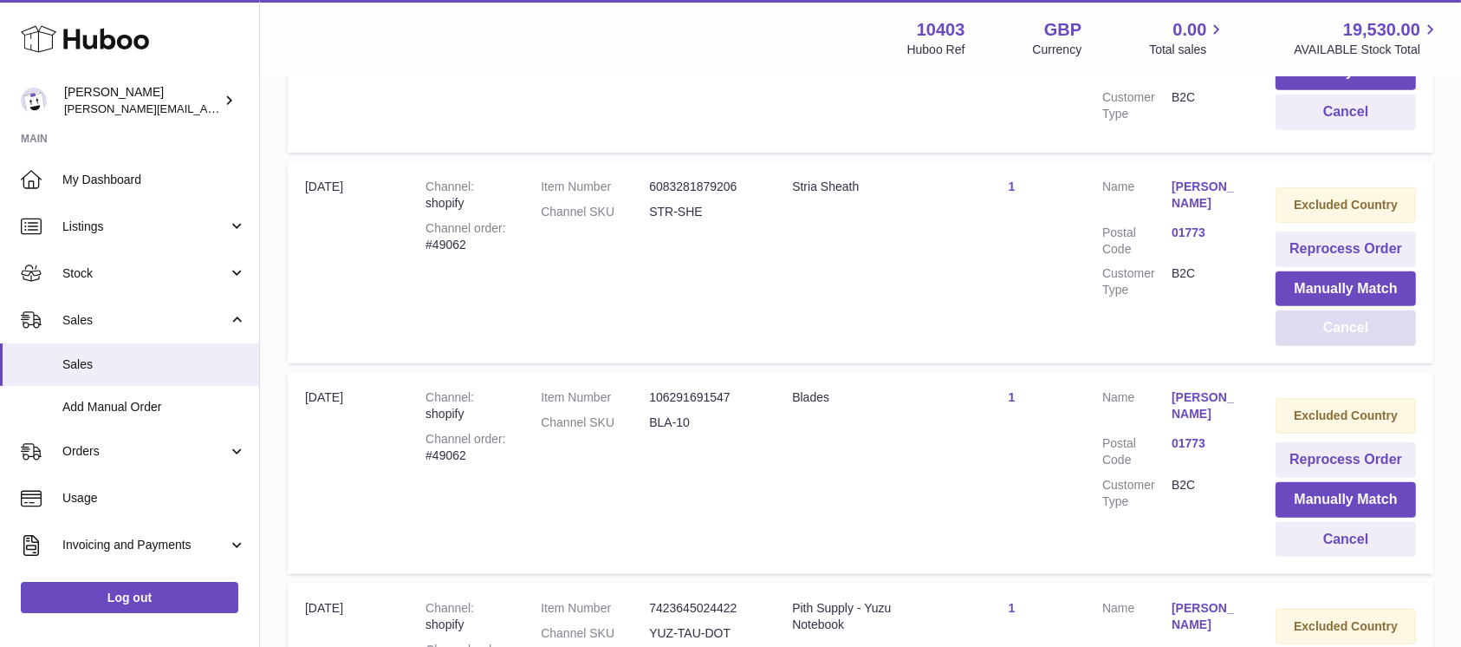
click at [1366, 337] on button "Cancel" at bounding box center [1346, 328] width 140 height 36
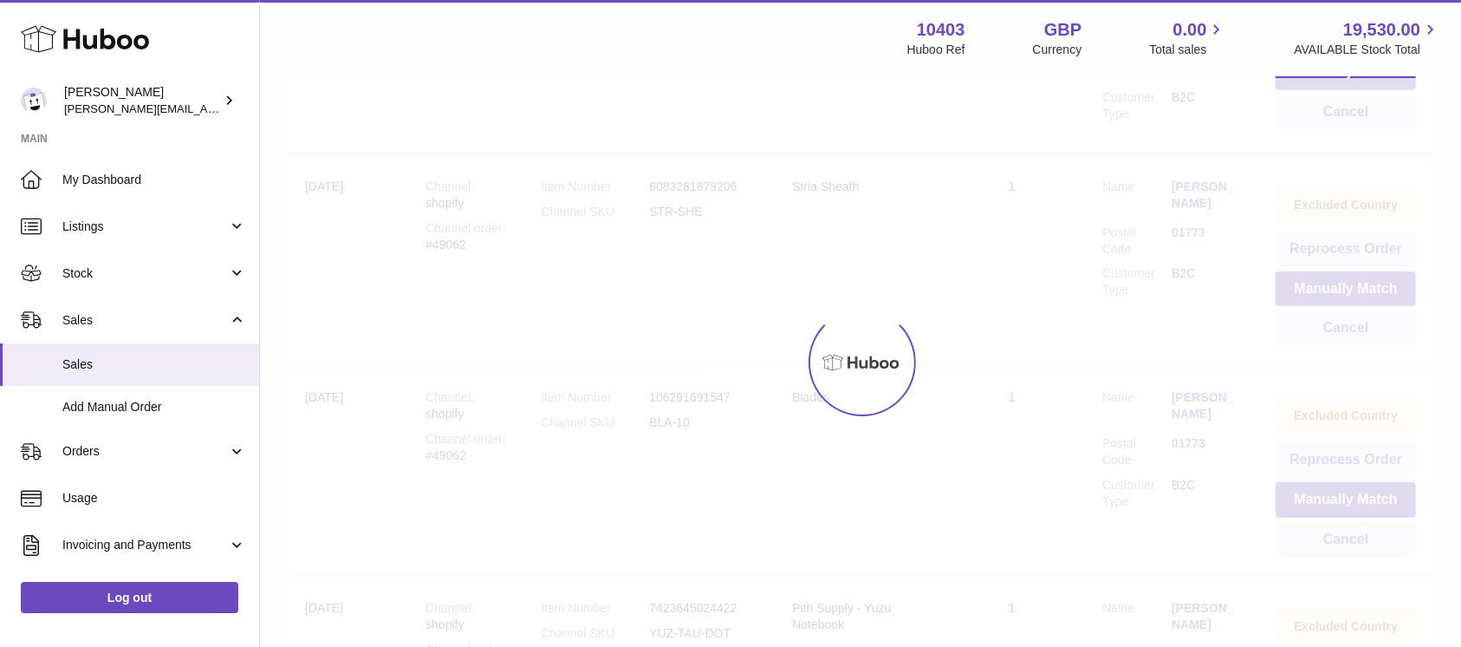
click at [1366, 337] on div at bounding box center [860, 362] width 1201 height 569
click at [1366, 337] on button "Cancel" at bounding box center [1346, 328] width 140 height 36
click at [1366, 337] on div at bounding box center [860, 362] width 1201 height 569
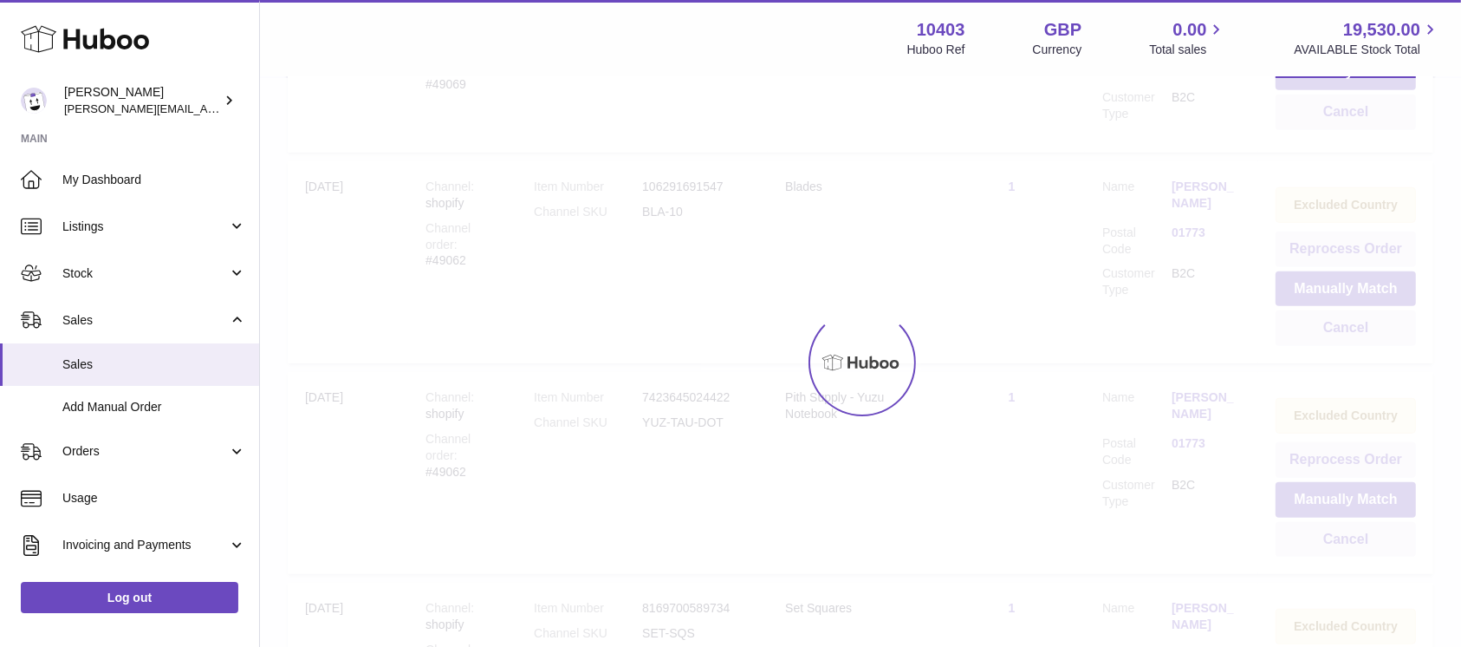
click at [1366, 337] on div "Menu Huboo 10403 Huboo Ref GBP Currency 0.00 Total sales 19,530.00 AVAILABLE St…" at bounding box center [860, 443] width 1201 height 2547
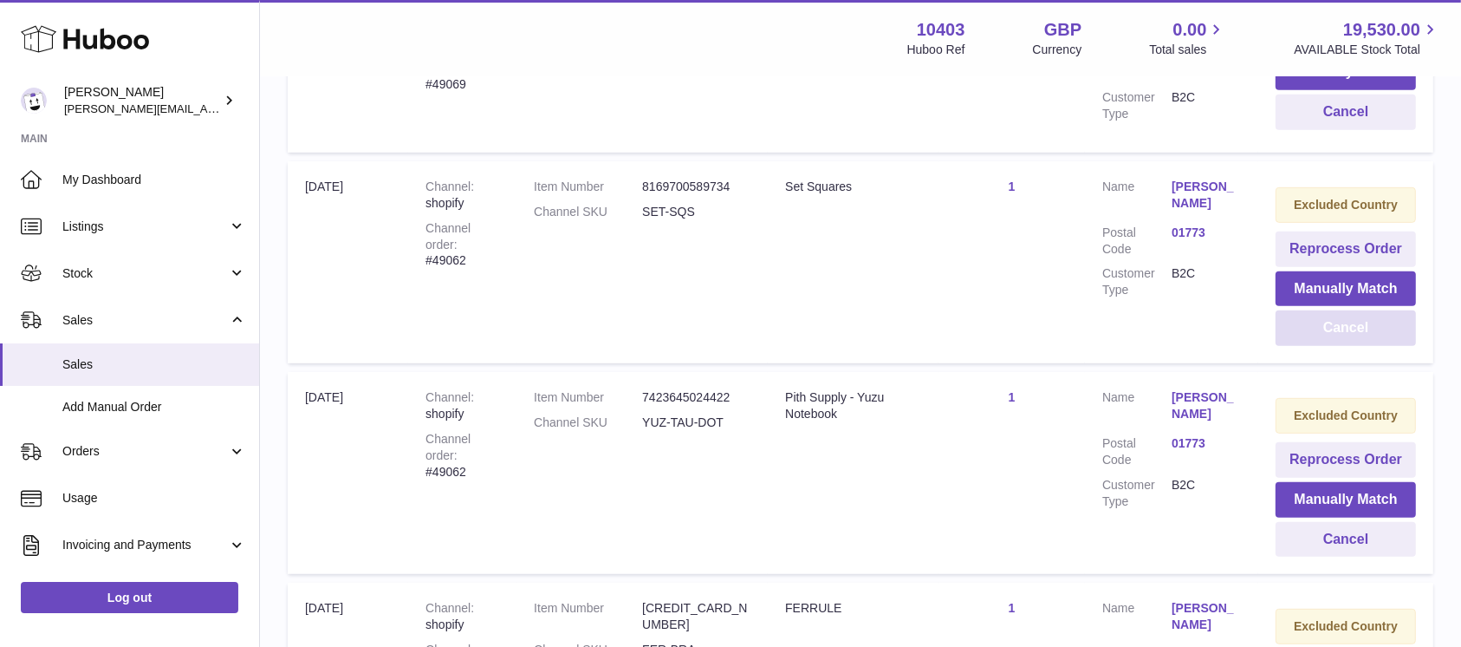
click at [1366, 337] on button "Cancel" at bounding box center [1346, 328] width 140 height 36
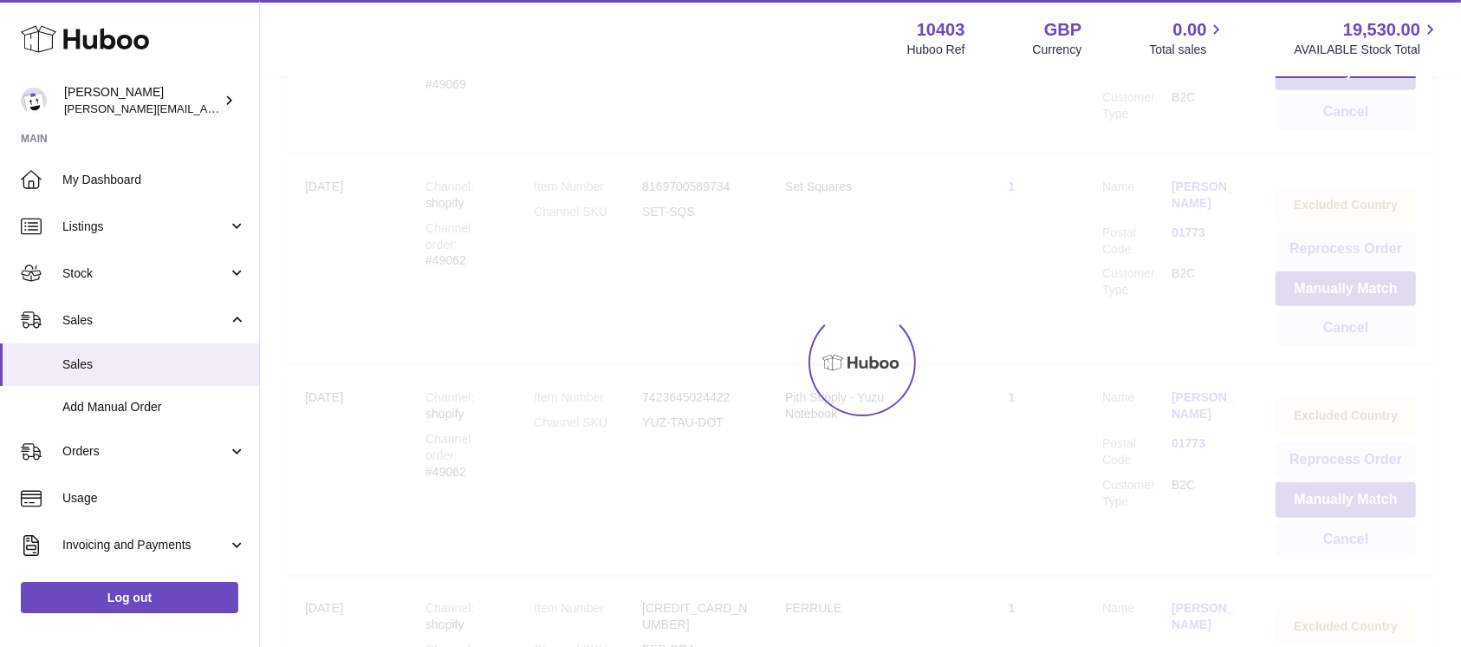
click at [1366, 337] on div at bounding box center [860, 362] width 1201 height 569
click at [1366, 337] on button "Cancel" at bounding box center [1346, 328] width 140 height 36
click at [1366, 337] on div at bounding box center [860, 362] width 1201 height 569
click at [1366, 337] on div "Menu Huboo 10403 Huboo Ref GBP Currency 0.00 Total sales 19,530.00 AVAILABLE St…" at bounding box center [860, 443] width 1201 height 2547
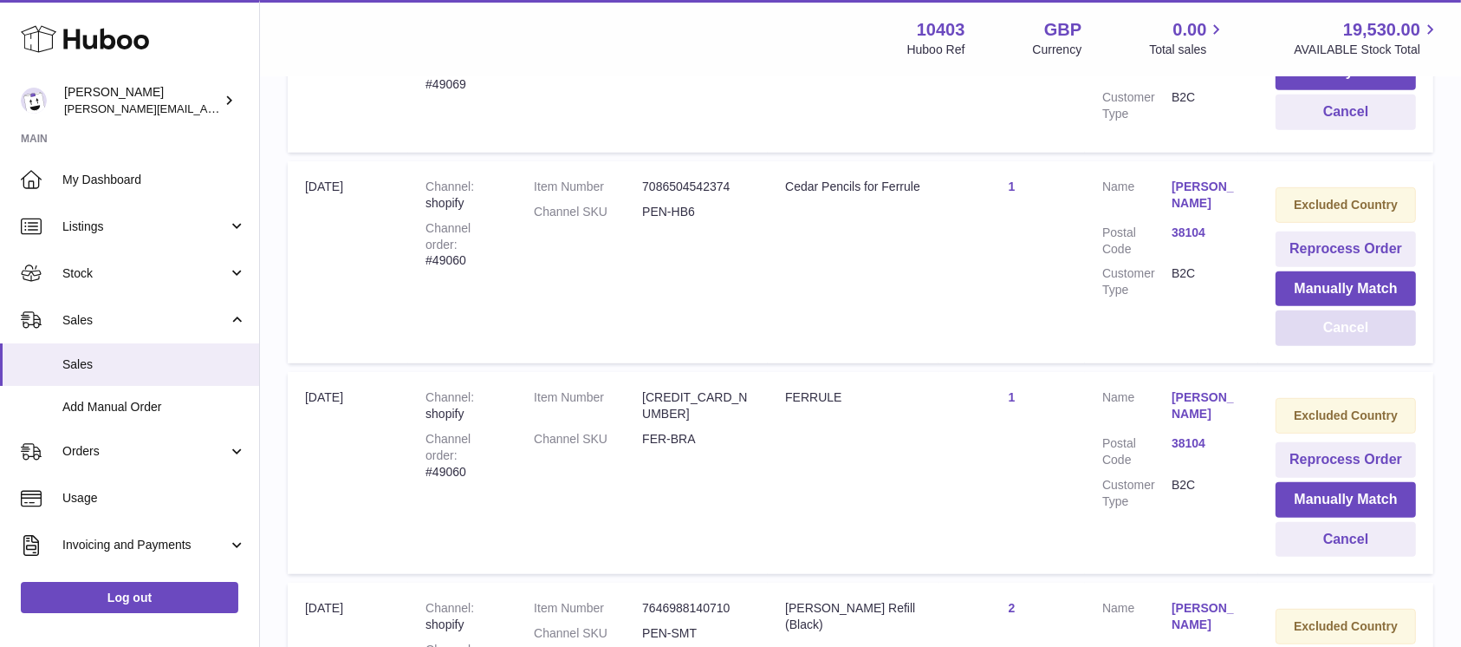
click at [1366, 337] on button "Cancel" at bounding box center [1346, 328] width 140 height 36
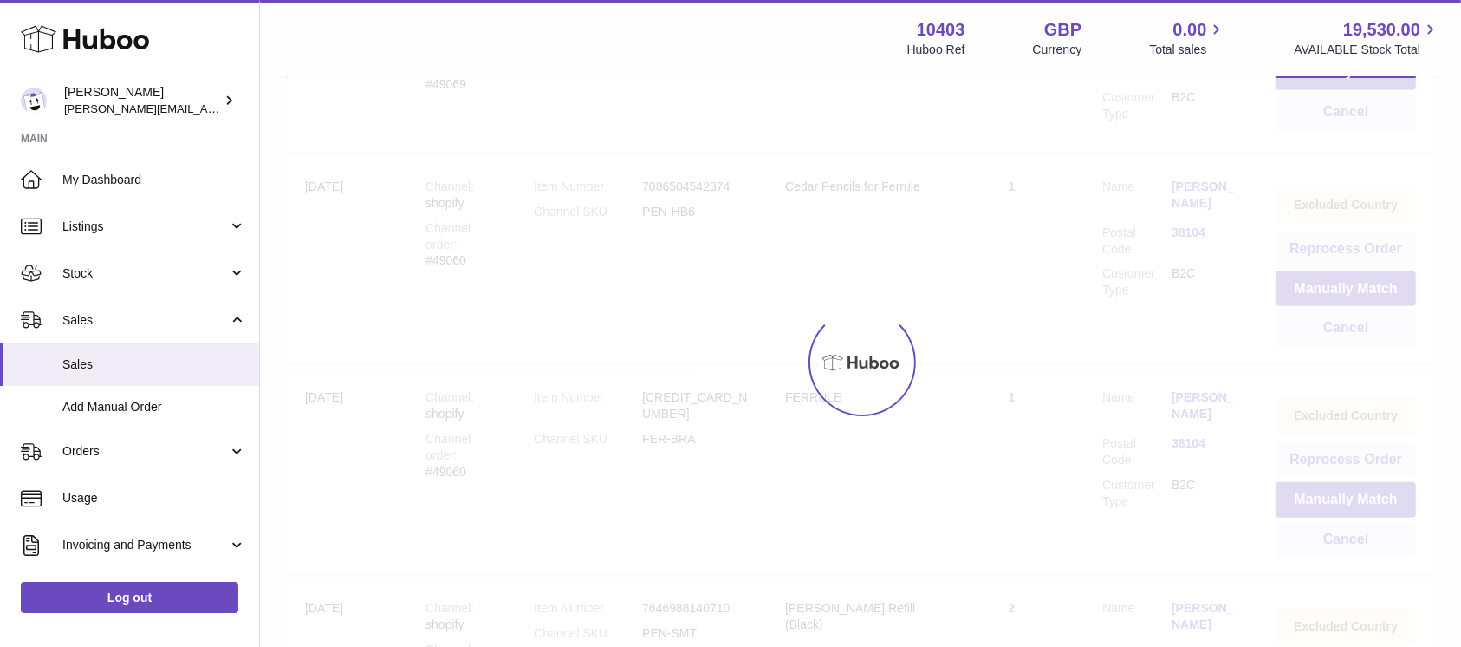
click at [1366, 337] on div at bounding box center [860, 362] width 1201 height 569
click at [1366, 337] on div "Menu Huboo 10403 Huboo Ref GBP Currency 0.00 Total sales 19,530.00 AVAILABLE St…" at bounding box center [860, 443] width 1201 height 2547
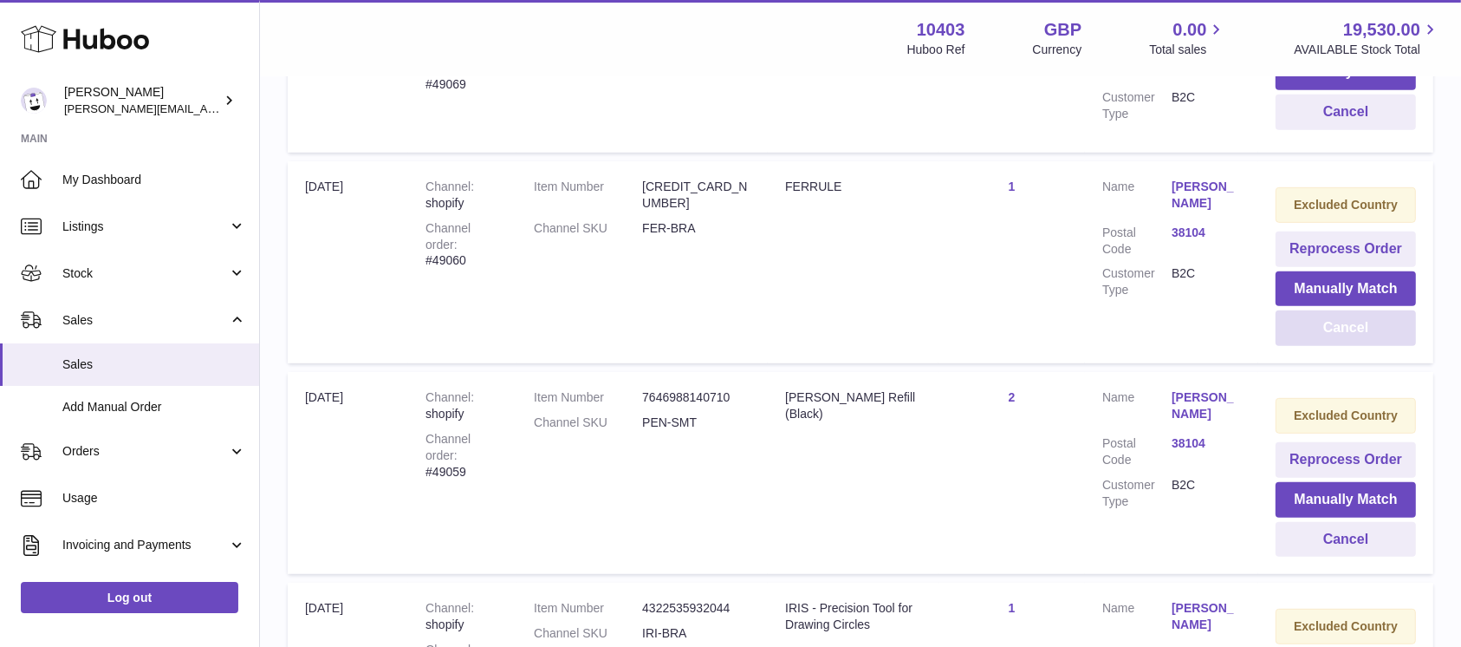
click at [1366, 337] on button "Cancel" at bounding box center [1346, 328] width 140 height 36
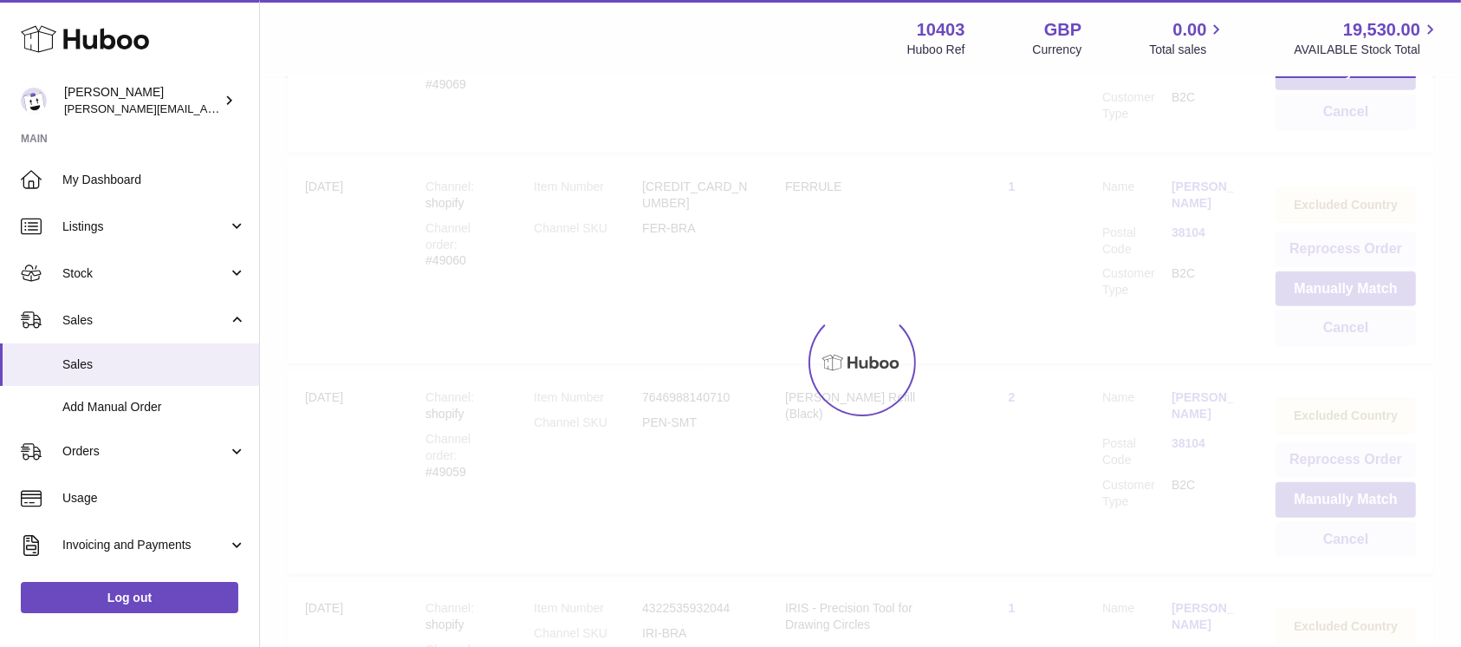
click at [1366, 337] on div at bounding box center [860, 362] width 1201 height 569
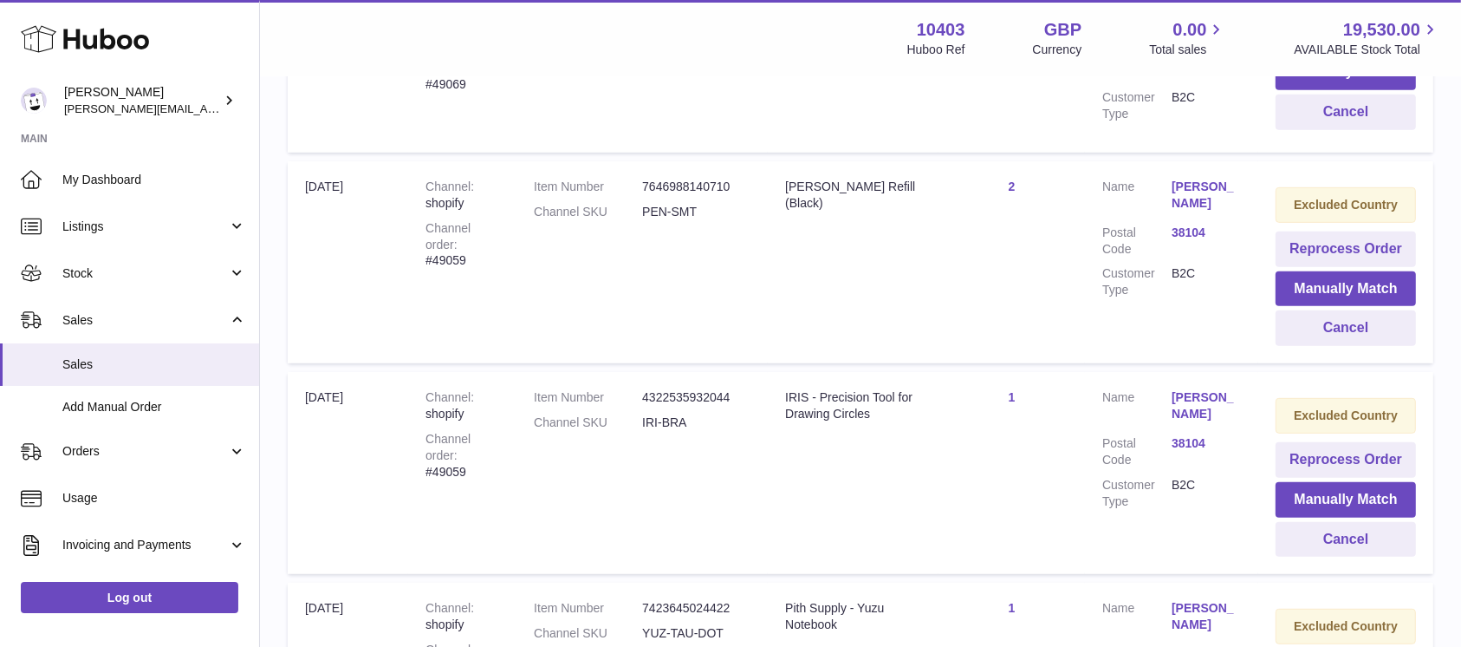
click at [1366, 337] on div "Menu Huboo 10403 Huboo Ref GBP Currency 0.00 Total sales 19,530.00 AVAILABLE St…" at bounding box center [860, 443] width 1201 height 2547
click at [1366, 337] on button "Cancel" at bounding box center [1346, 328] width 140 height 36
click at [0, 337] on div at bounding box center [0, 323] width 0 height 647
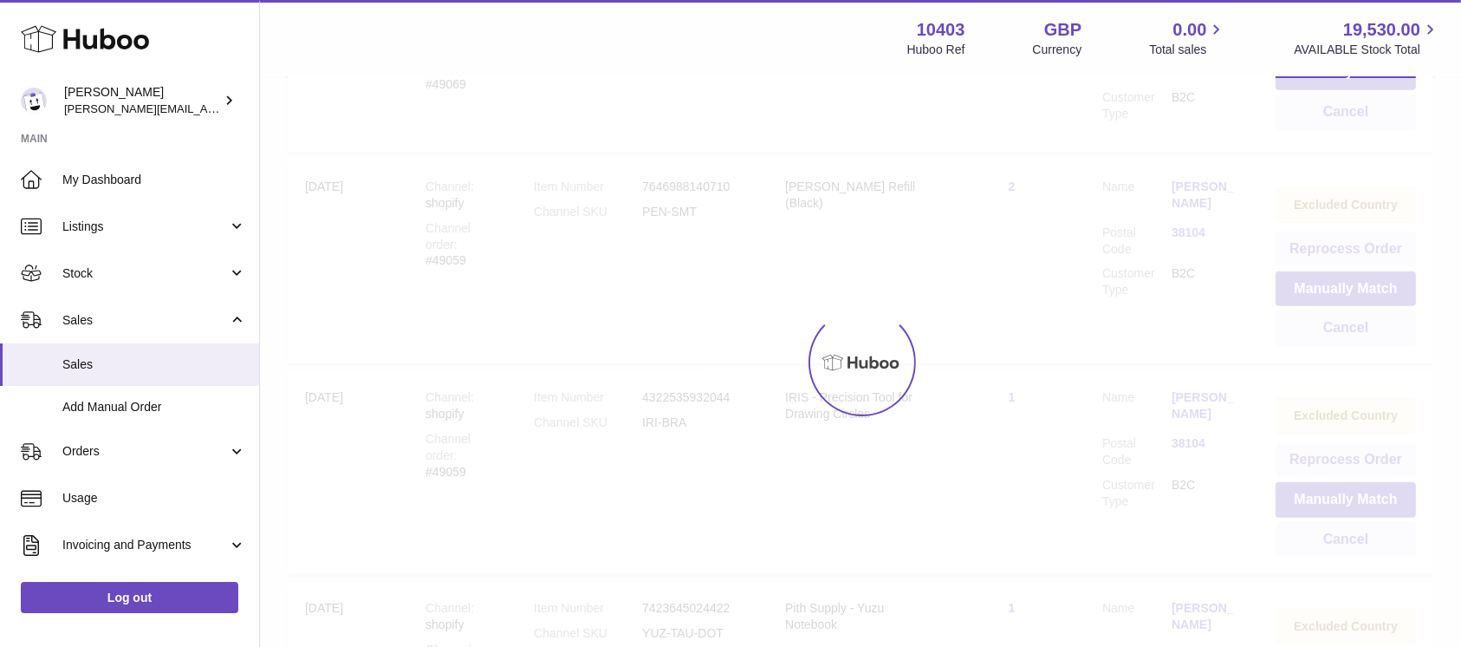
click at [1366, 337] on div "Menu Huboo 10403 Huboo Ref GBP Currency 0.00 Total sales 19,530.00 AVAILABLE St…" at bounding box center [860, 443] width 1201 height 2547
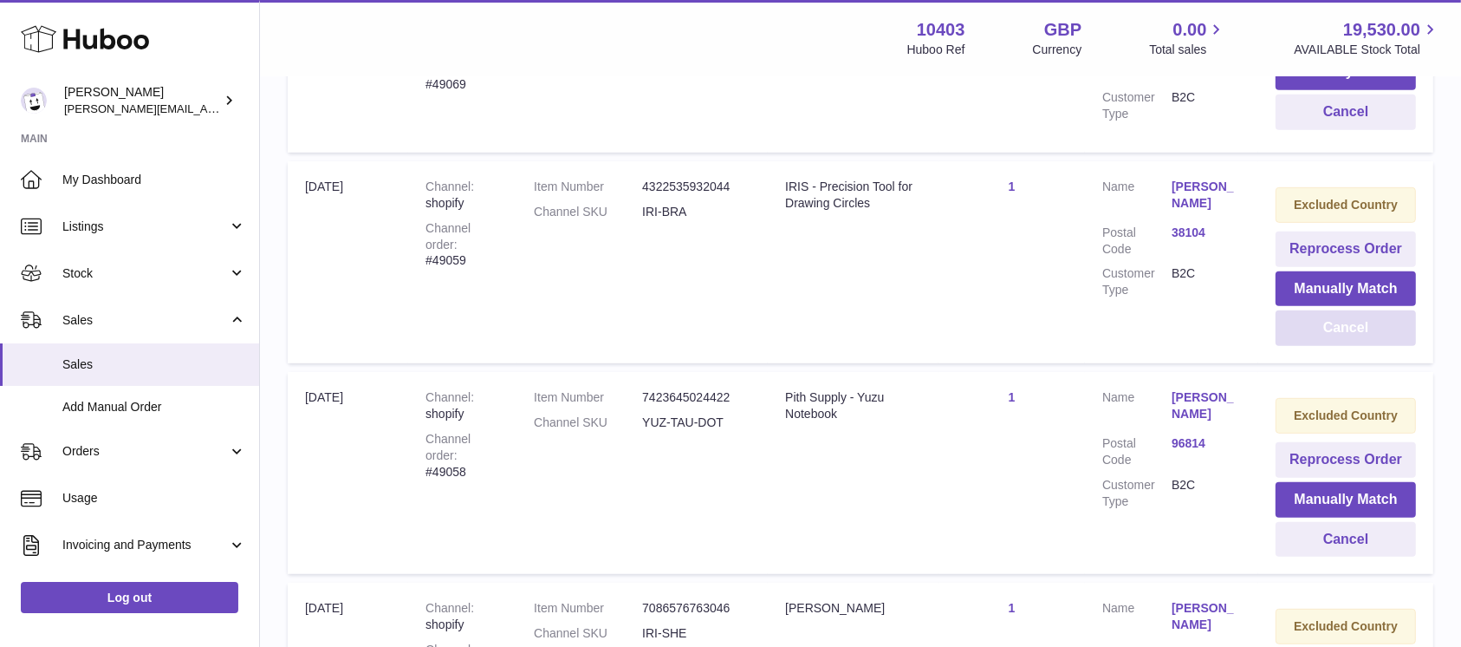
click at [1366, 337] on button "Cancel" at bounding box center [1346, 328] width 140 height 36
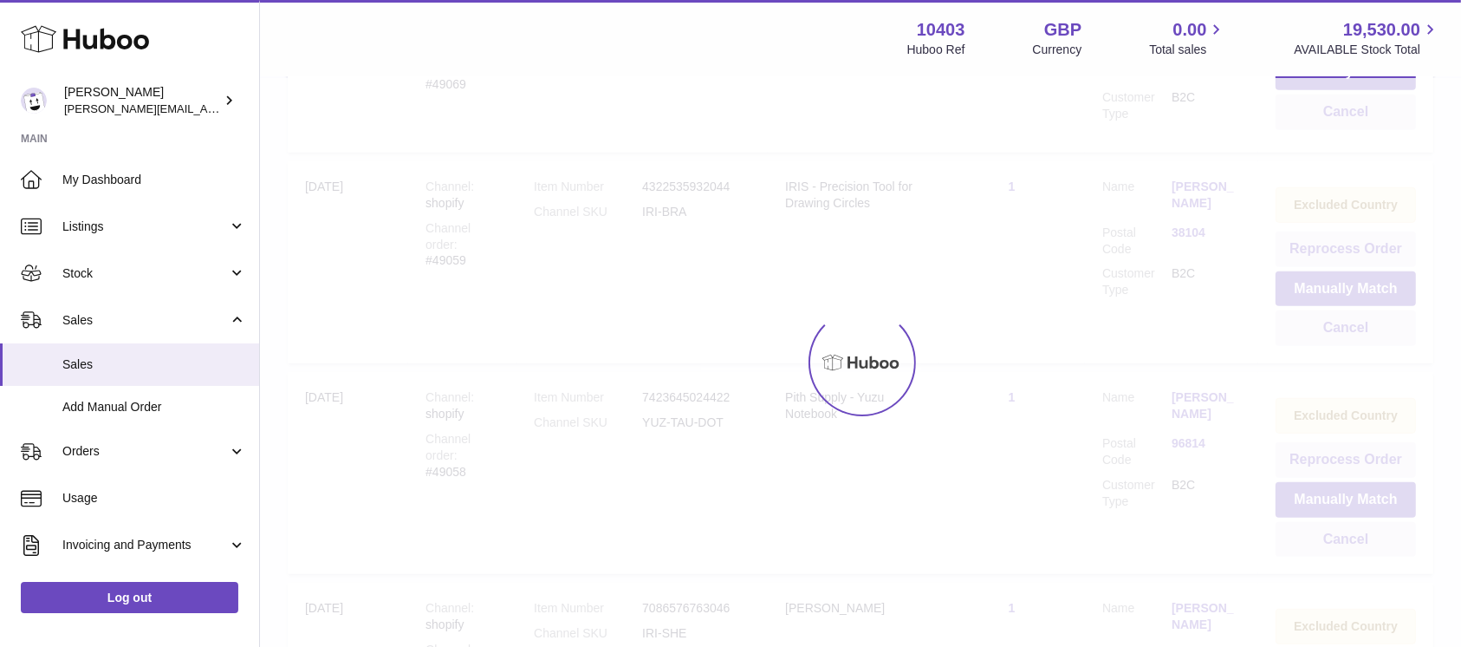
click at [1366, 337] on div at bounding box center [860, 362] width 1201 height 569
click at [1366, 337] on div "Menu Huboo 10403 Huboo Ref GBP Currency 0.00 Total sales 19,530.00 AVAILABLE St…" at bounding box center [860, 443] width 1201 height 2547
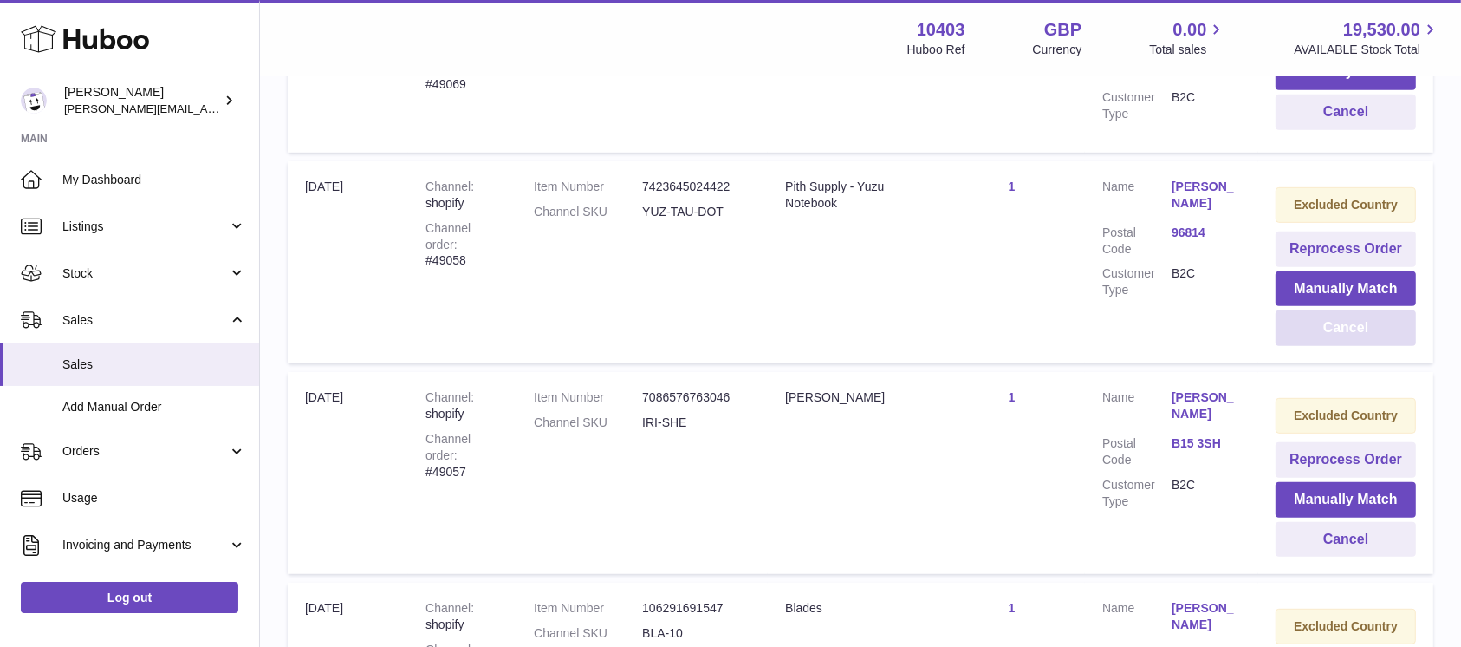
click at [1366, 337] on button "Cancel" at bounding box center [1346, 328] width 140 height 36
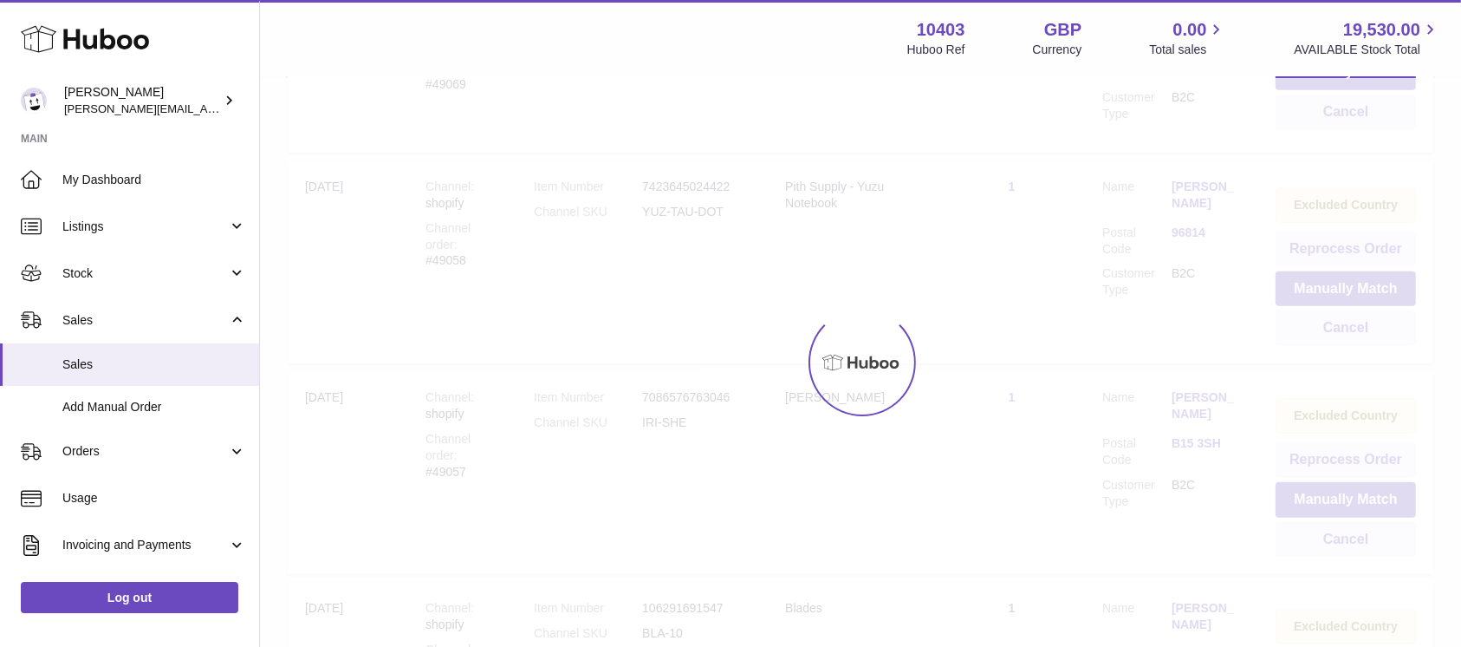
click at [1366, 337] on div at bounding box center [860, 362] width 1201 height 569
click at [1366, 337] on div "Menu Huboo 10403 Huboo Ref GBP Currency 0.00 Total sales 19,530.00 AVAILABLE St…" at bounding box center [860, 443] width 1201 height 2547
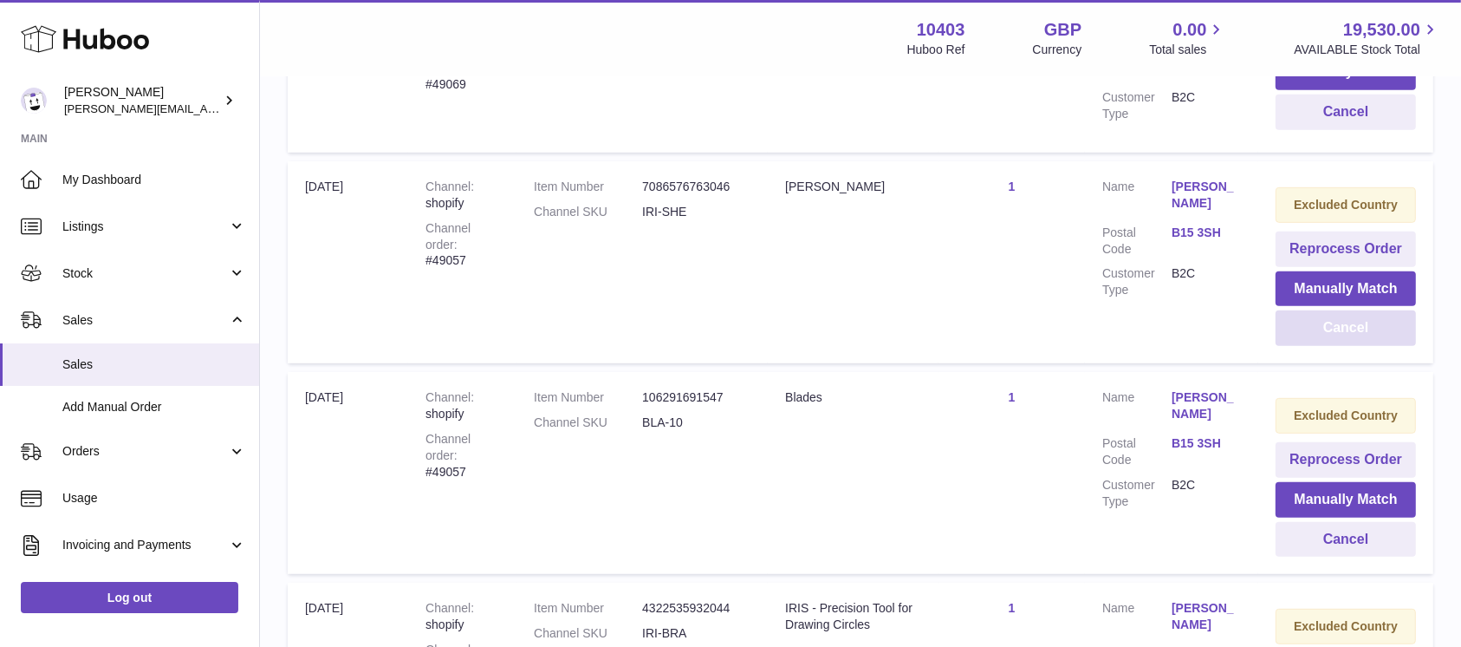
click at [1366, 337] on button "Cancel" at bounding box center [1346, 328] width 140 height 36
click at [0, 337] on div at bounding box center [0, 323] width 0 height 647
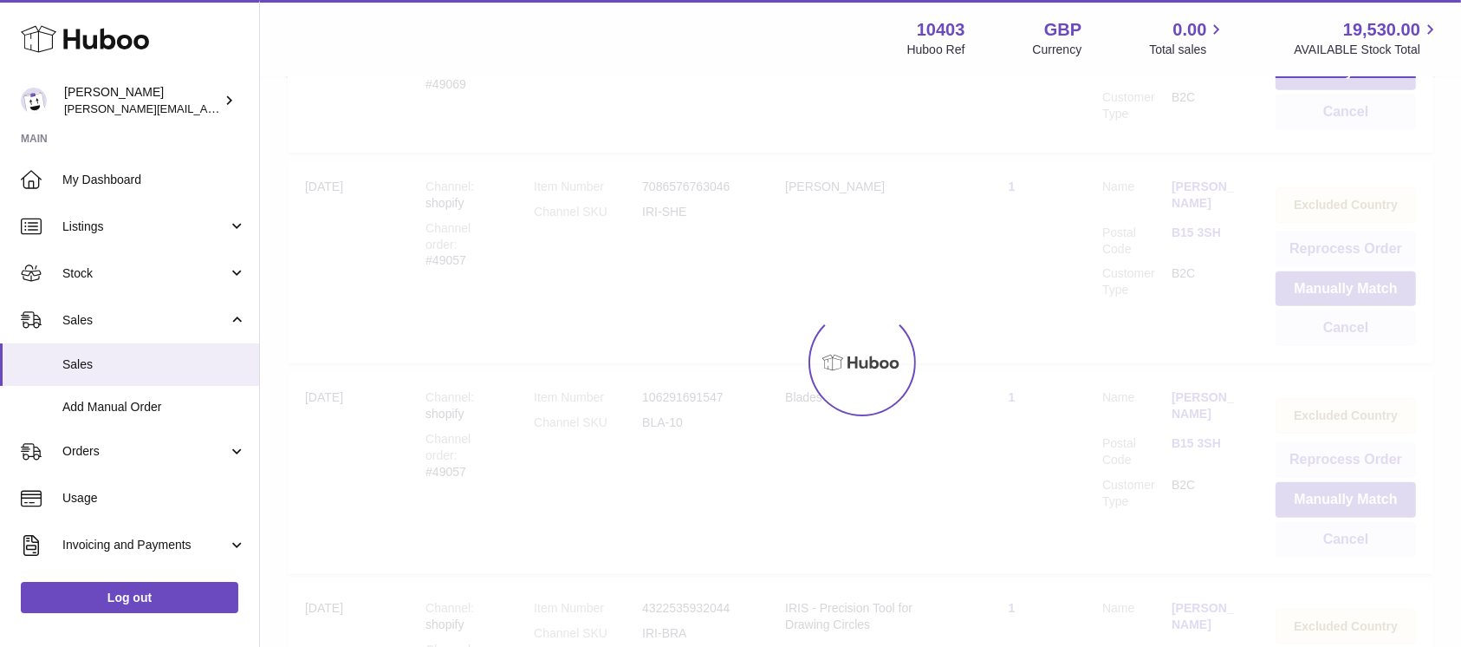
click at [1366, 337] on div "Menu Huboo 10403 Huboo Ref GBP Currency 0.00 Total sales 19,530.00 AVAILABLE St…" at bounding box center [860, 443] width 1201 height 2547
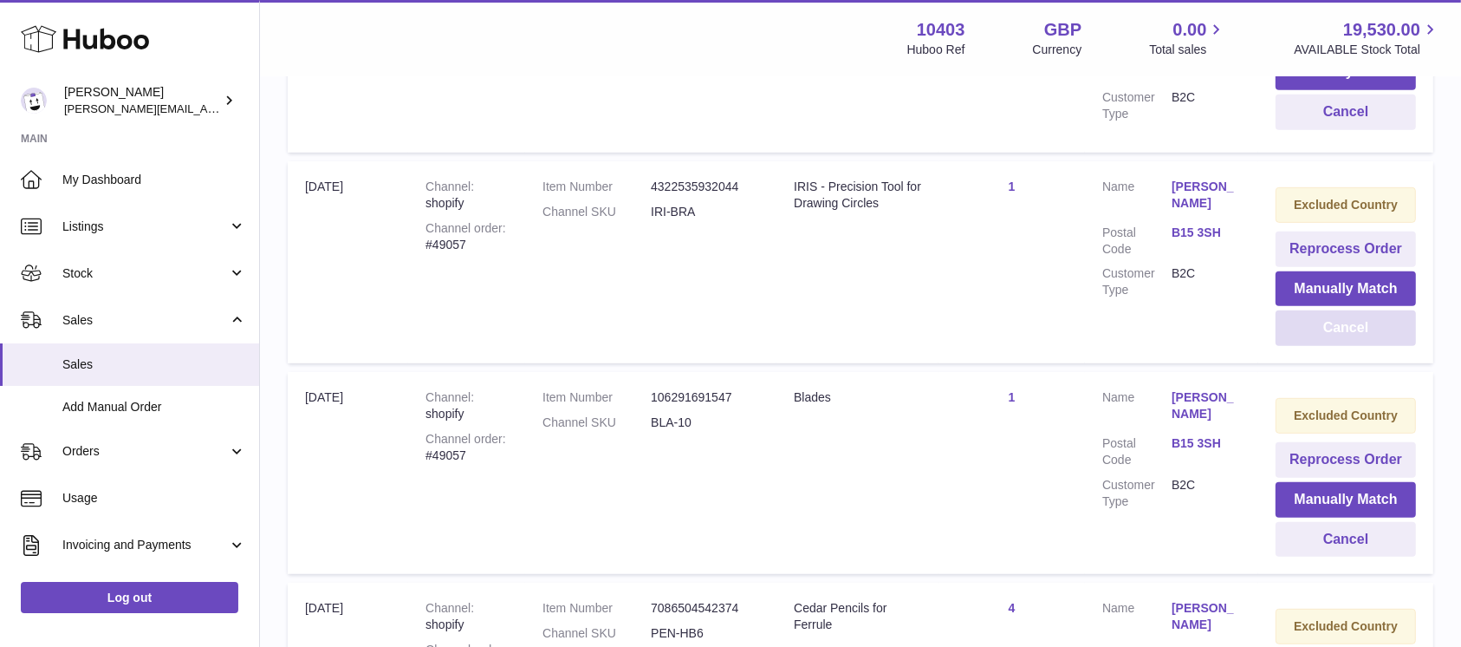
click at [1366, 337] on button "Cancel" at bounding box center [1346, 328] width 140 height 36
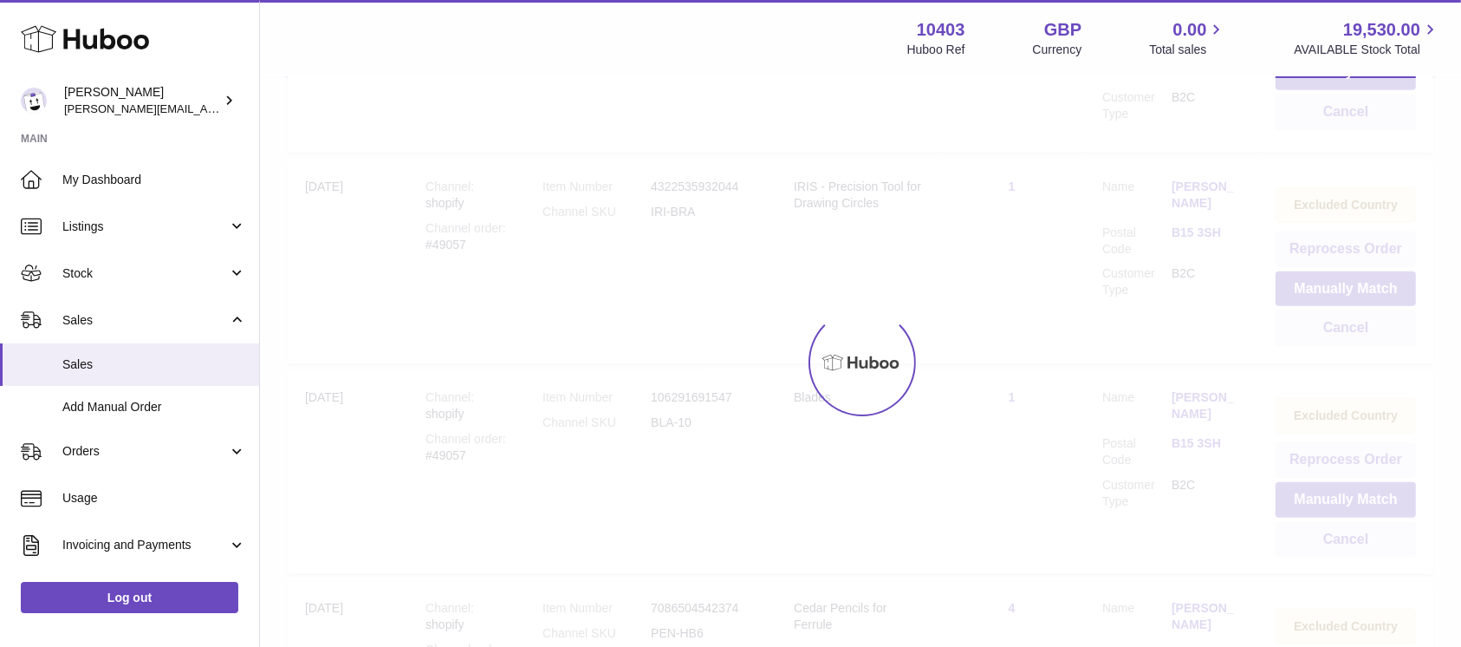
click at [1366, 337] on div at bounding box center [860, 362] width 1201 height 569
click at [1366, 337] on div "Menu Huboo 10403 Huboo Ref GBP Currency 0.00 Total sales 19,530.00 AVAILABLE St…" at bounding box center [860, 443] width 1201 height 2547
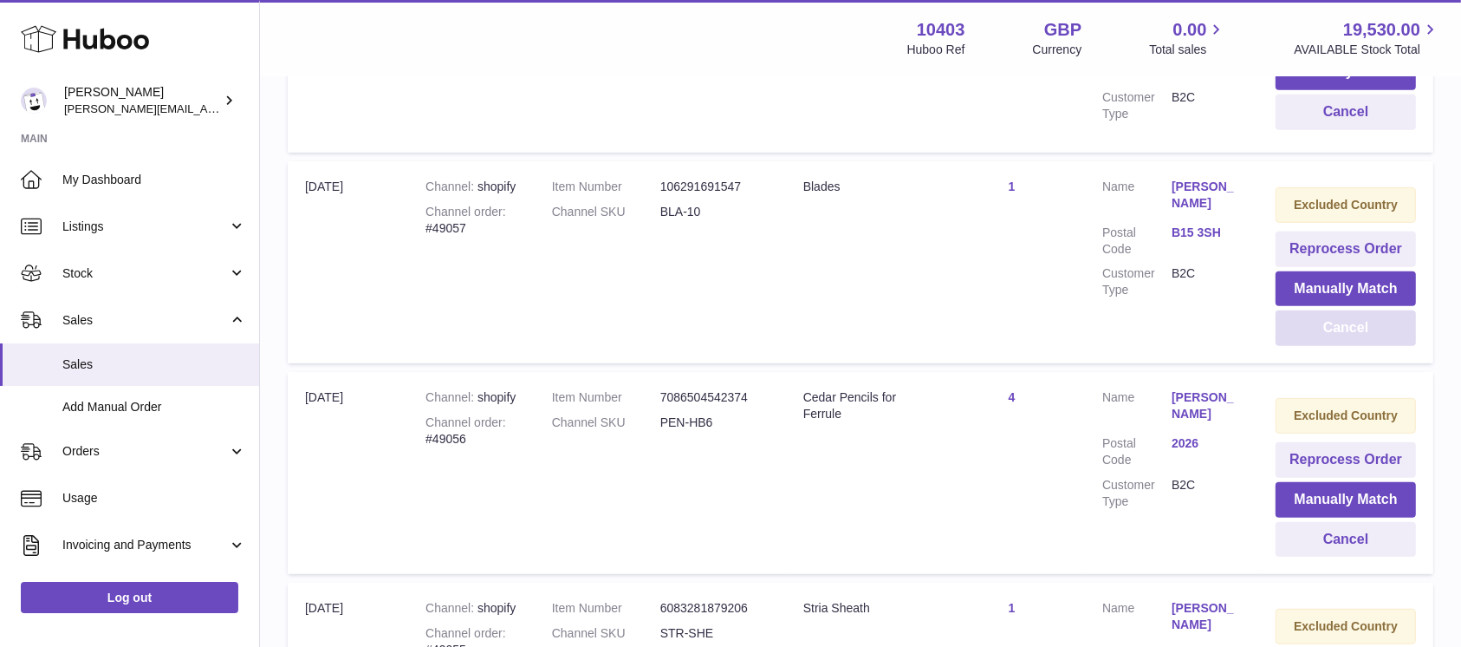
click at [1366, 337] on button "Cancel" at bounding box center [1346, 328] width 140 height 36
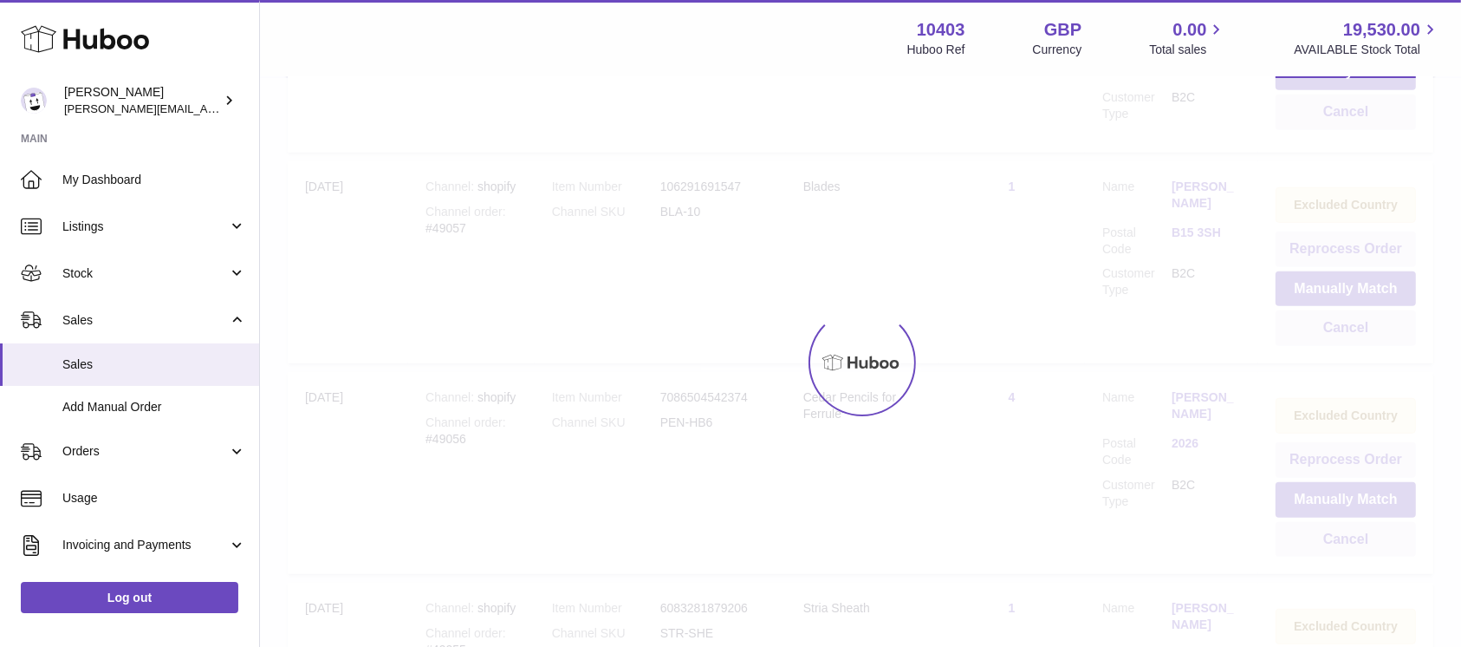
click at [1366, 337] on div at bounding box center [860, 362] width 1201 height 569
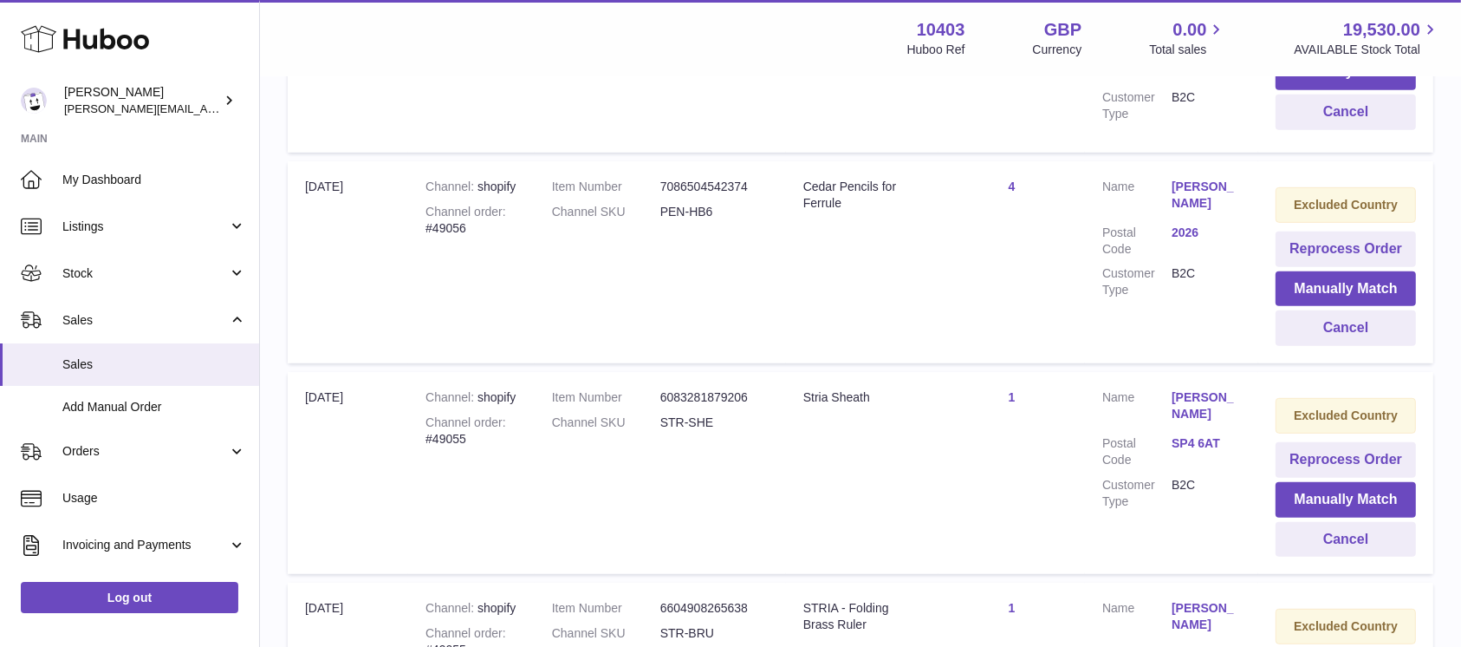
click at [1366, 337] on div "Menu Huboo 10403 Huboo Ref GBP Currency 0.00 Total sales 19,530.00 AVAILABLE St…" at bounding box center [860, 443] width 1201 height 2547
click at [1366, 337] on button "Cancel" at bounding box center [1346, 328] width 140 height 36
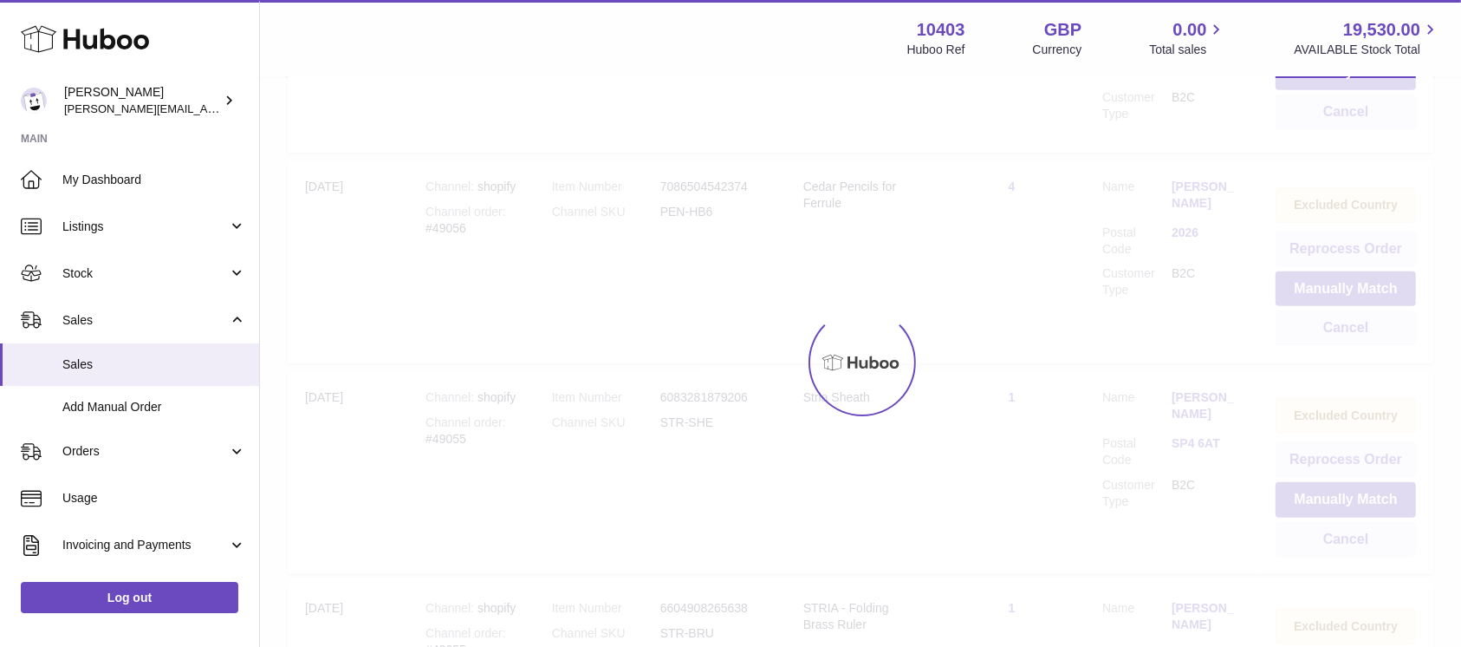
click at [1366, 337] on div at bounding box center [860, 362] width 1201 height 569
click at [1366, 337] on div "Menu Huboo 10403 Huboo Ref GBP Currency 0.00 Total sales 19,530.00 AVAILABLE St…" at bounding box center [860, 443] width 1201 height 2547
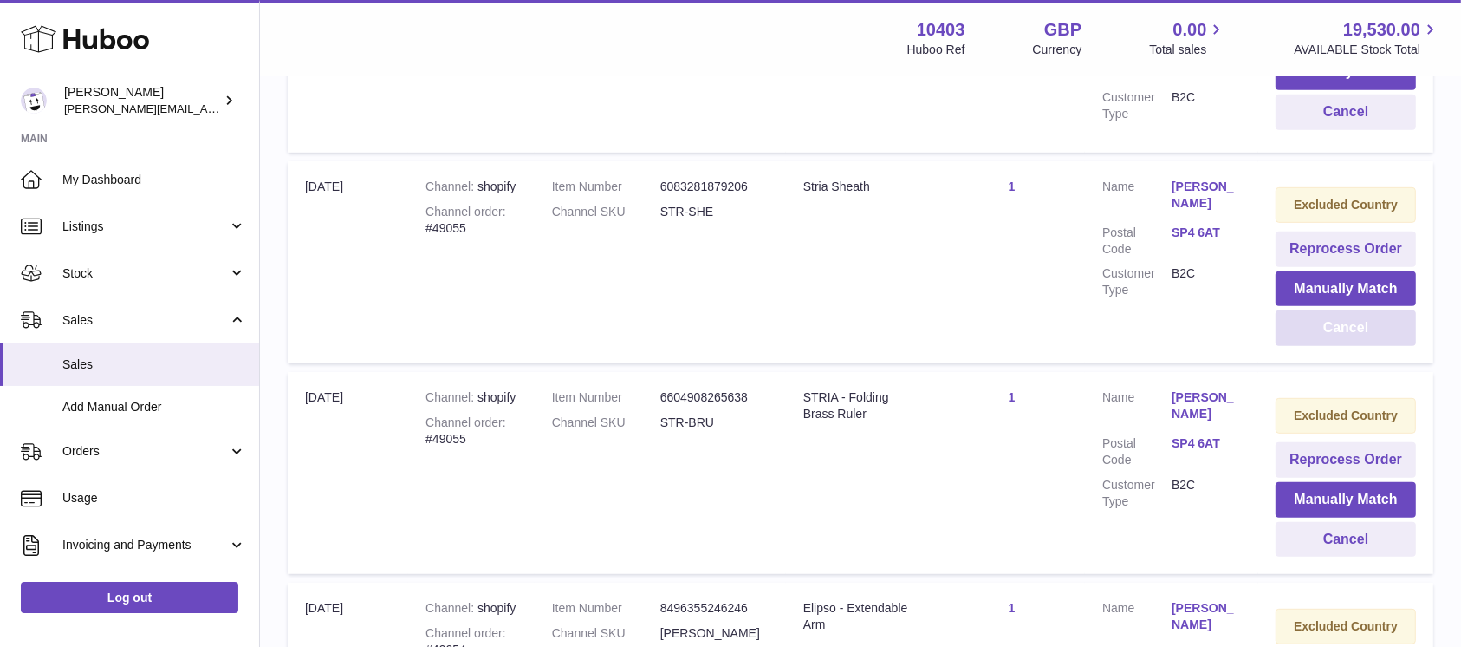
click at [1366, 337] on button "Cancel" at bounding box center [1346, 328] width 140 height 36
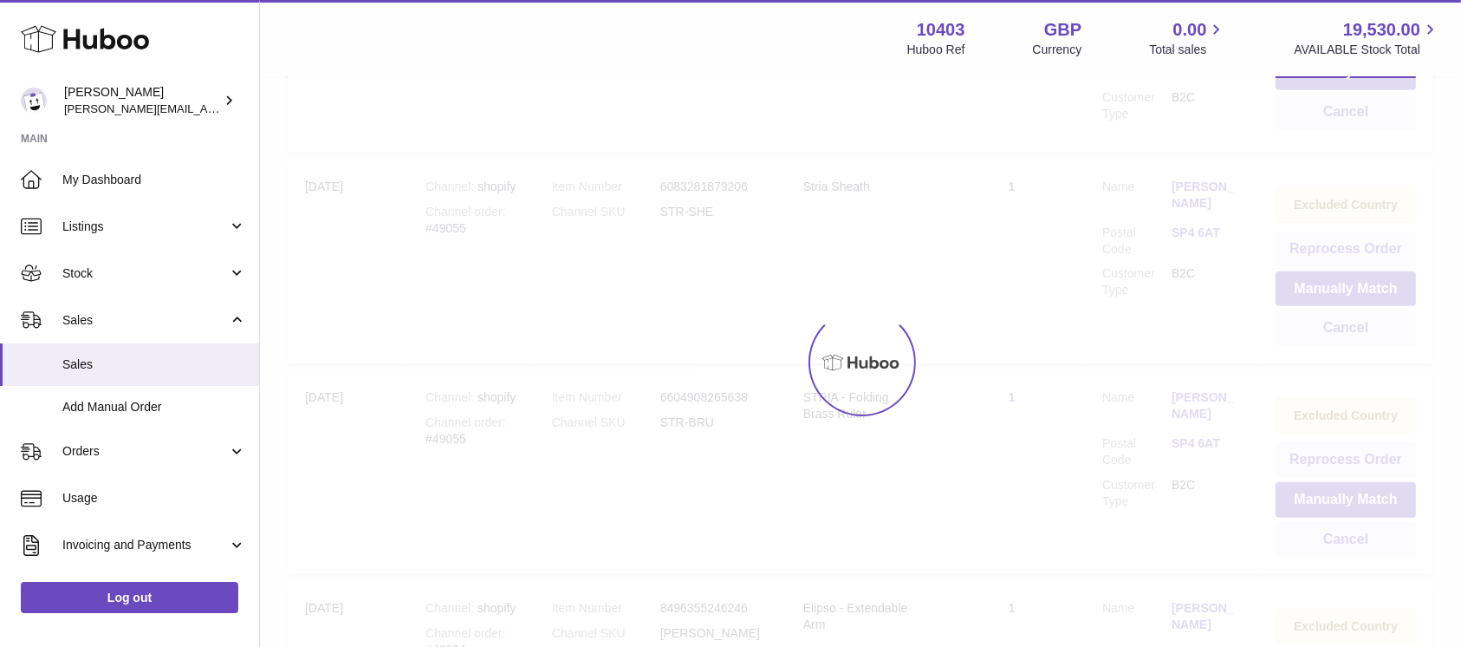
click at [1366, 337] on div at bounding box center [860, 362] width 1201 height 569
click at [1366, 337] on div "Menu Huboo 10403 Huboo Ref GBP Currency 0.00 Total sales 19,530.00 AVAILABLE St…" at bounding box center [860, 443] width 1201 height 2547
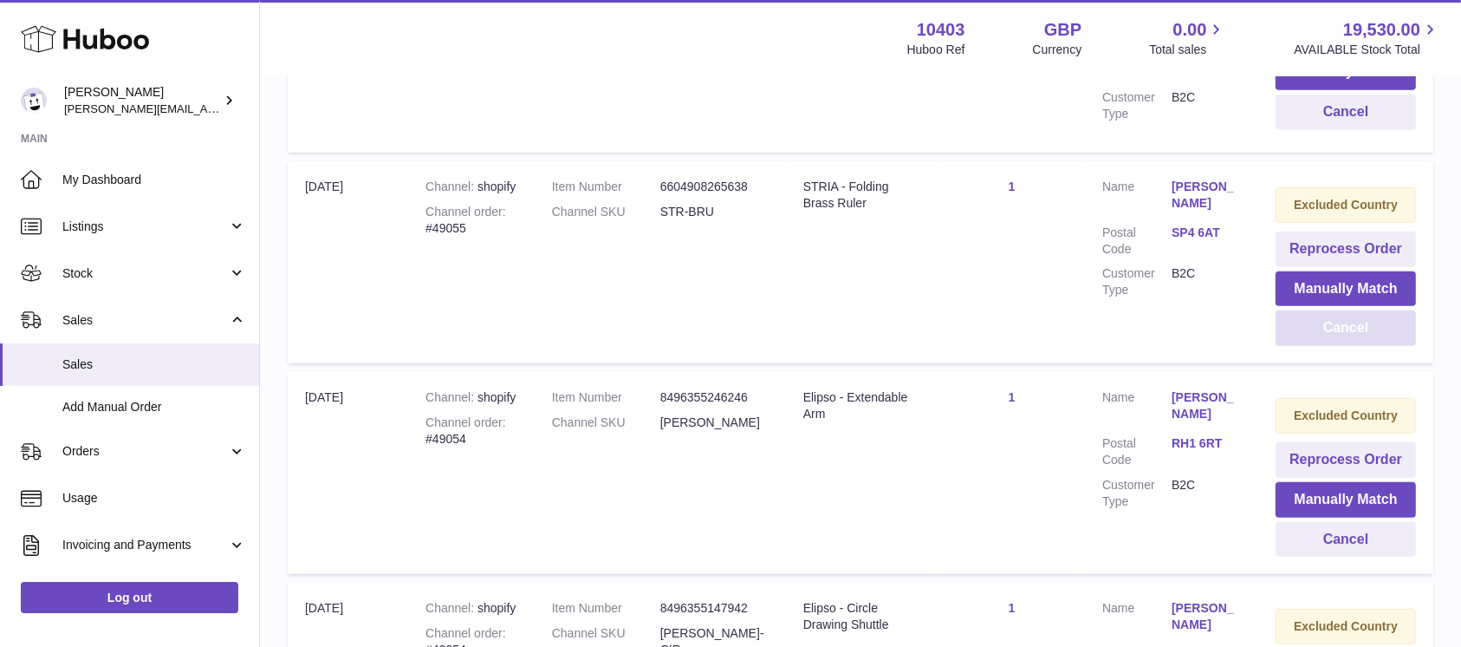
click at [1366, 337] on button "Cancel" at bounding box center [1346, 328] width 140 height 36
click at [0, 337] on div at bounding box center [0, 323] width 0 height 647
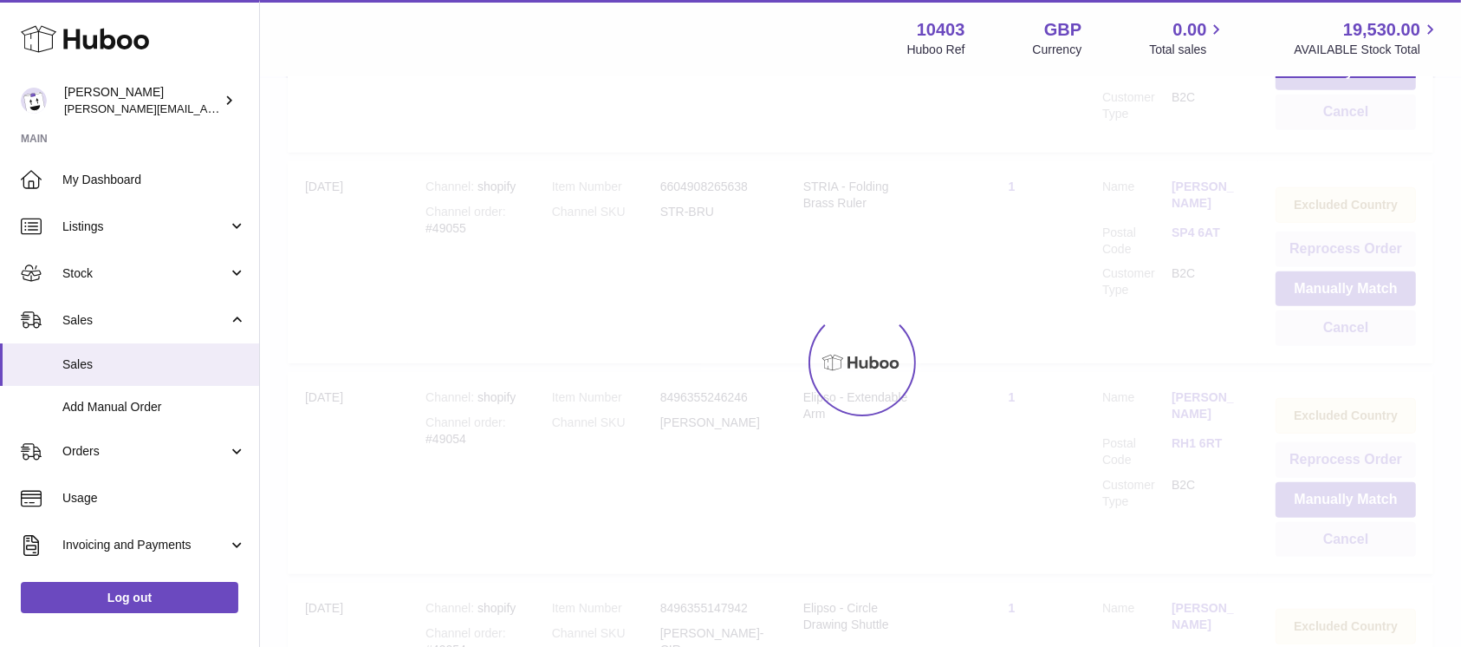
click at [1366, 337] on div at bounding box center [860, 362] width 1201 height 569
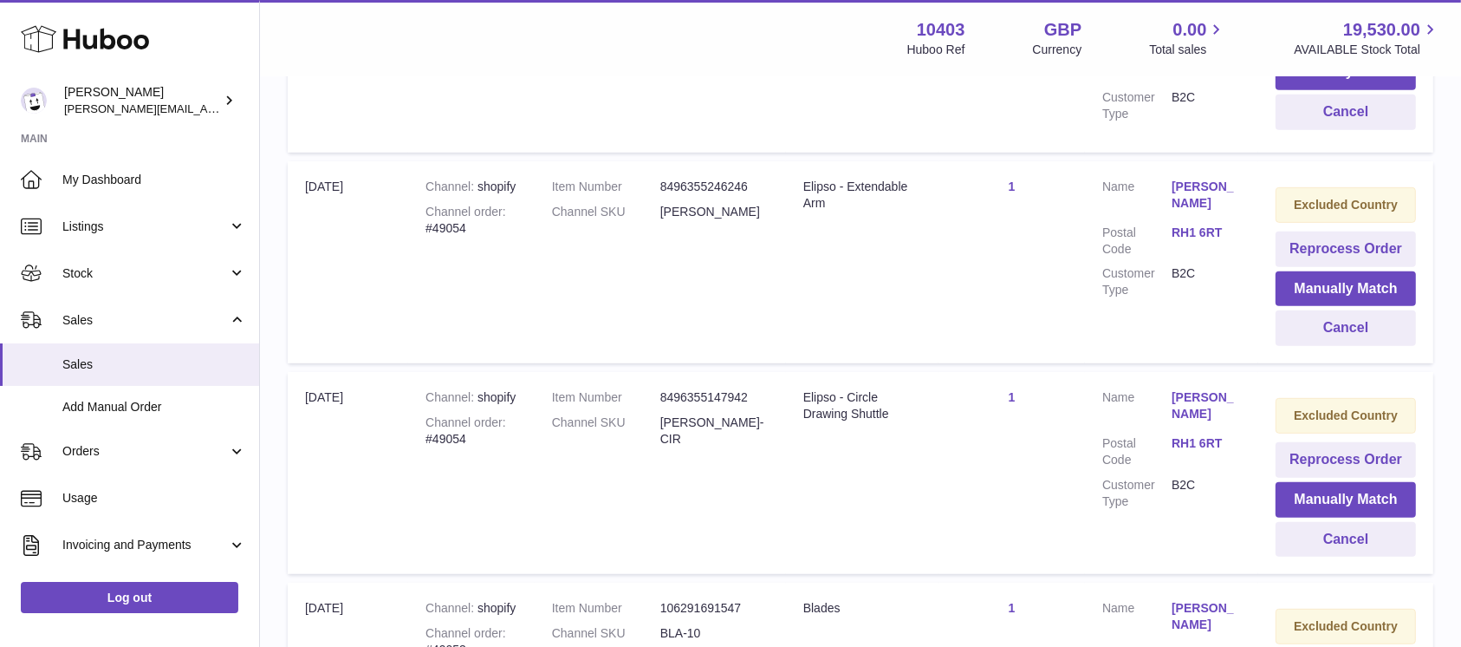
click at [1366, 337] on div "Menu Huboo 10403 Huboo Ref GBP Currency 0.00 Total sales 19,530.00 AVAILABLE St…" at bounding box center [860, 443] width 1201 height 2547
click at [1366, 337] on button "Cancel" at bounding box center [1346, 328] width 140 height 36
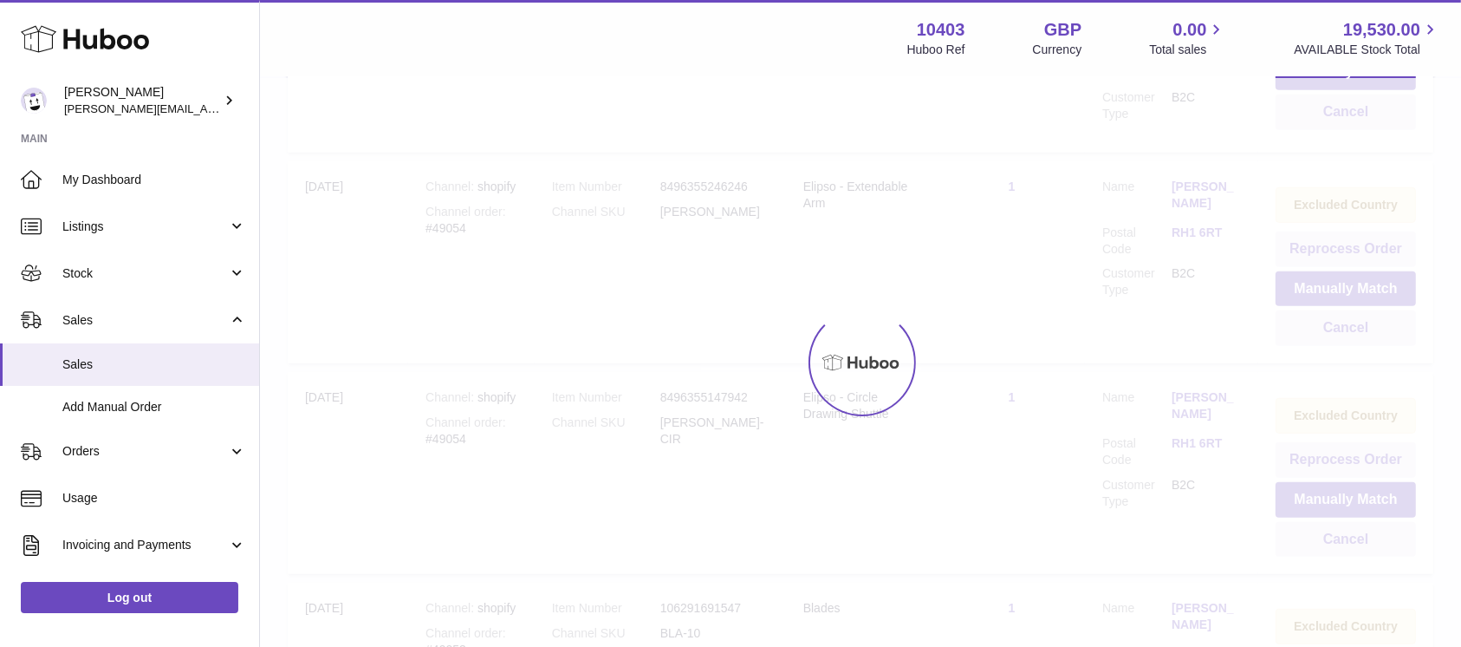
click at [1366, 337] on div at bounding box center [860, 362] width 1201 height 569
click at [1366, 337] on div "Menu Huboo 10403 Huboo Ref GBP Currency 0.00 Total sales 19,530.00 AVAILABLE St…" at bounding box center [860, 443] width 1201 height 2547
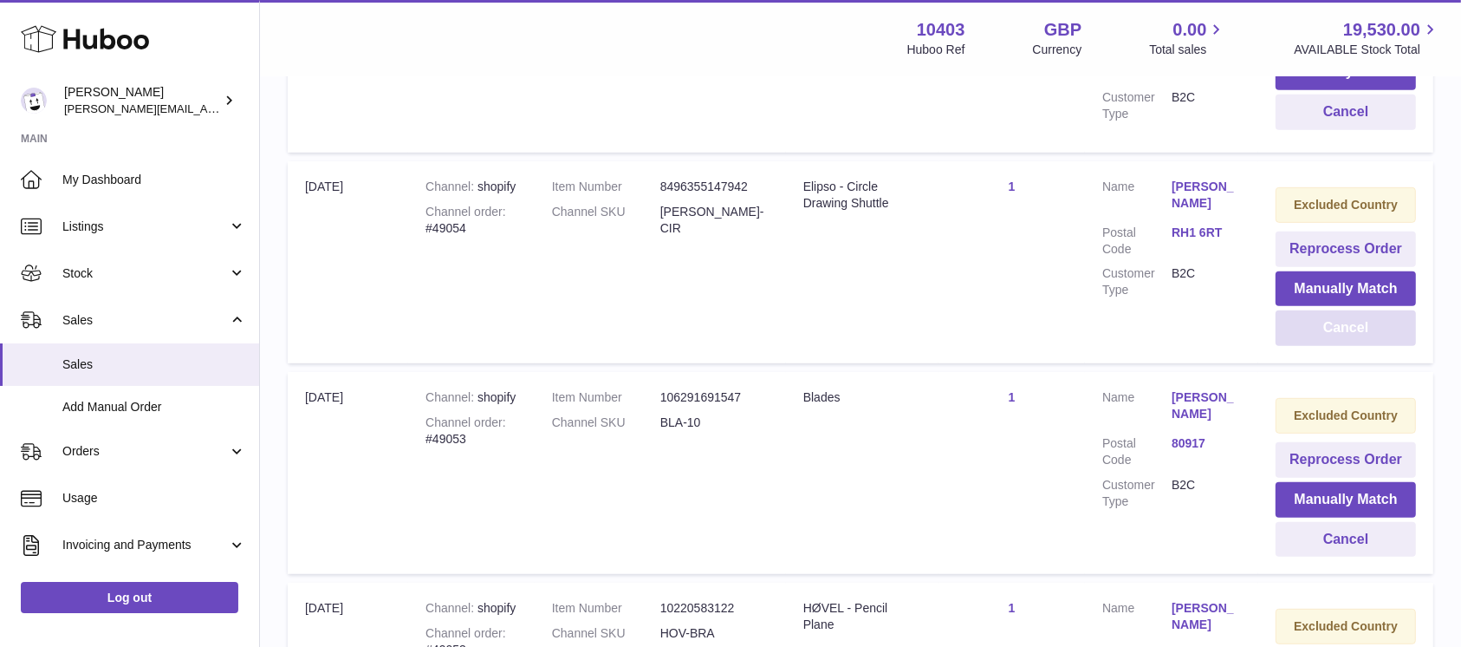
click at [1366, 337] on button "Cancel" at bounding box center [1346, 328] width 140 height 36
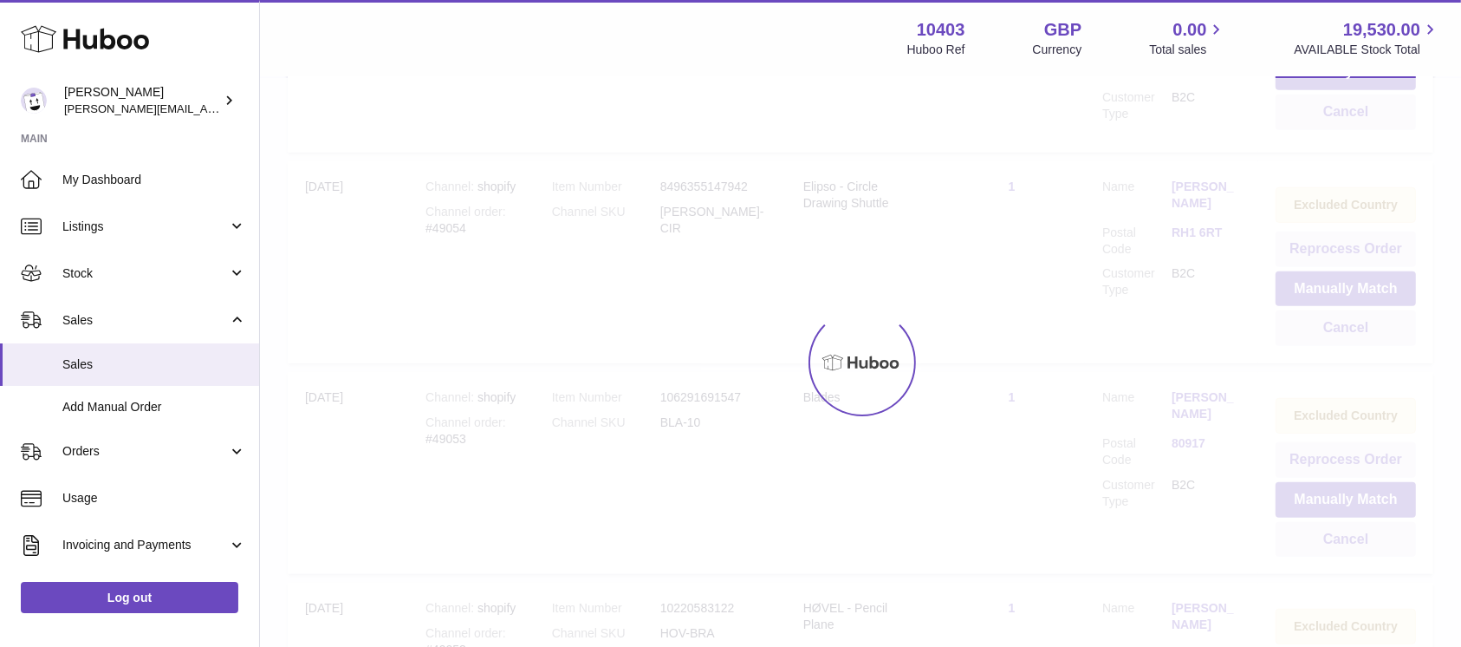
click at [1366, 337] on div at bounding box center [860, 362] width 1201 height 569
click at [1366, 337] on div "Menu Huboo 10403 Huboo Ref GBP Currency 0.00 Total sales 19,530.00 AVAILABLE St…" at bounding box center [860, 421] width 1201 height 2502
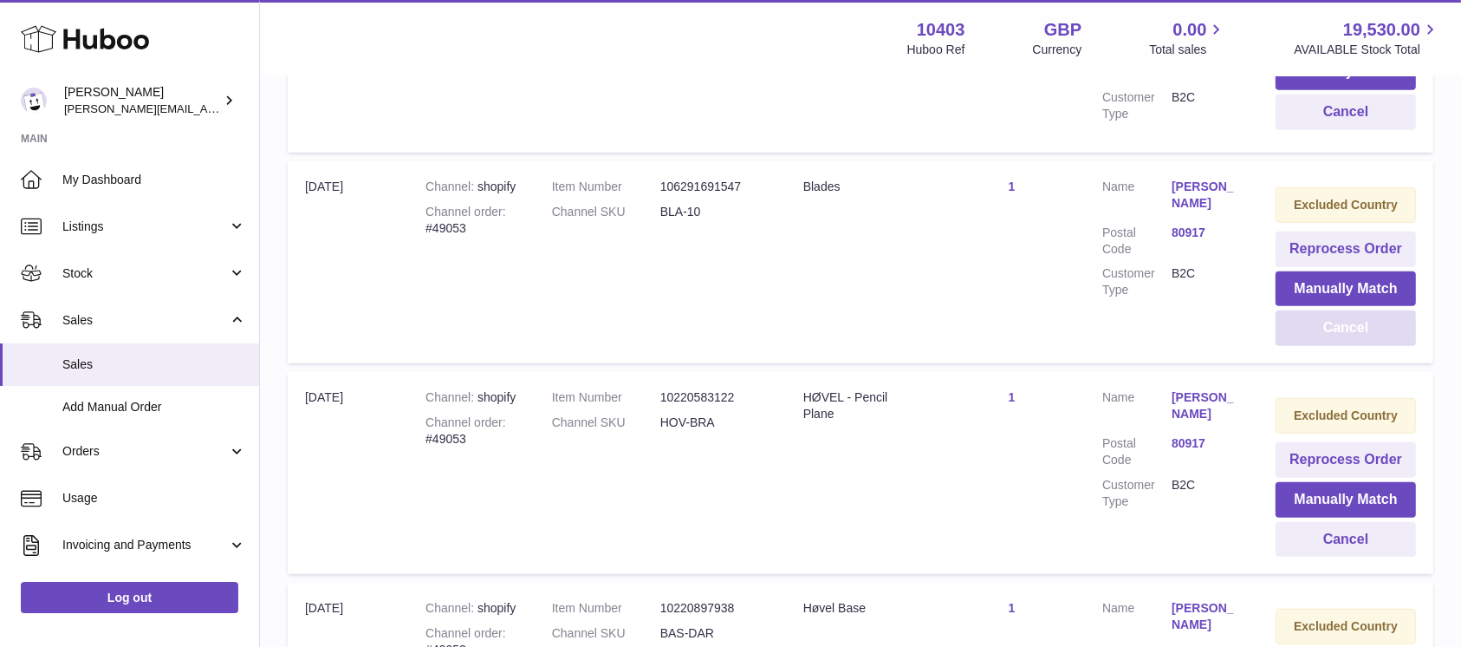
click at [1366, 337] on button "Cancel" at bounding box center [1346, 328] width 140 height 36
click at [0, 337] on div at bounding box center [0, 323] width 0 height 647
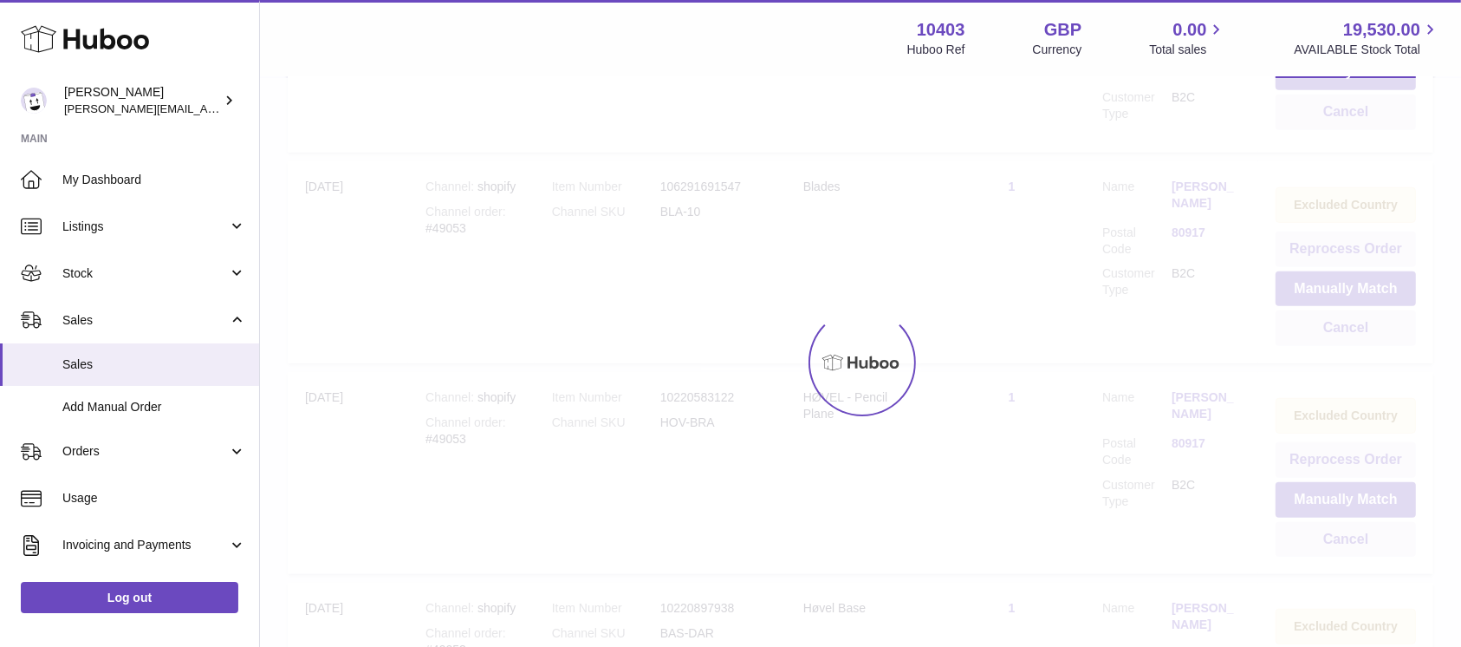
click at [1366, 337] on div "Menu Huboo 10403 Huboo Ref GBP Currency 0.00 Total sales 19,530.00 AVAILABLE St…" at bounding box center [860, 316] width 1201 height 2292
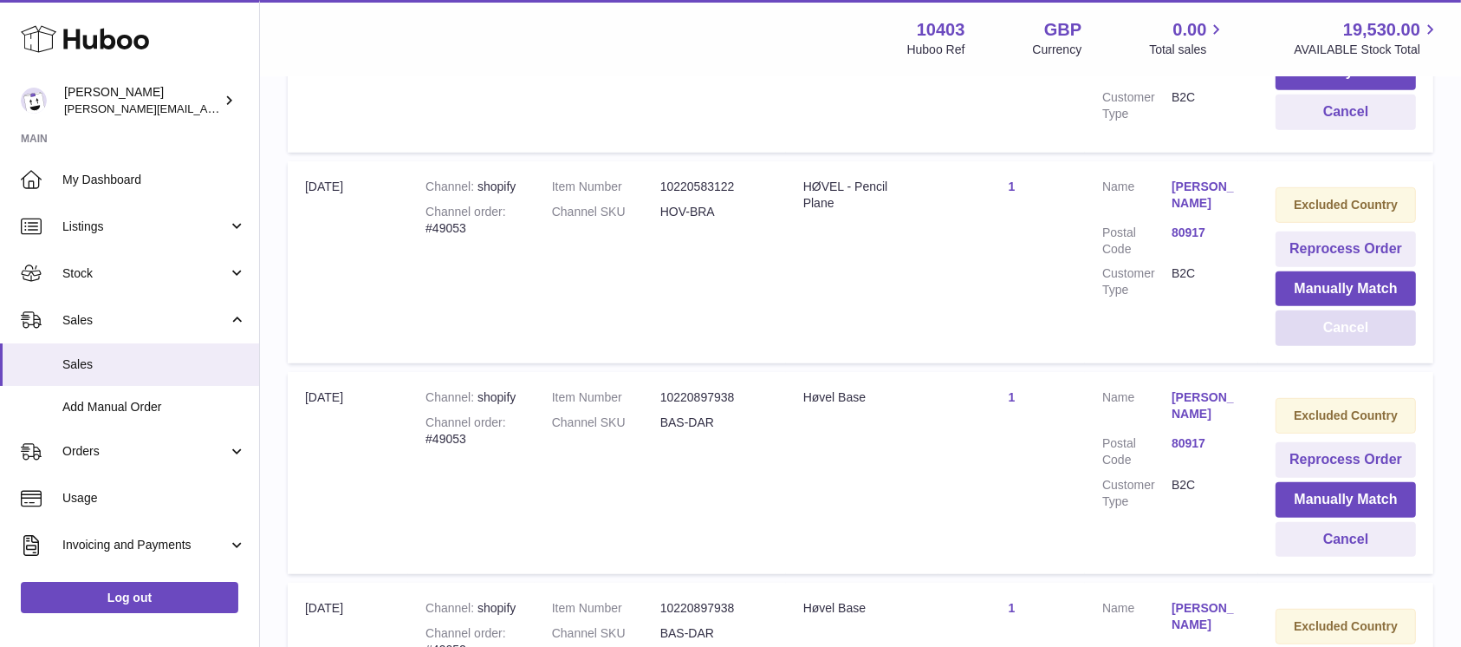
click at [1366, 337] on button "Cancel" at bounding box center [1346, 328] width 140 height 36
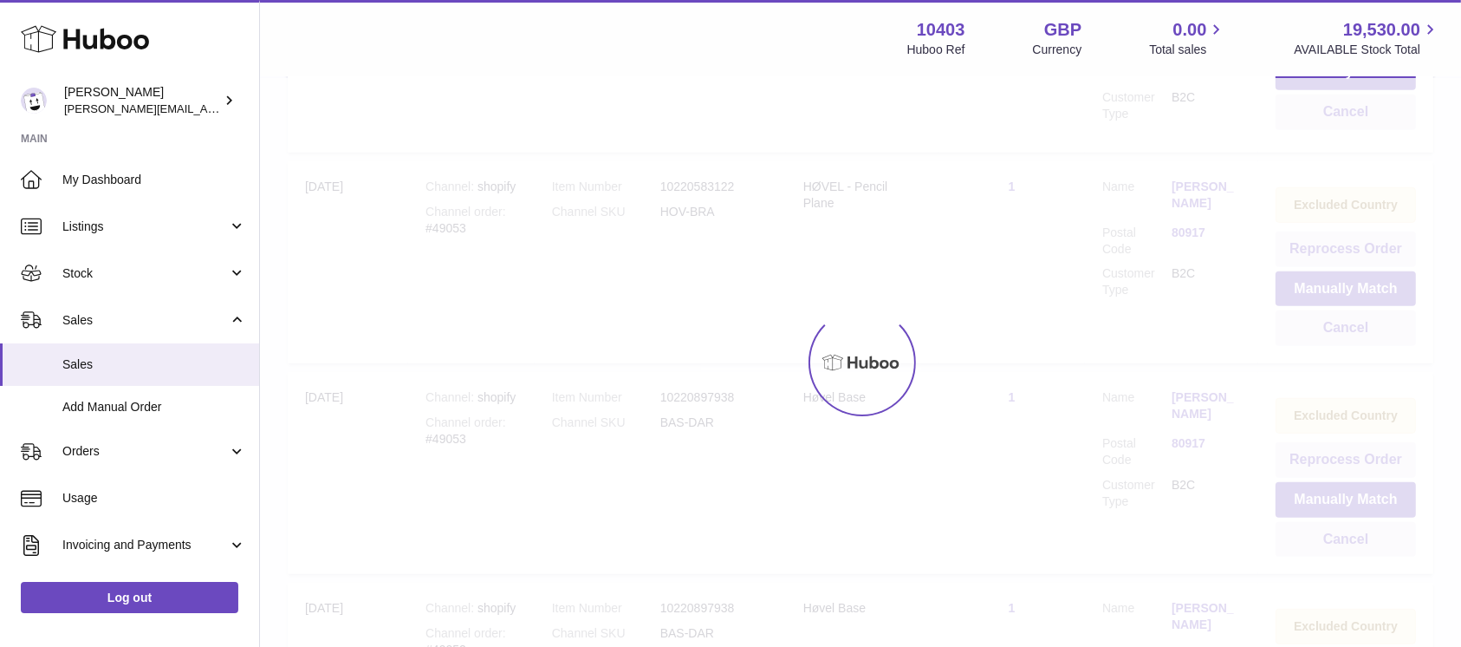
click at [1366, 337] on div at bounding box center [860, 362] width 1201 height 569
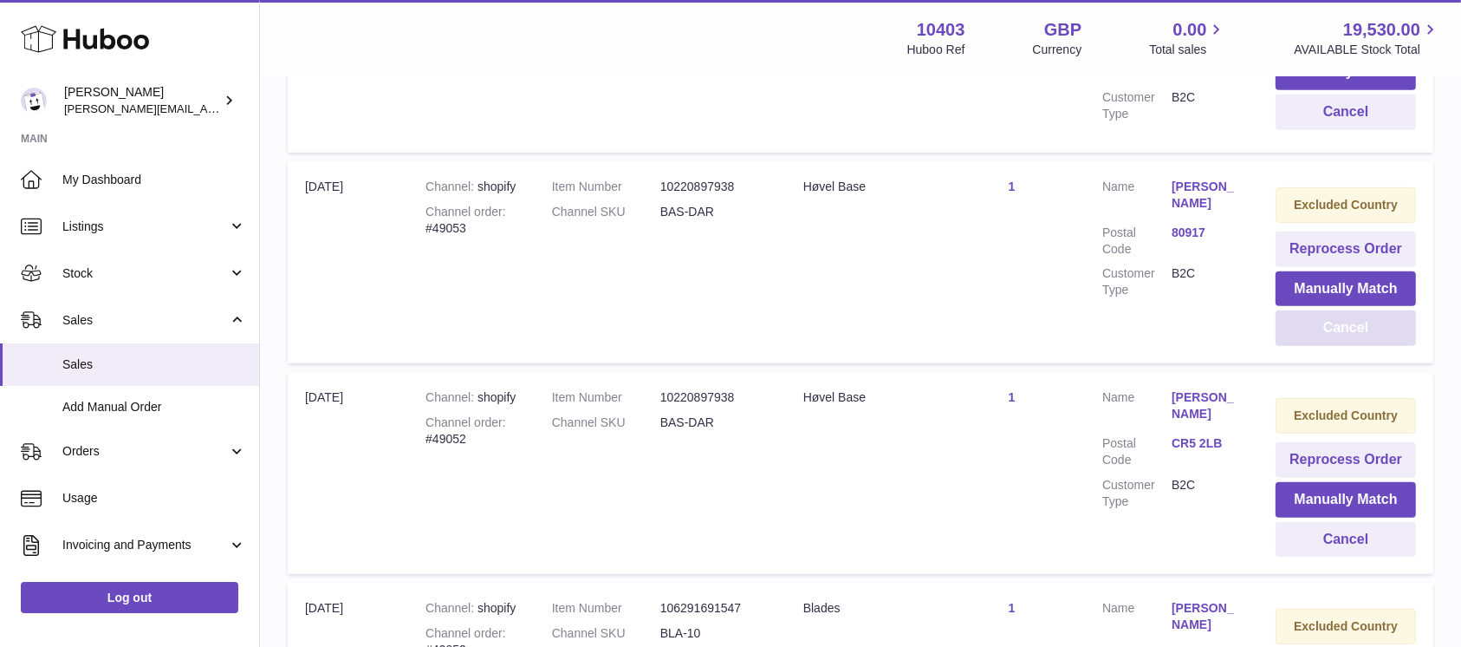
click at [1366, 337] on button "Cancel" at bounding box center [1346, 328] width 140 height 36
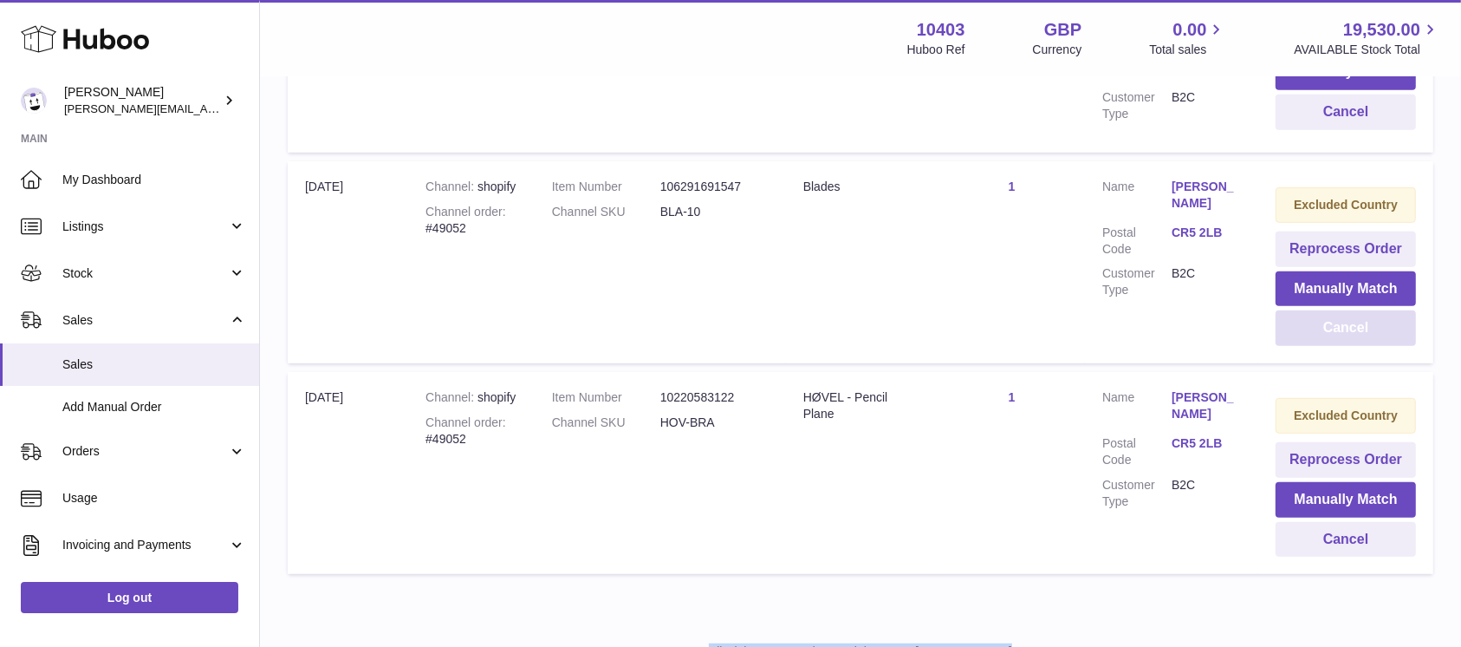
click at [1366, 337] on button "Cancel" at bounding box center [1346, 328] width 140 height 36
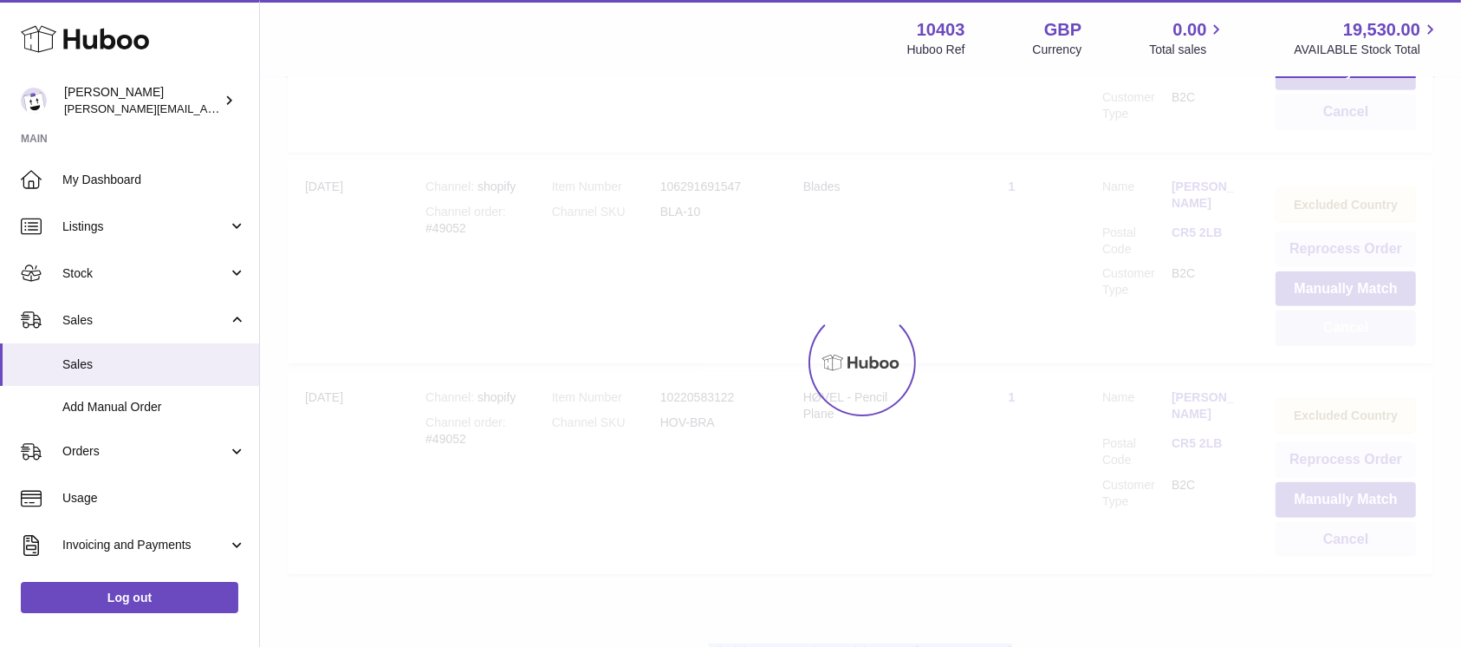
scroll to position [691, 0]
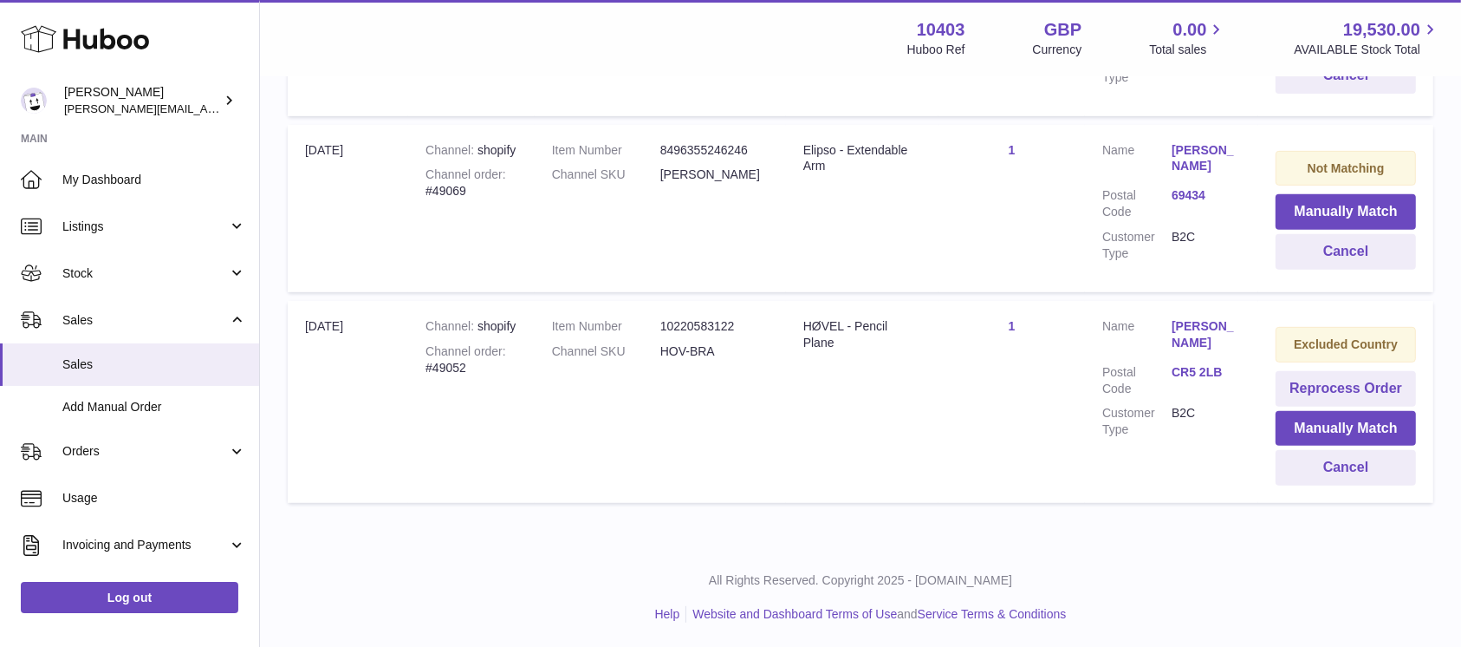
click at [1366, 337] on strong "Excluded Country" at bounding box center [1346, 344] width 104 height 14
click at [1304, 456] on button "Cancel" at bounding box center [1346, 468] width 140 height 36
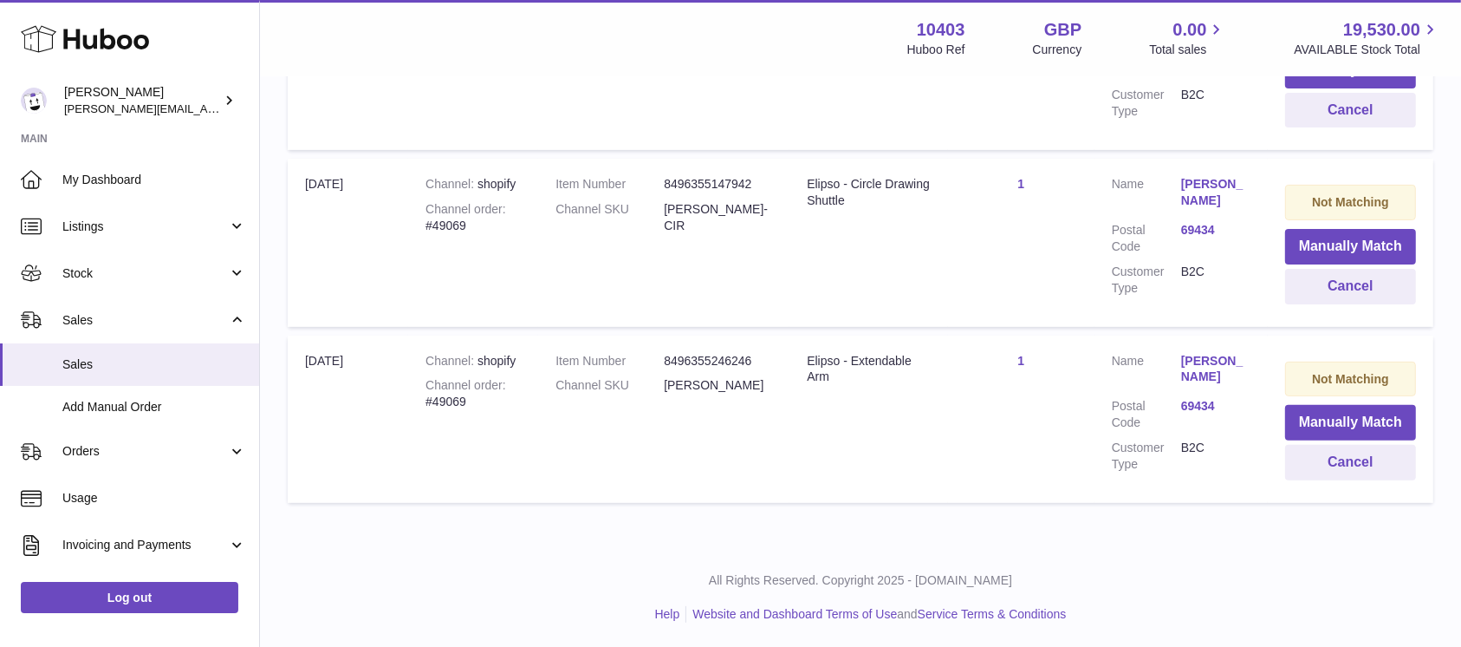
scroll to position [0, 0]
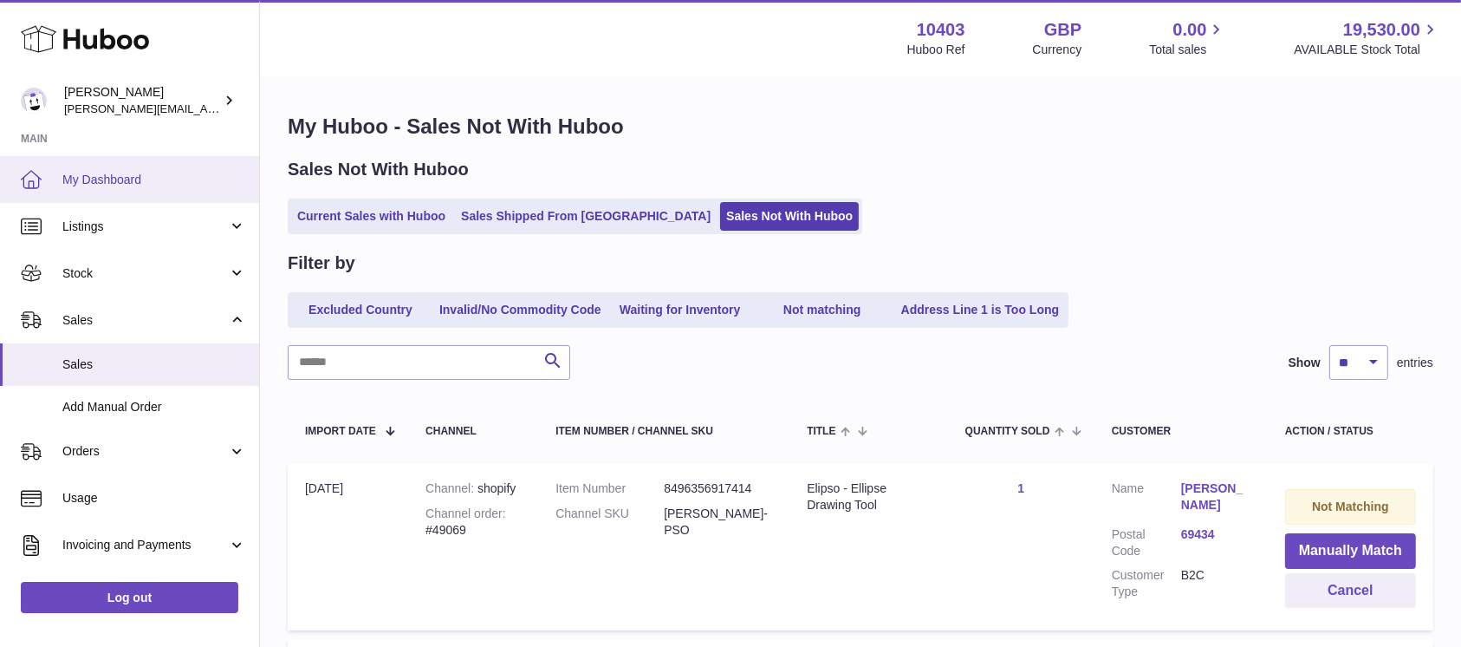
click at [92, 192] on link "My Dashboard" at bounding box center [129, 179] width 259 height 47
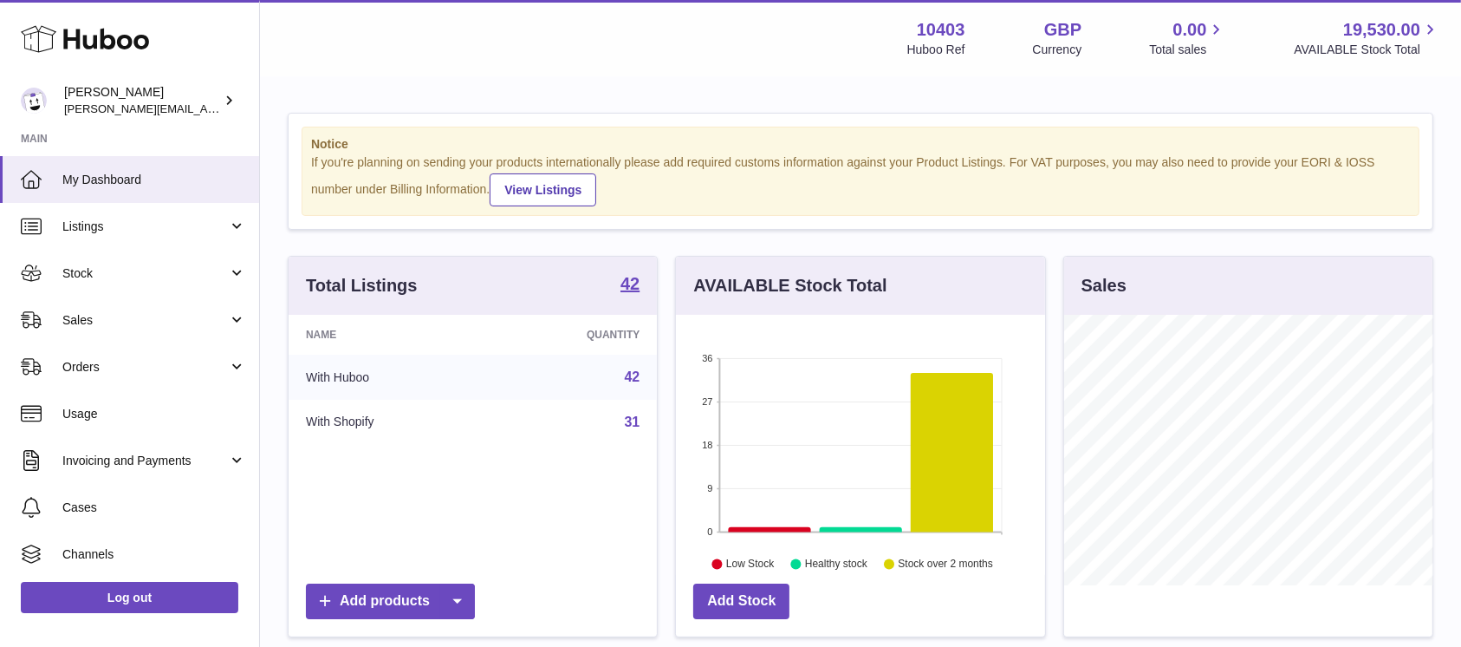
scroll to position [270, 368]
